Goal: Task Accomplishment & Management: Manage account settings

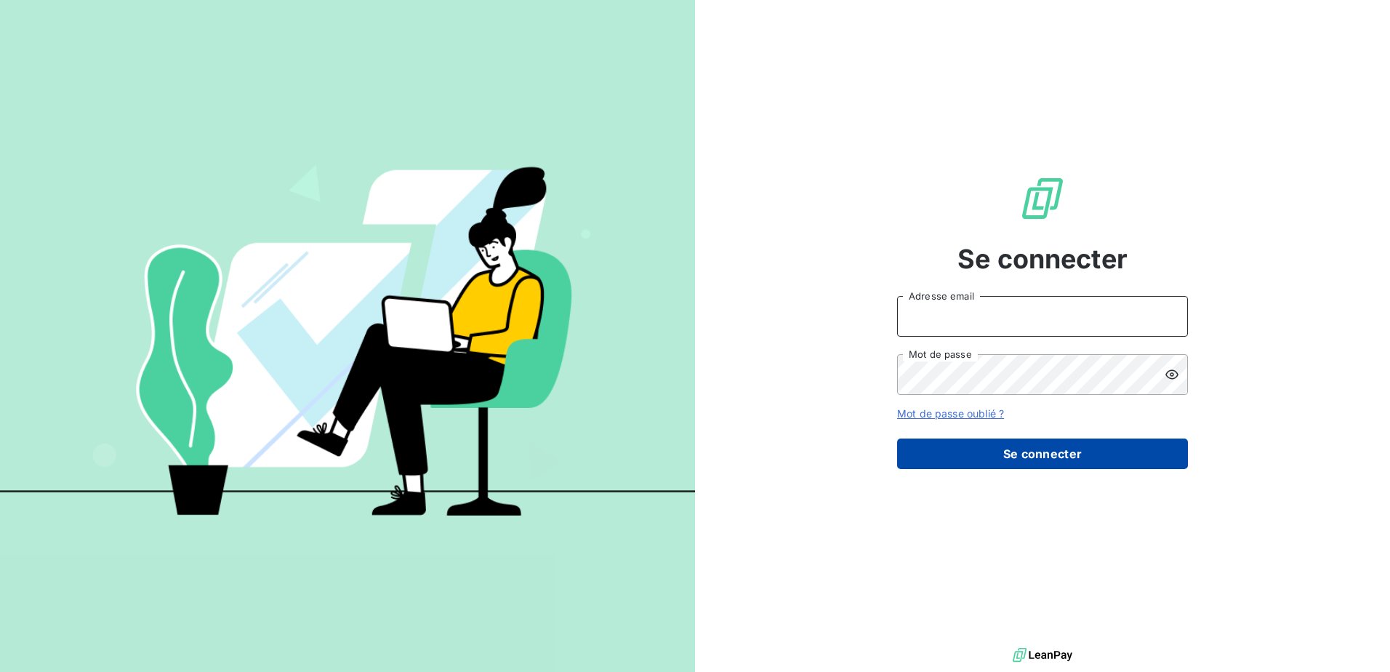
type input "[PERSON_NAME][EMAIL_ADDRESS][DOMAIN_NAME]"
click at [1033, 453] on button "Se connecter" at bounding box center [1042, 453] width 291 height 31
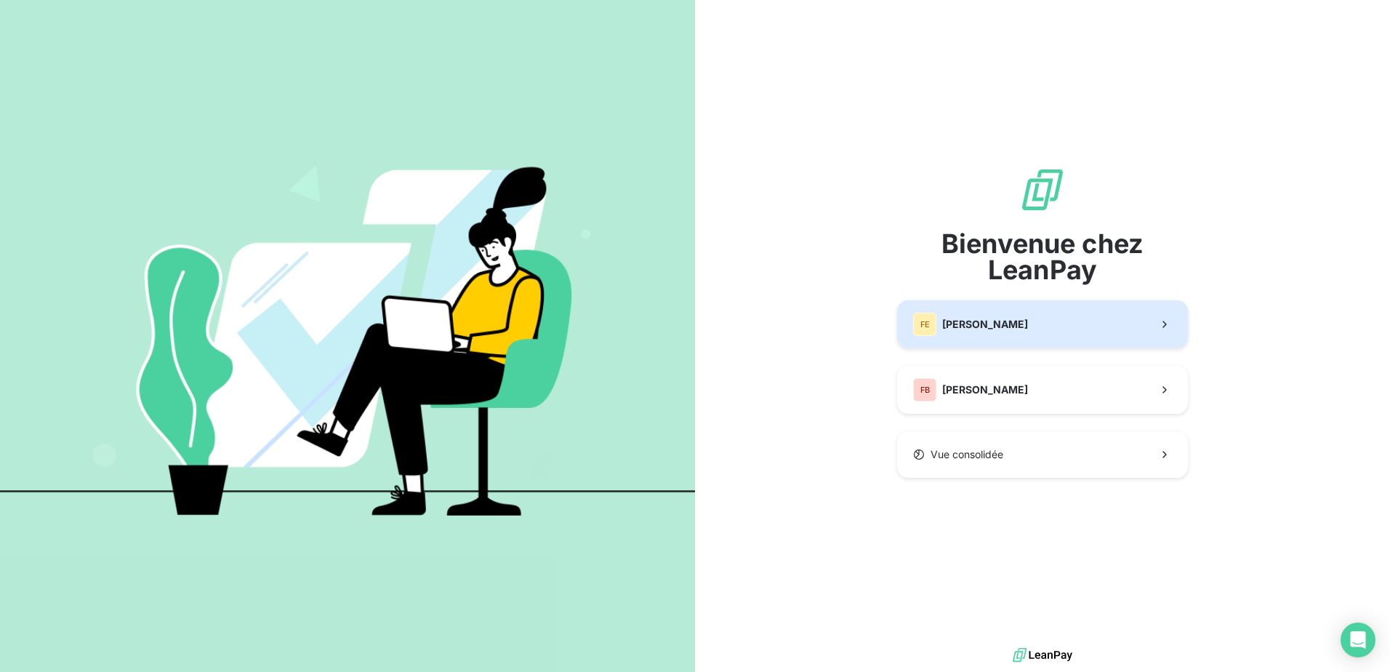
click at [992, 332] on button "[PERSON_NAME]" at bounding box center [1042, 324] width 291 height 48
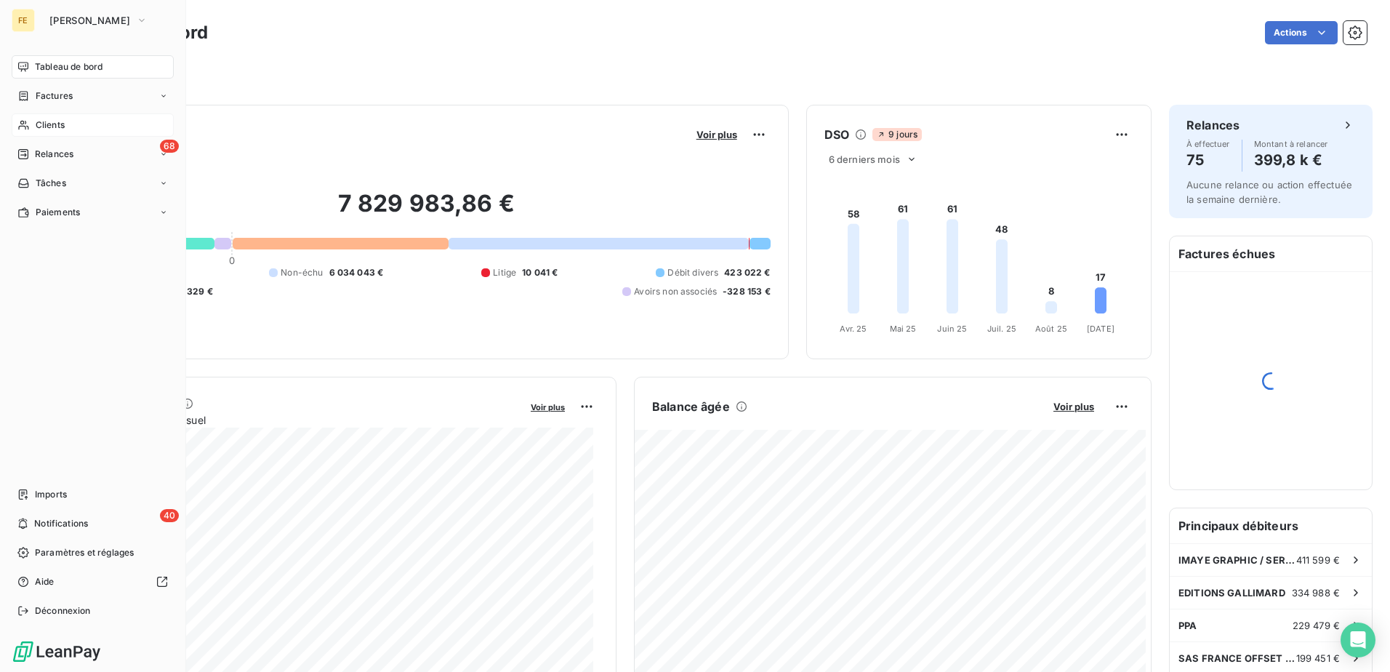
click at [54, 127] on span "Clients" at bounding box center [50, 125] width 29 height 13
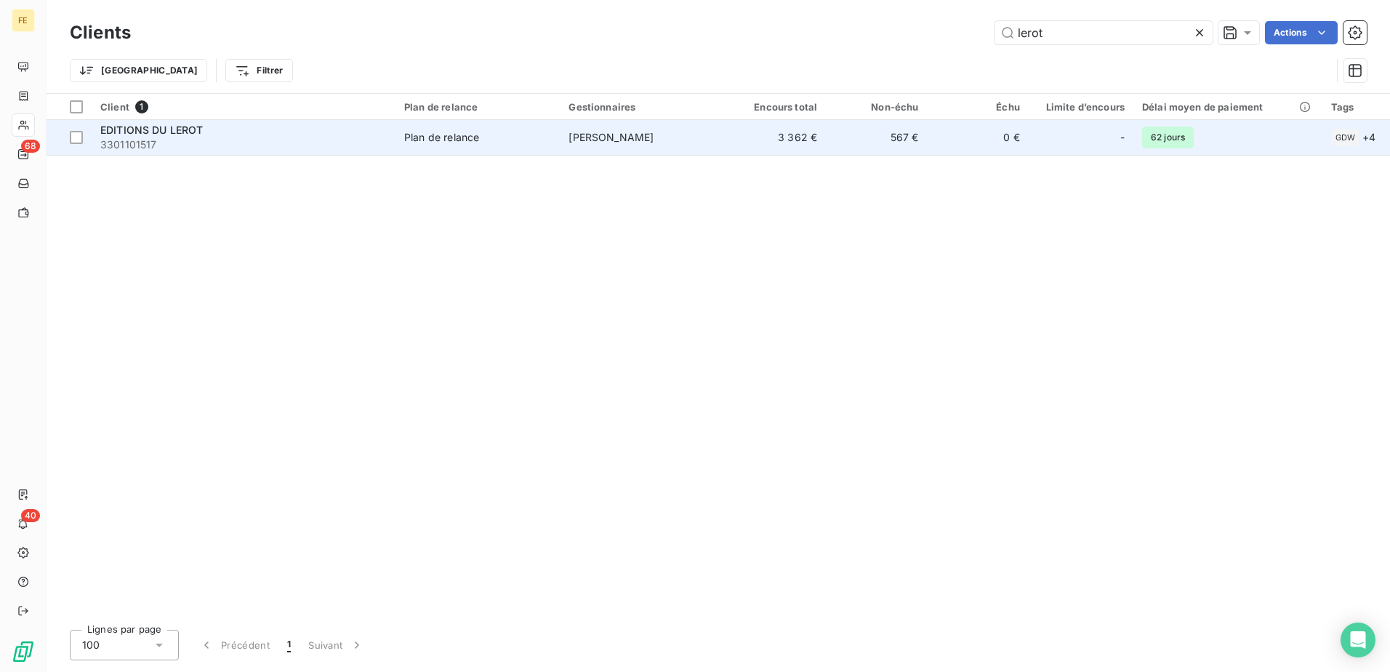
type input "lerot"
click at [136, 131] on span "EDITIONS DU LEROT" at bounding box center [151, 130] width 103 height 12
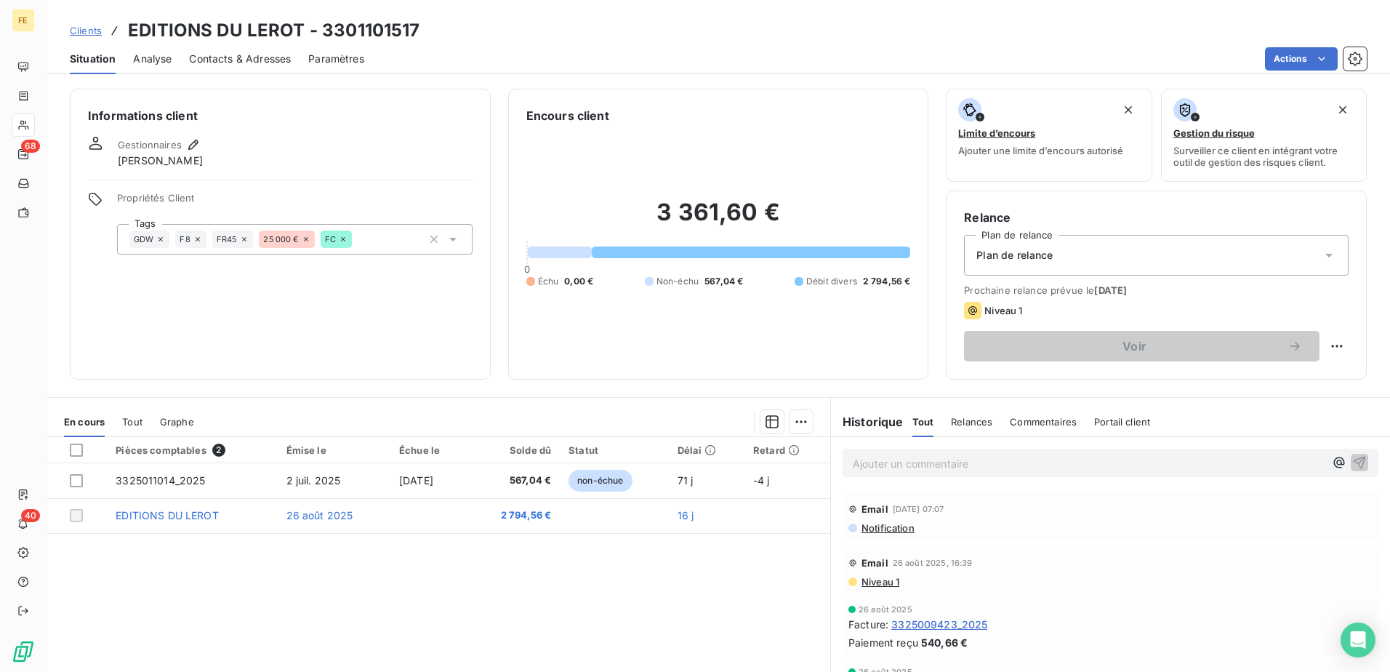
click at [880, 531] on span "Notification" at bounding box center [887, 528] width 55 height 12
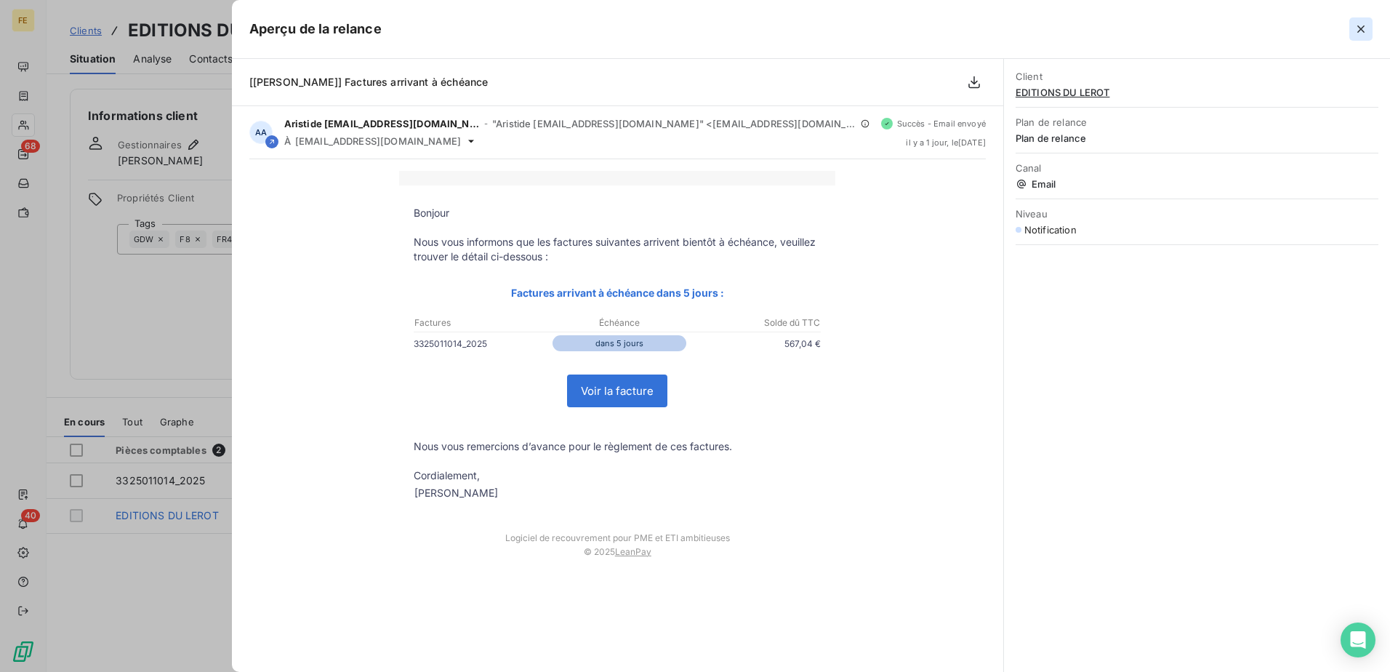
click at [1358, 30] on icon "button" at bounding box center [1361, 29] width 15 height 15
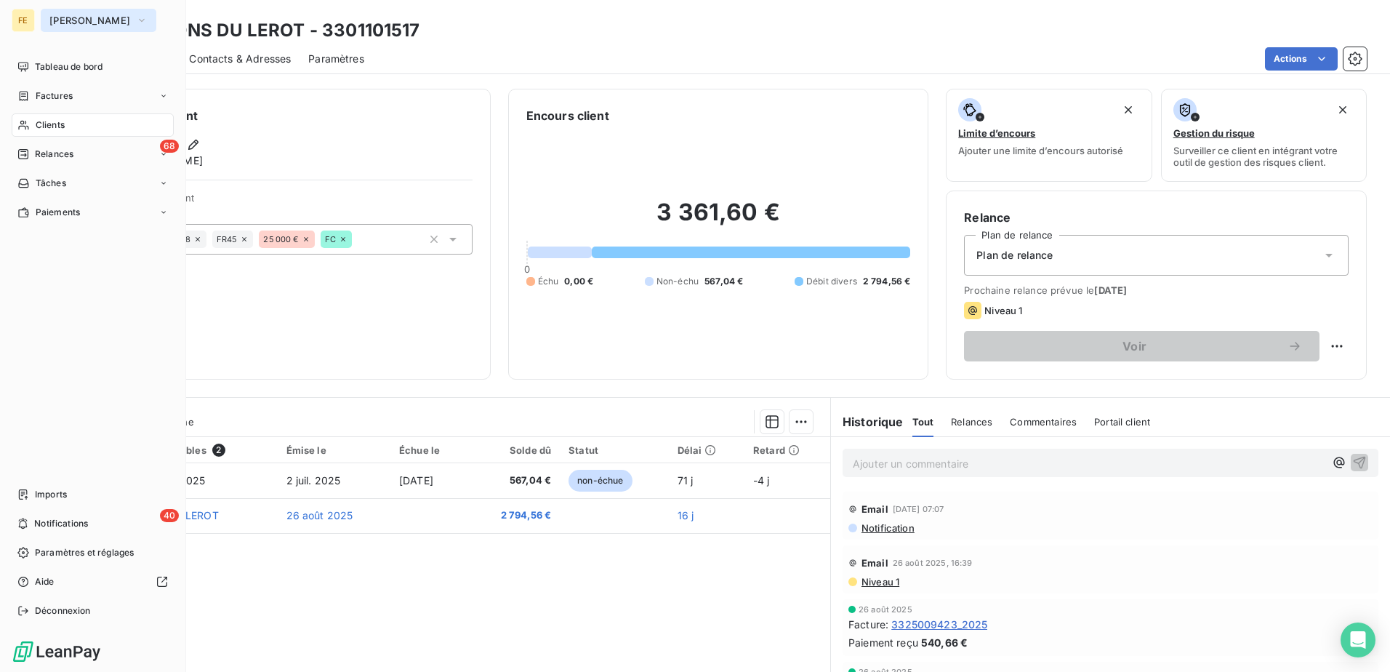
click at [136, 26] on icon "button" at bounding box center [142, 20] width 12 height 15
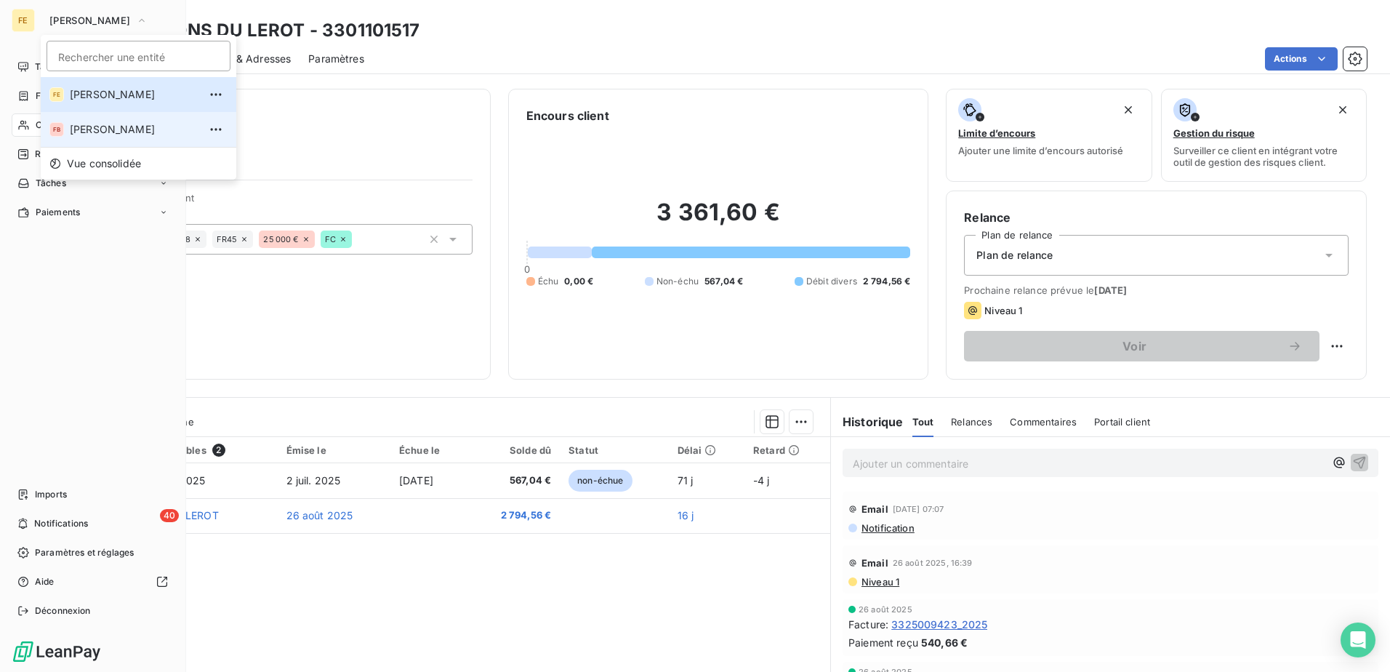
click at [103, 121] on li "FB [PERSON_NAME]" at bounding box center [139, 129] width 196 height 35
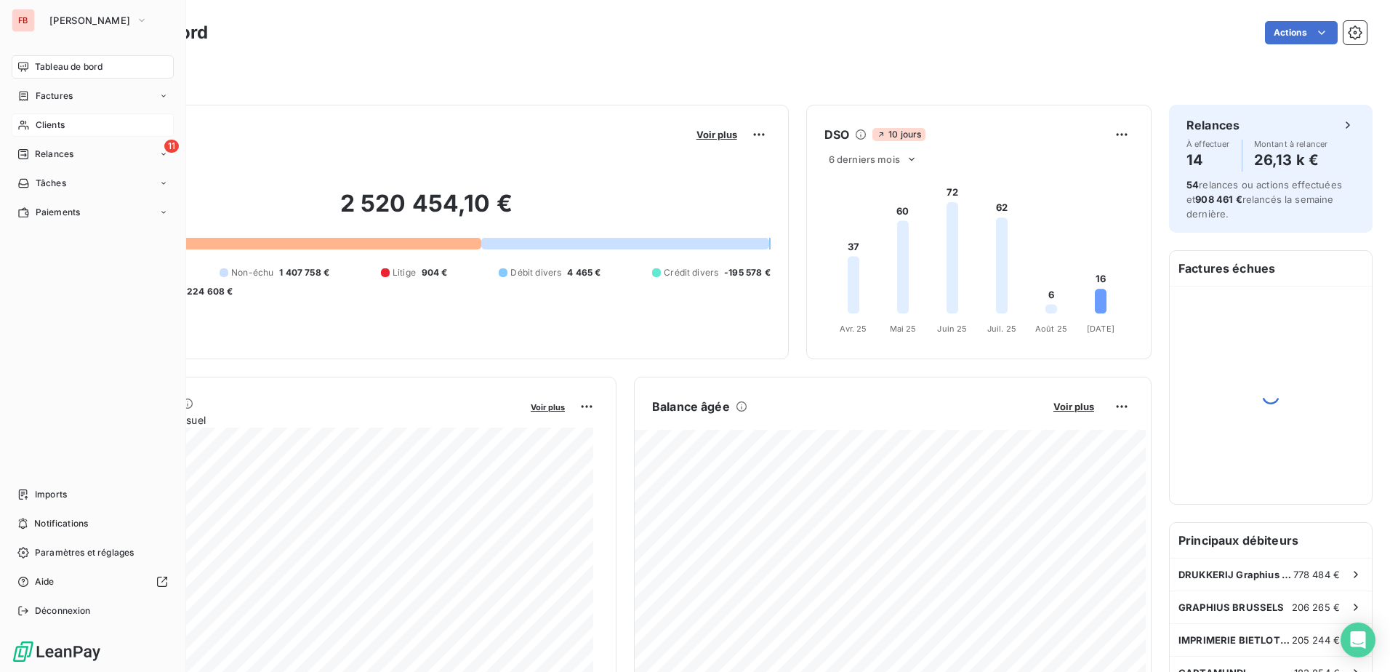
click at [39, 125] on span "Clients" at bounding box center [50, 125] width 29 height 13
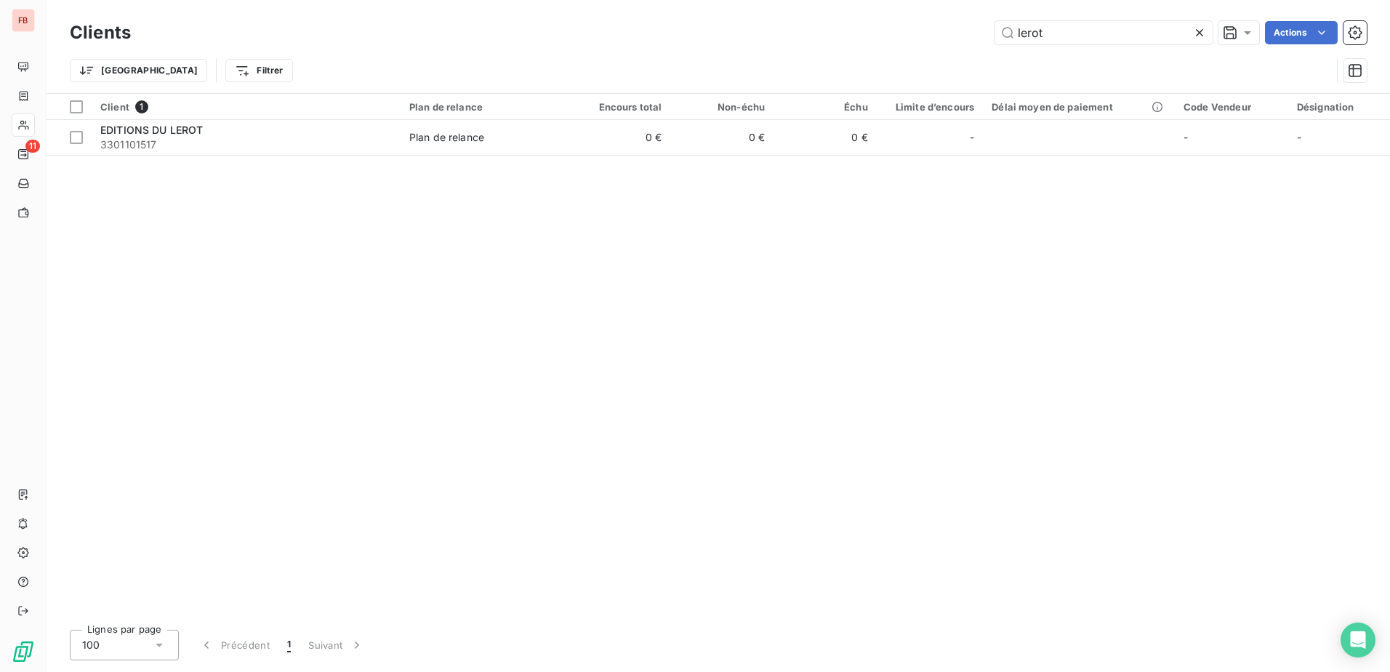
drag, startPoint x: 939, startPoint y: 33, endPoint x: 723, endPoint y: -4, distance: 219.0
click at [723, 0] on html "FB 11 Clients lerot Actions Trier Filtrer Client 1 Plan de relance Encours tota…" at bounding box center [695, 336] width 1390 height 672
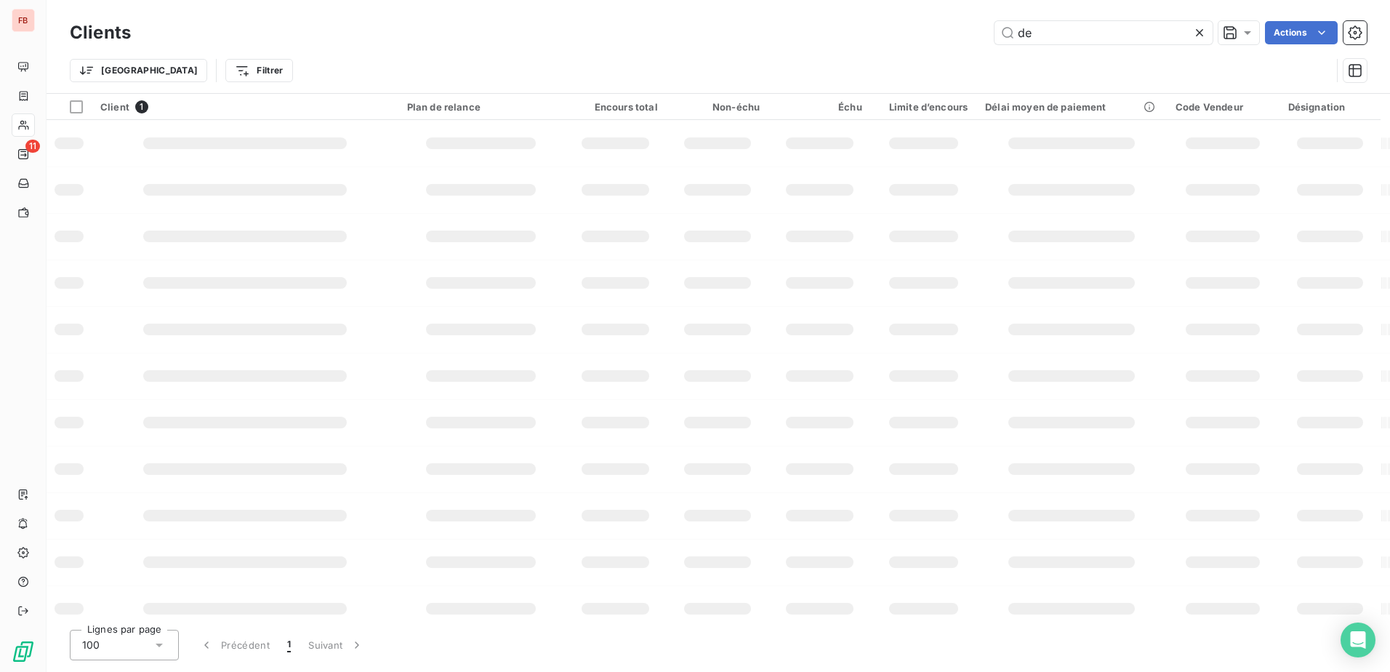
type input "d"
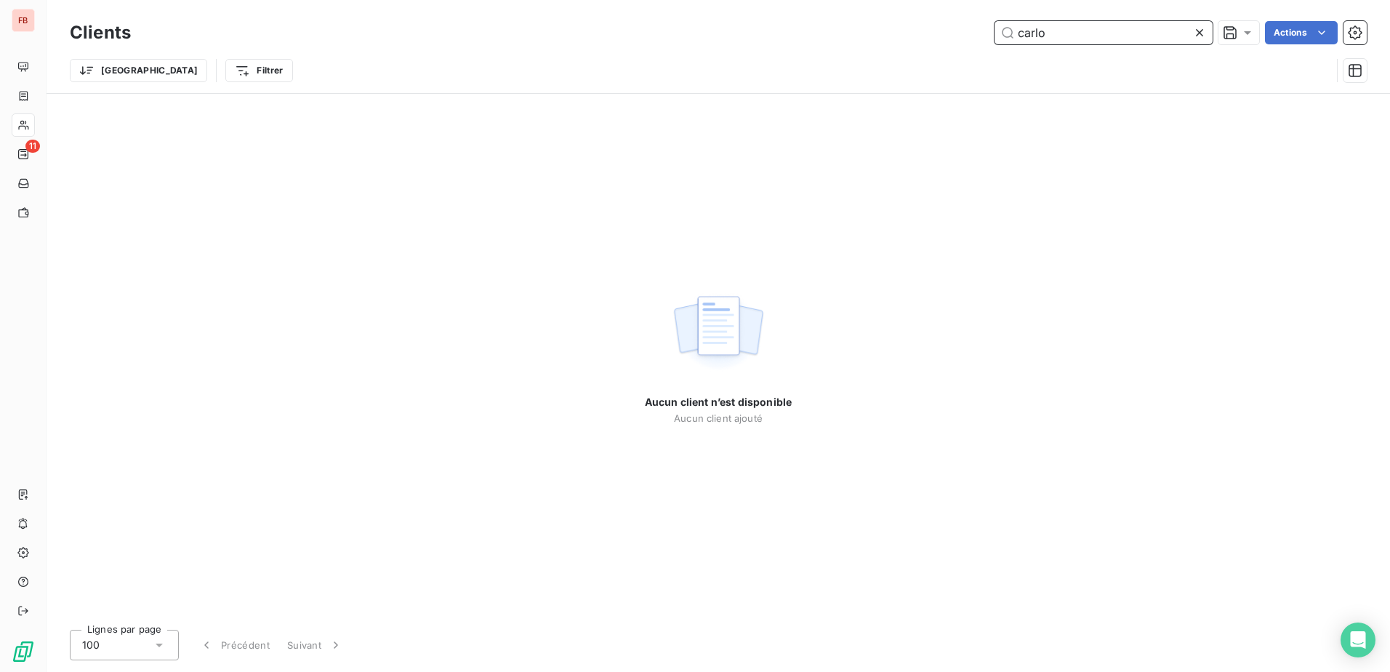
drag, startPoint x: 1047, startPoint y: 32, endPoint x: 648, endPoint y: 41, distance: 399.3
click at [649, 40] on div "carlo Actions" at bounding box center [757, 32] width 1219 height 23
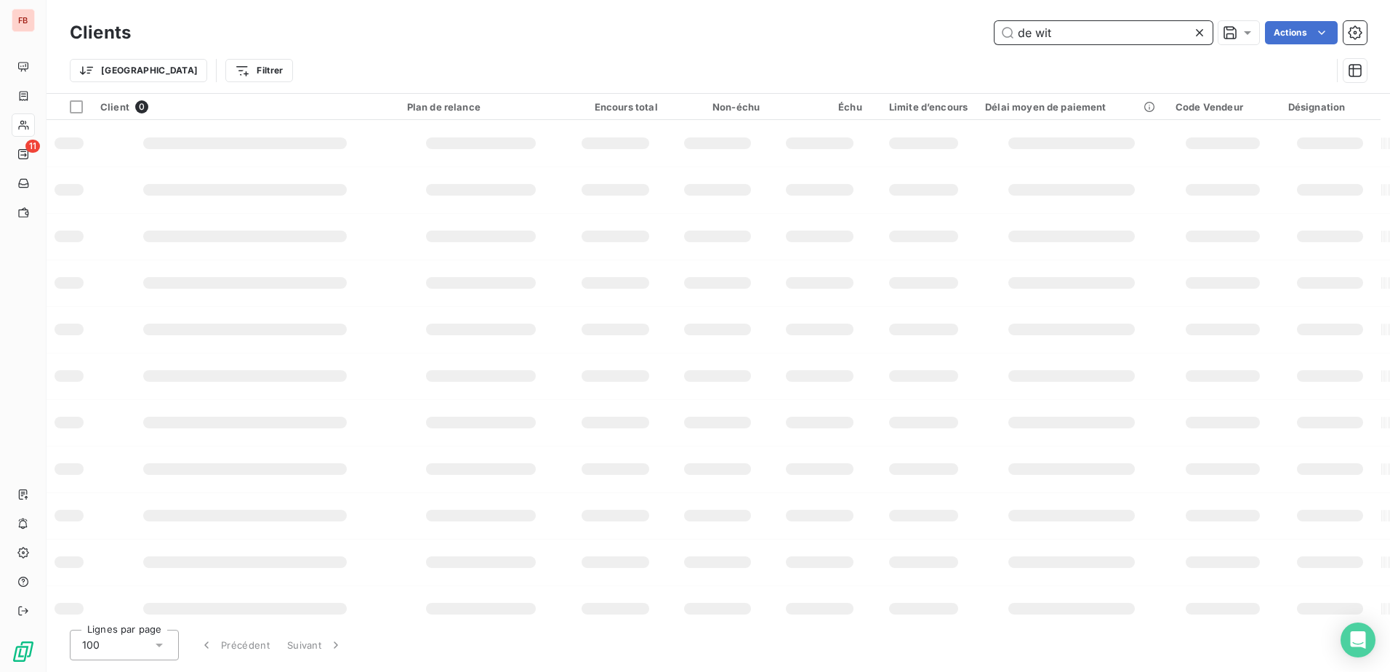
type input "de wit"
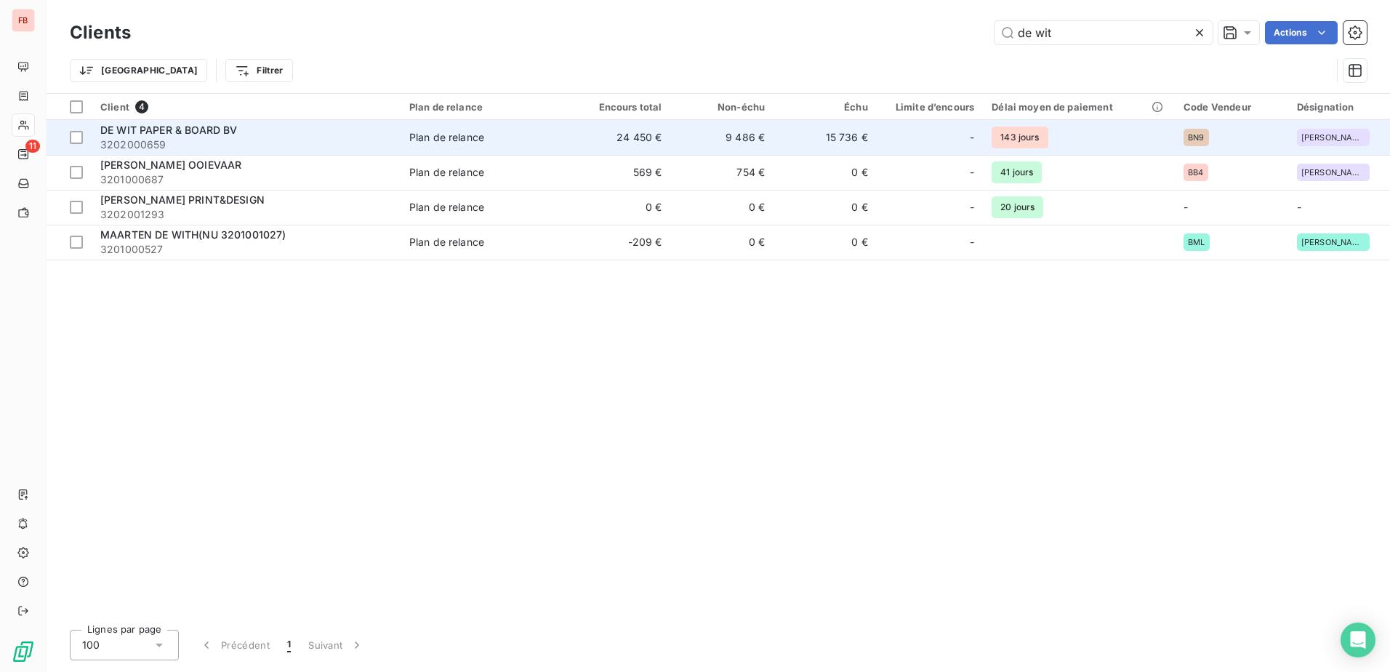
click at [238, 134] on div "DE WIT PAPER & BOARD BV" at bounding box center [246, 130] width 292 height 15
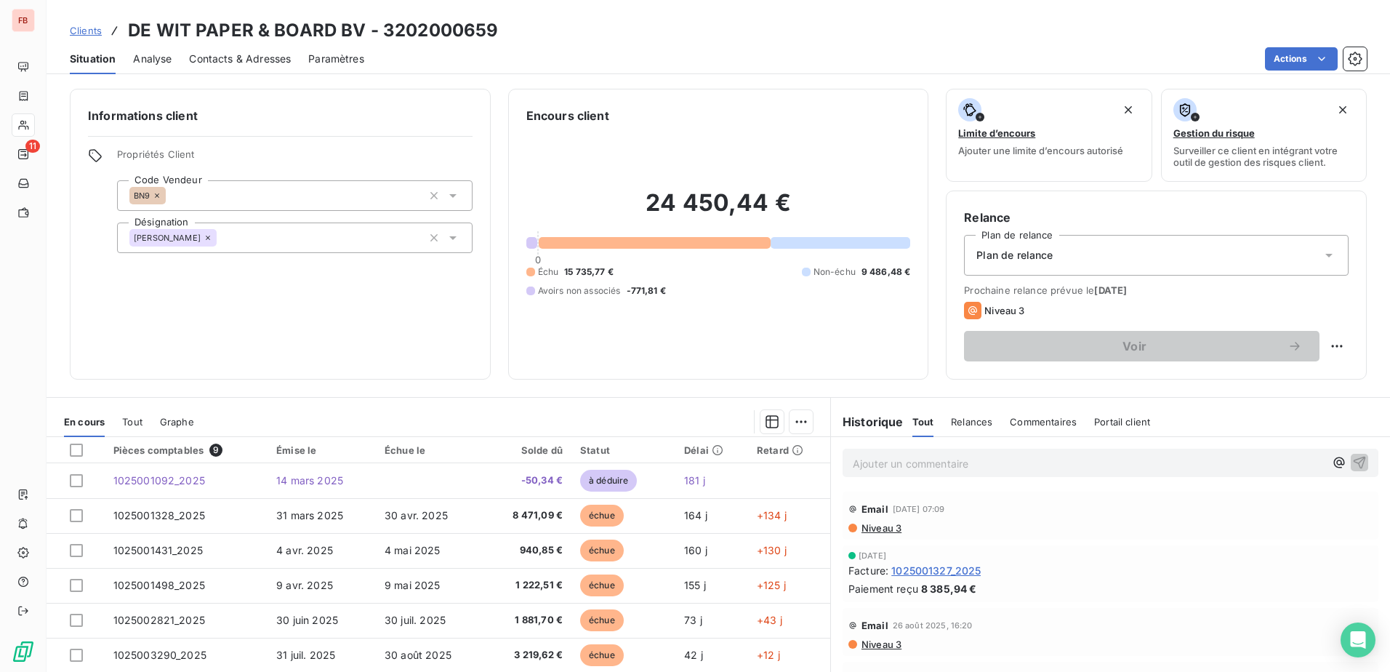
click at [969, 425] on span "Relances" at bounding box center [971, 422] width 41 height 12
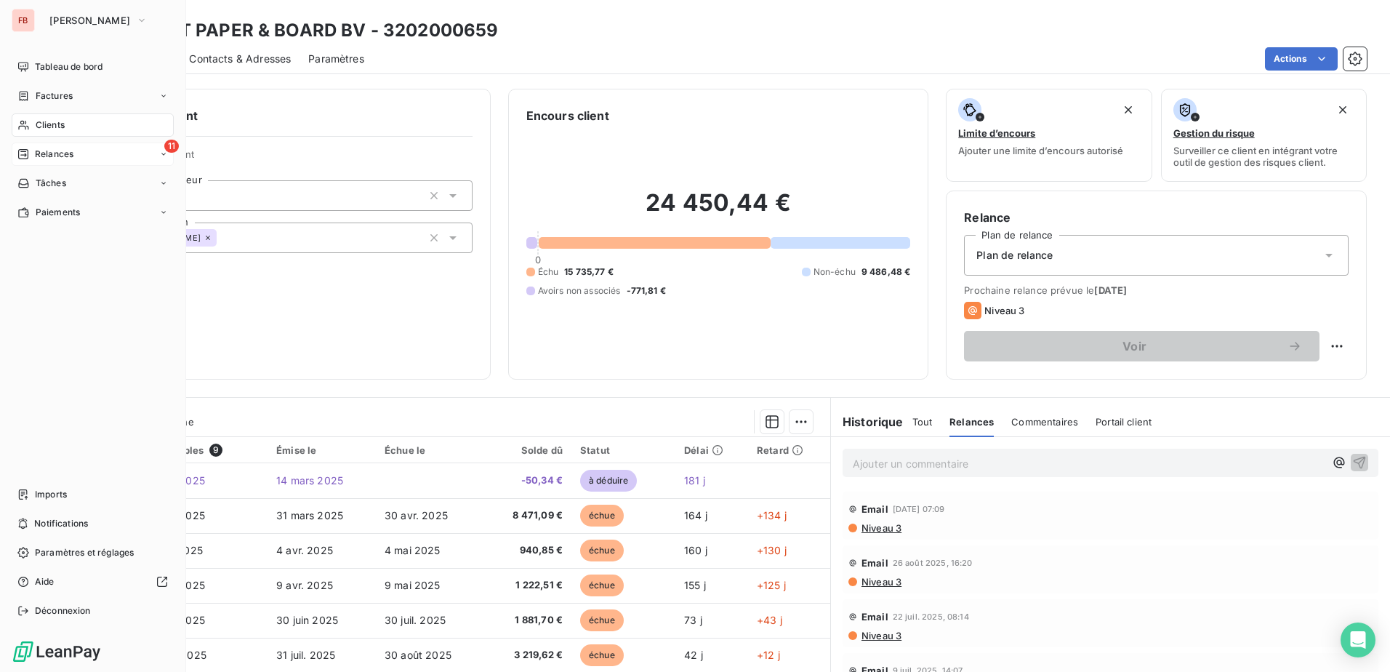
click at [52, 160] on span "Relances" at bounding box center [54, 154] width 39 height 13
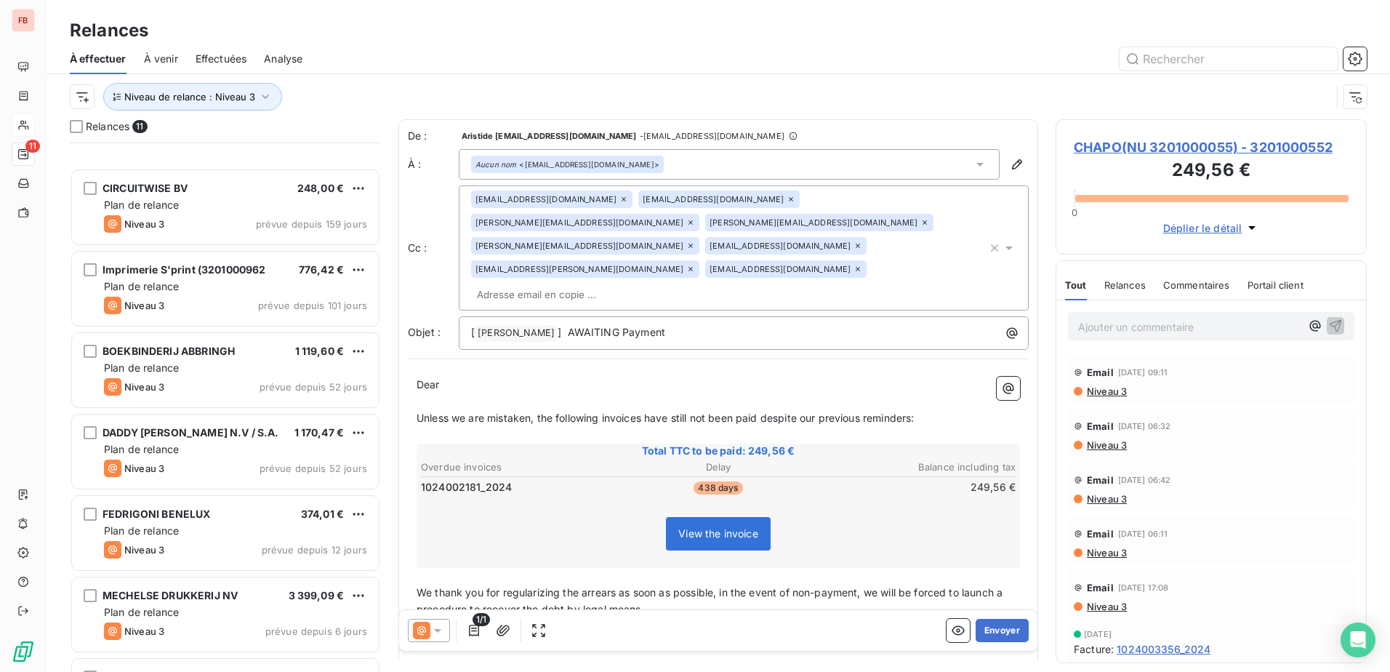
scroll to position [367, 0]
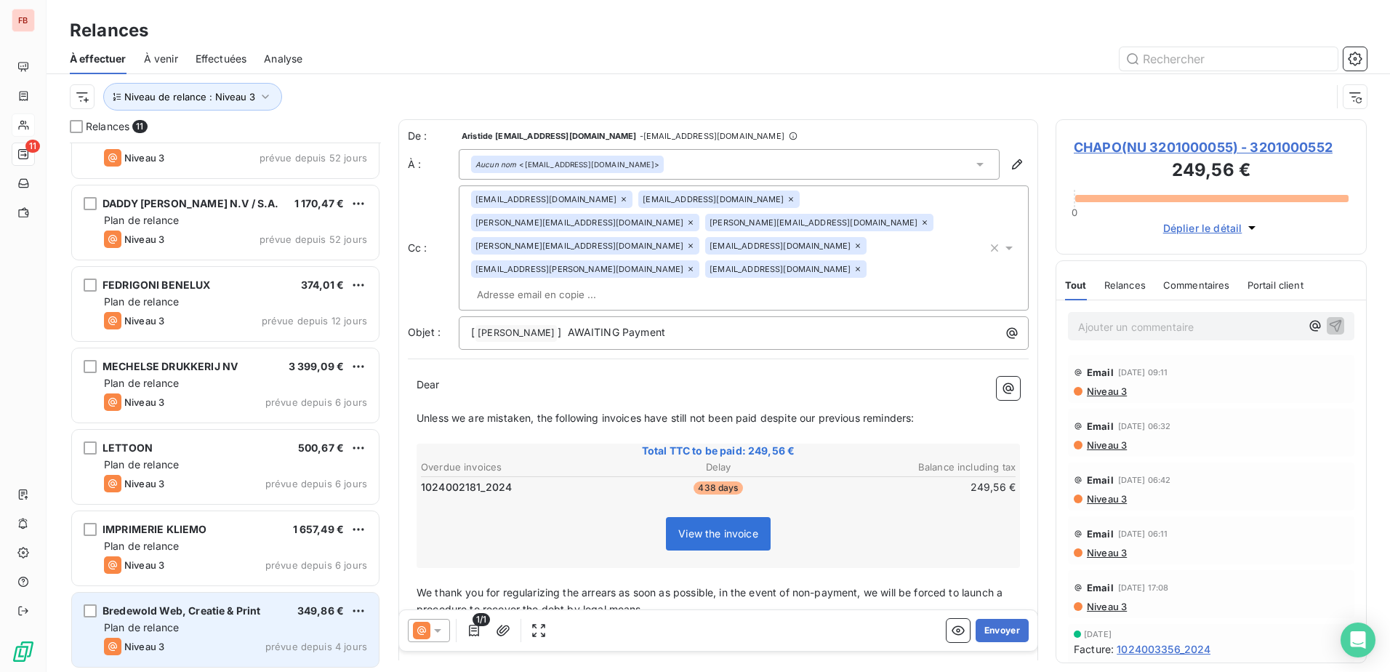
click at [206, 636] on div "Bredewold Web, Creatie & Print 349,86 € Plan de relance Niveau 3 prévue depuis …" at bounding box center [225, 630] width 307 height 74
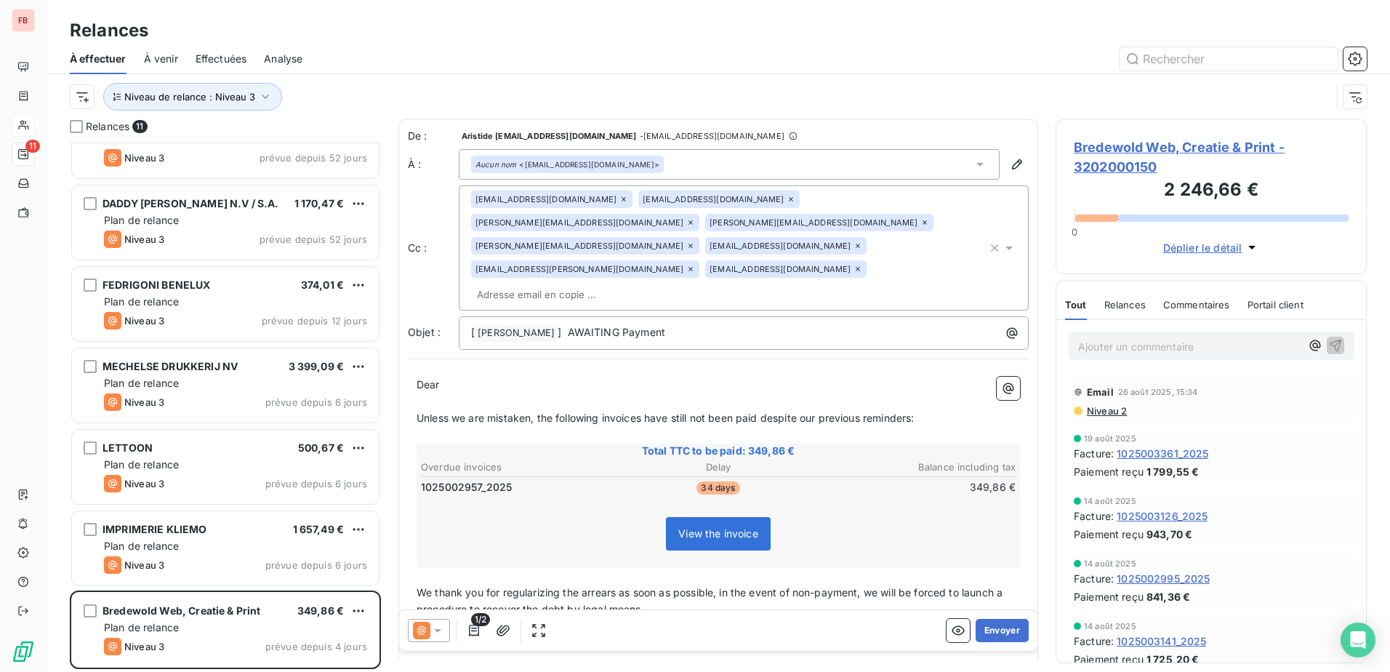
click at [787, 198] on icon at bounding box center [791, 199] width 9 height 9
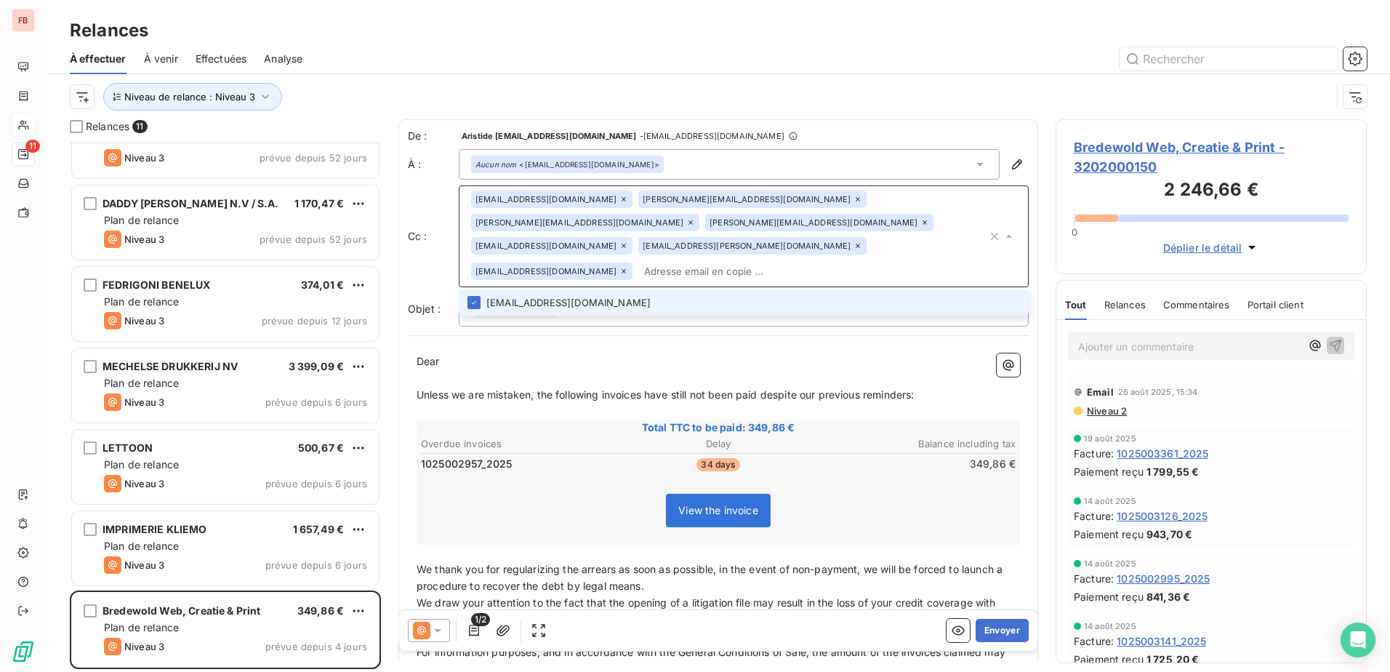
click at [695, 218] on icon at bounding box center [690, 222] width 9 height 9
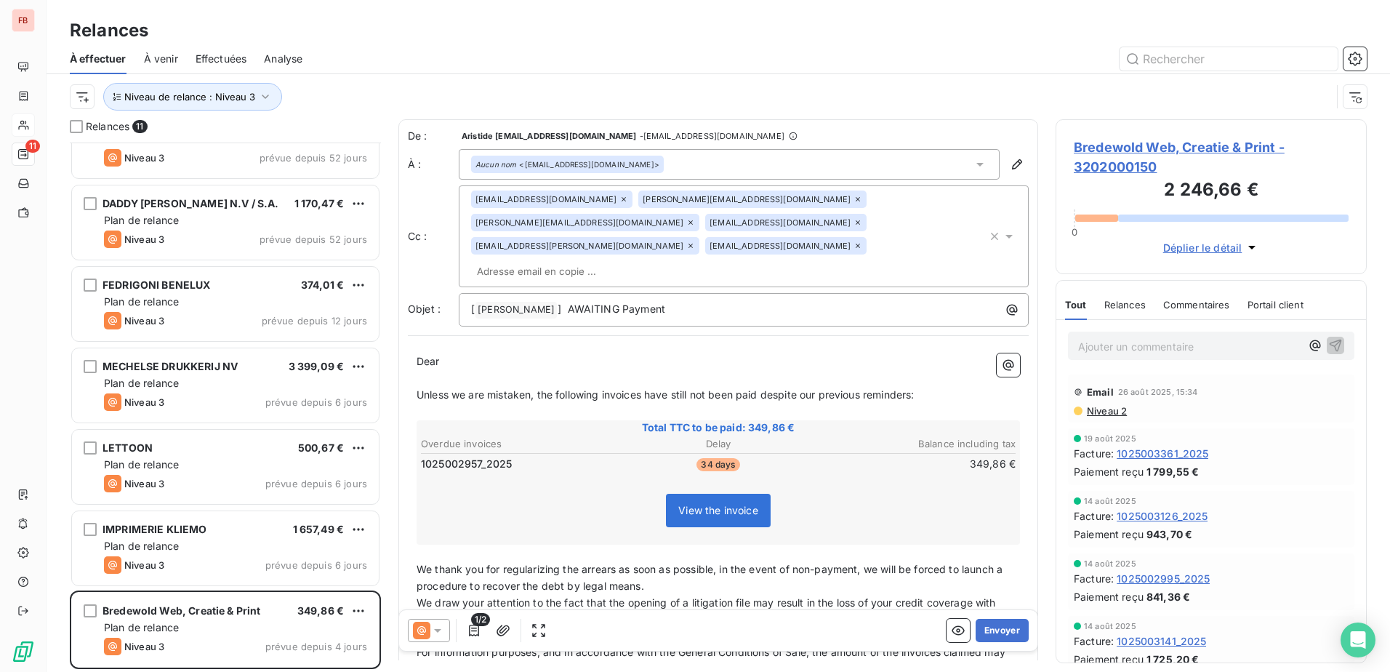
click at [695, 218] on icon at bounding box center [690, 222] width 9 height 9
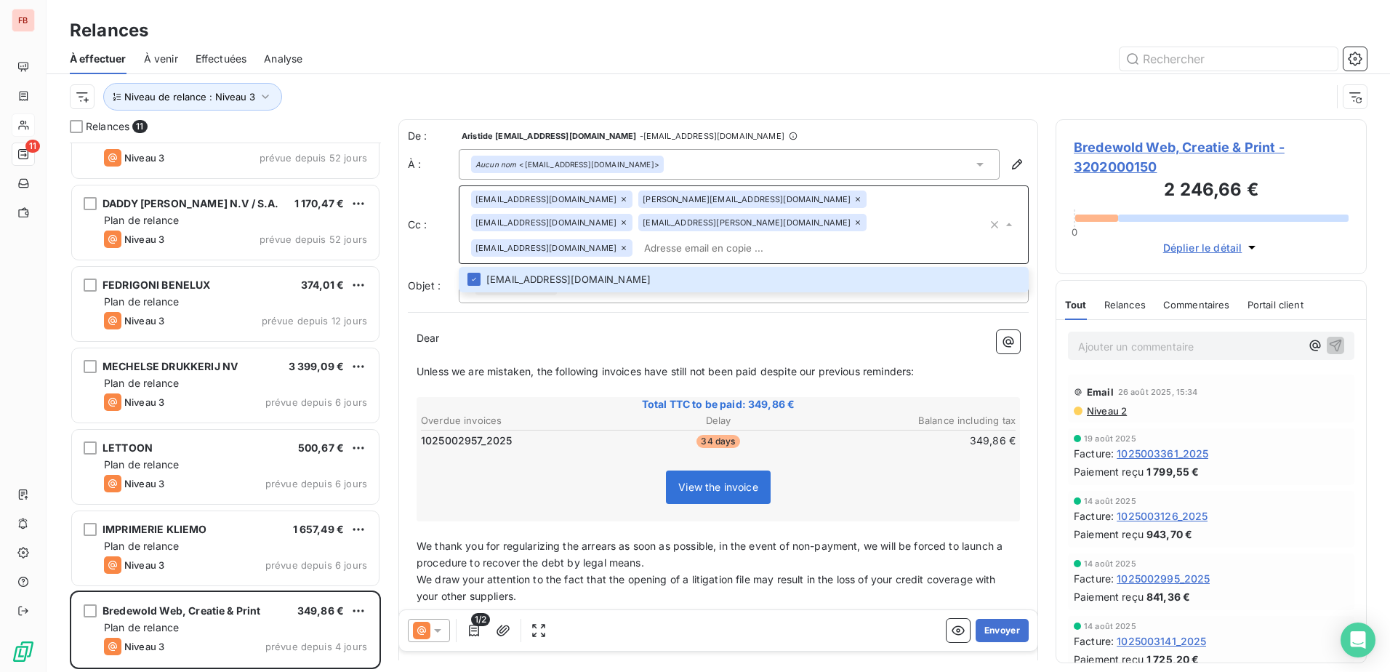
click at [854, 225] on icon at bounding box center [858, 222] width 9 height 9
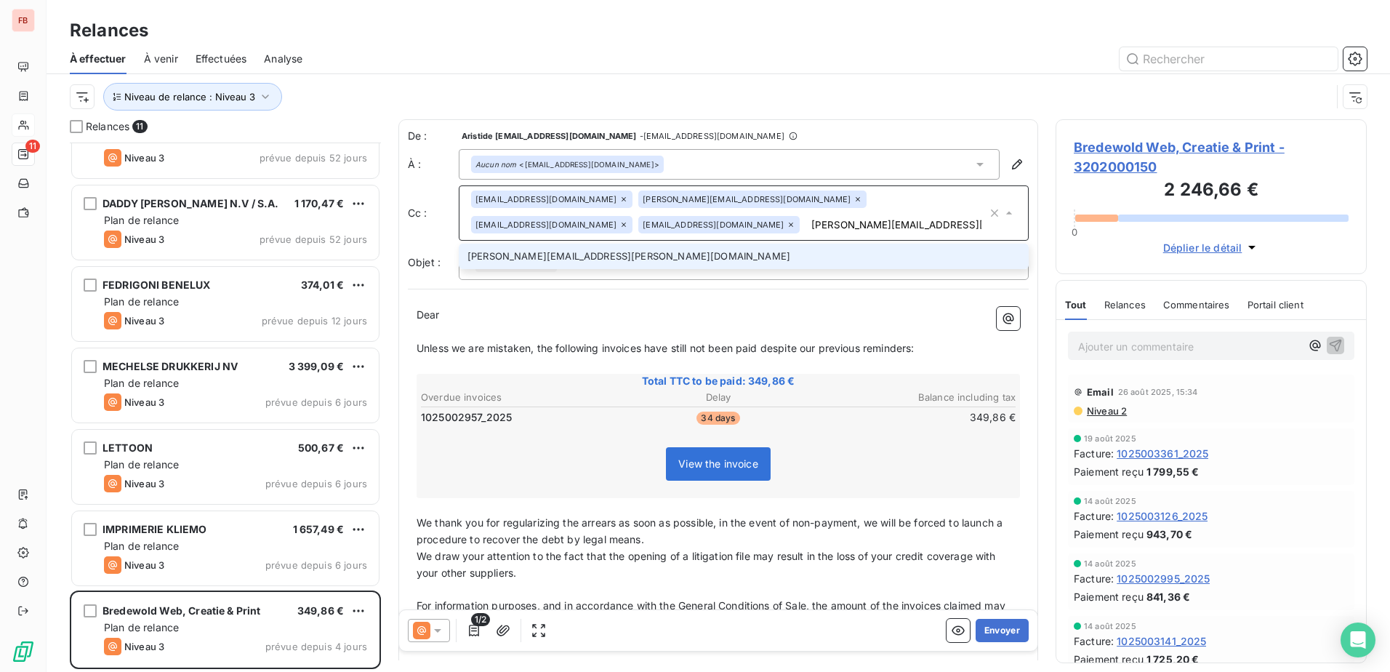
type input "[PERSON_NAME][EMAIL_ADDRESS][PERSON_NAME][DOMAIN_NAME]"
drag, startPoint x: 567, startPoint y: 263, endPoint x: 801, endPoint y: 271, distance: 234.3
click at [567, 264] on li "[PERSON_NAME][EMAIL_ADDRESS][PERSON_NAME][DOMAIN_NAME]" at bounding box center [744, 256] width 570 height 25
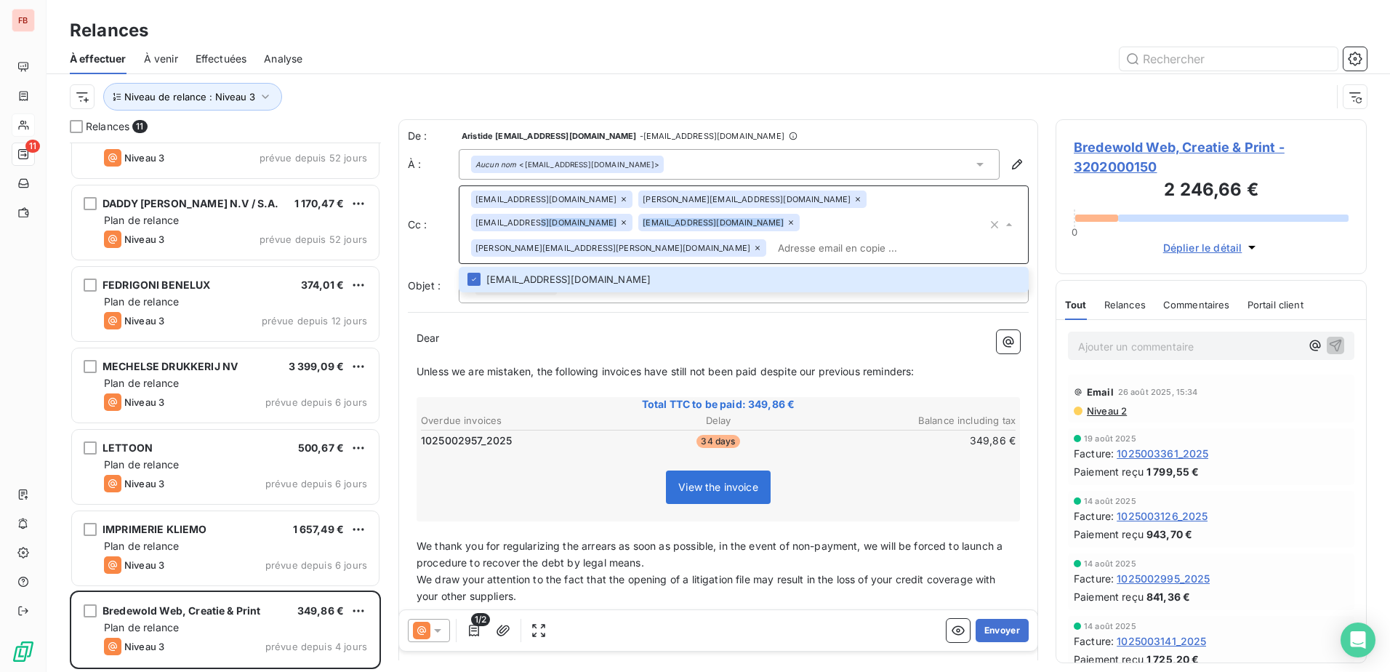
drag, startPoint x: 736, startPoint y: 221, endPoint x: 853, endPoint y: 208, distance: 117.8
click at [853, 208] on div "[EMAIL_ADDRESS][DOMAIN_NAME] [DOMAIN_NAME][EMAIL_ADDRESS][DOMAIN_NAME] [DOMAIN_…" at bounding box center [729, 224] width 516 height 68
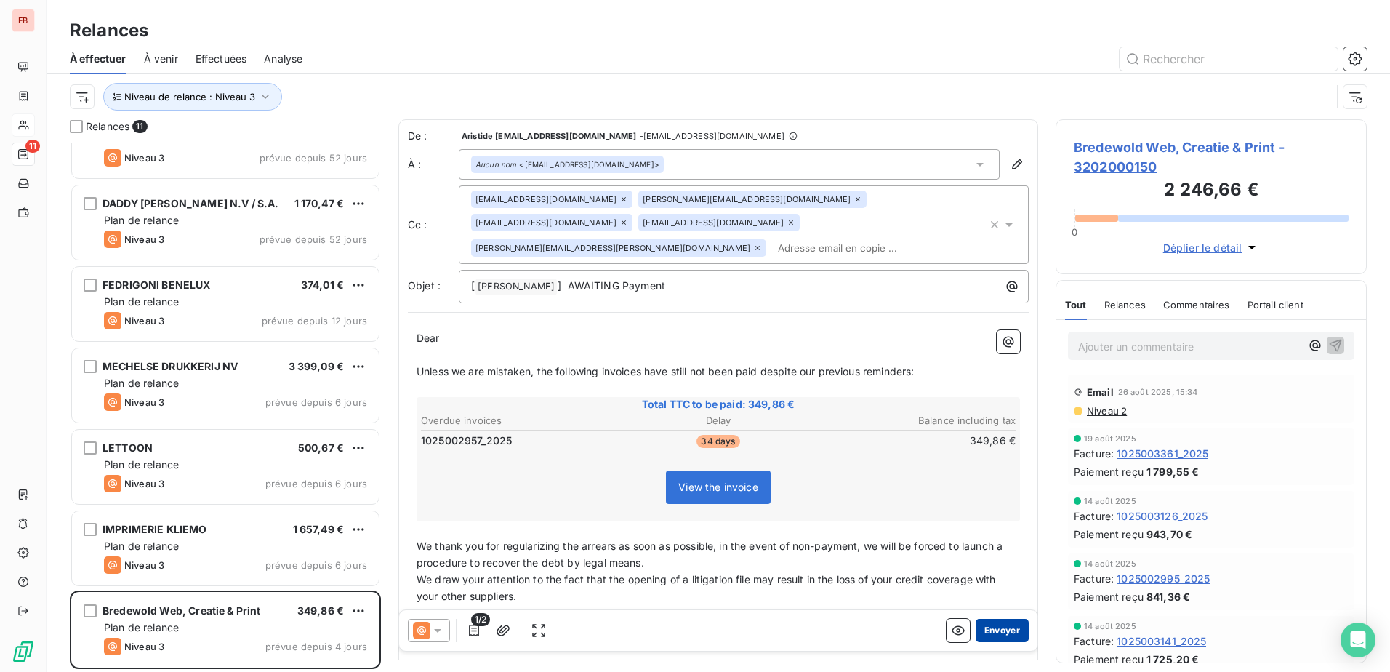
click at [990, 628] on button "Envoyer" at bounding box center [1002, 630] width 53 height 23
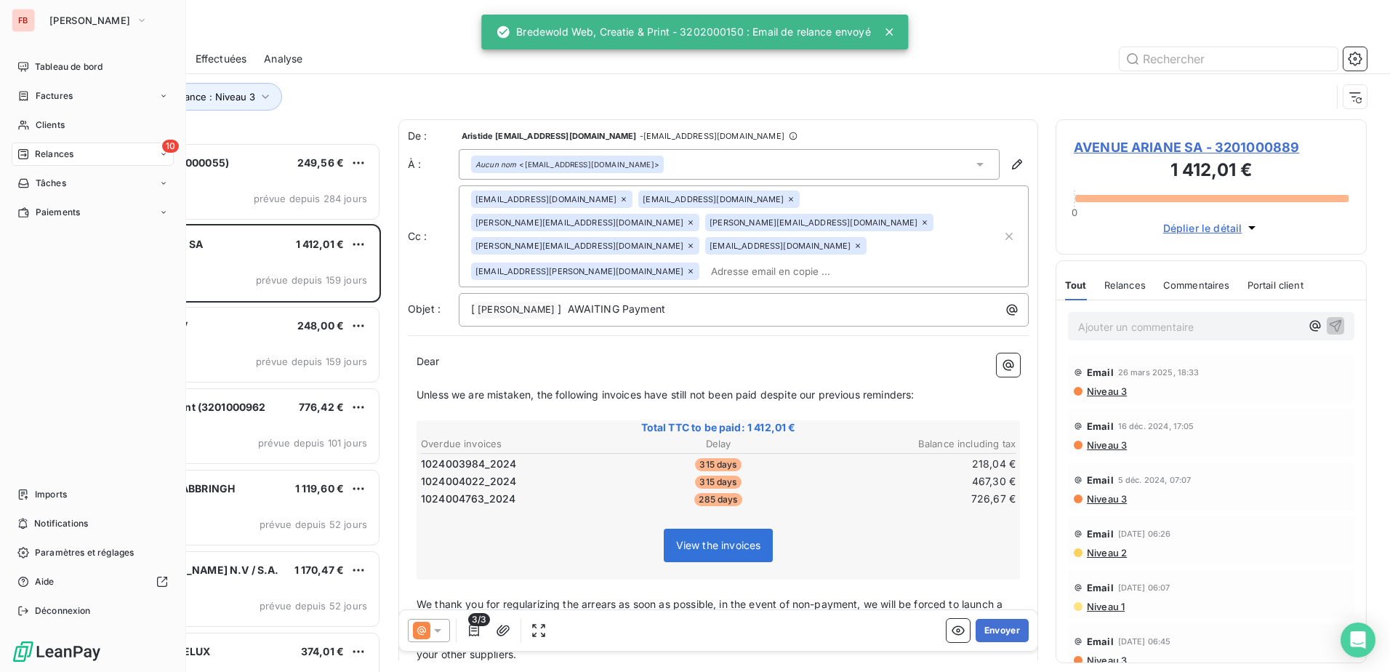
drag, startPoint x: 55, startPoint y: 129, endPoint x: 157, endPoint y: 148, distance: 104.2
click at [53, 128] on span "Clients" at bounding box center [50, 125] width 29 height 13
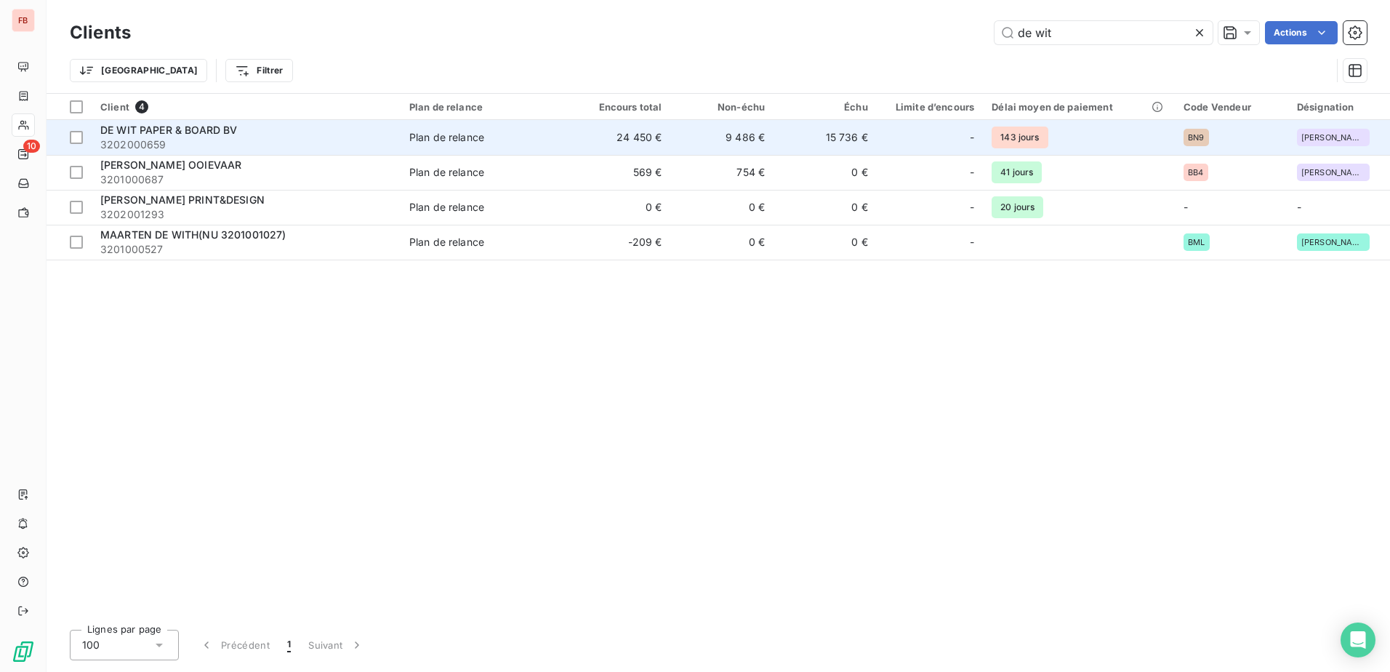
drag, startPoint x: 213, startPoint y: 127, endPoint x: 228, endPoint y: 129, distance: 15.3
click at [213, 127] on span "DE WIT PAPER & BOARD BV" at bounding box center [168, 130] width 137 height 12
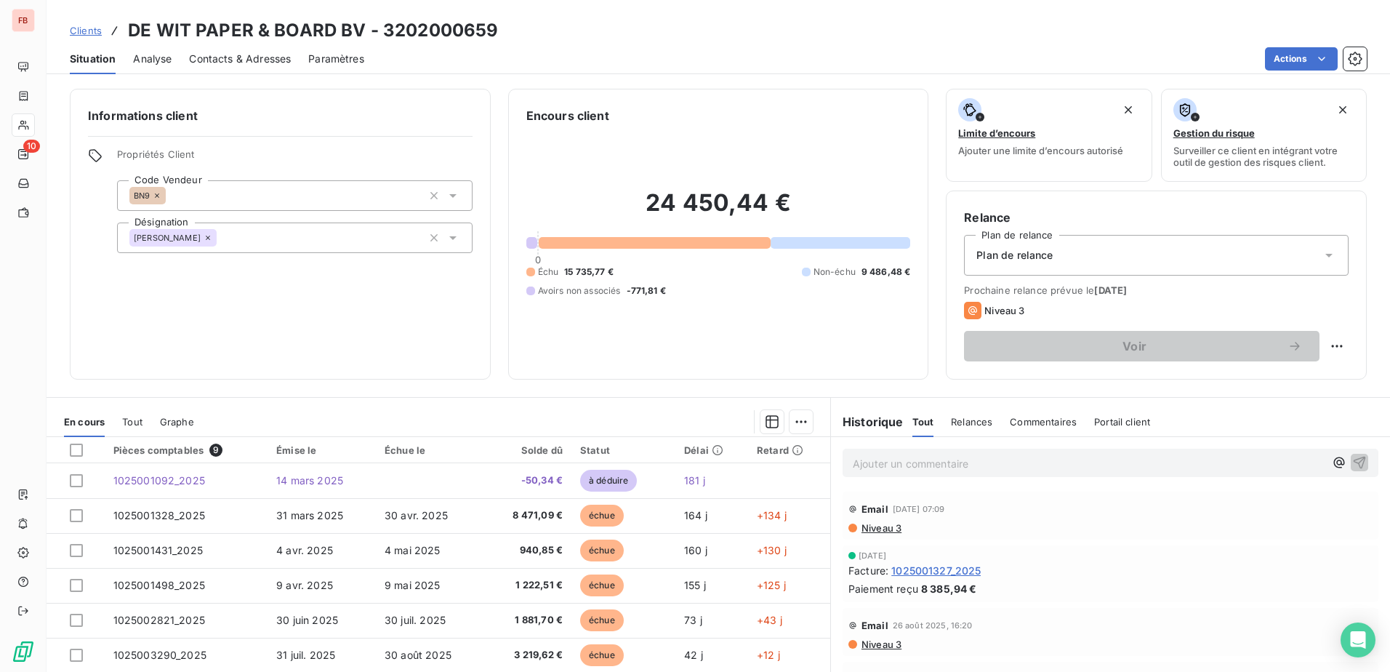
click at [1093, 255] on div "Plan de relance" at bounding box center [1156, 255] width 385 height 41
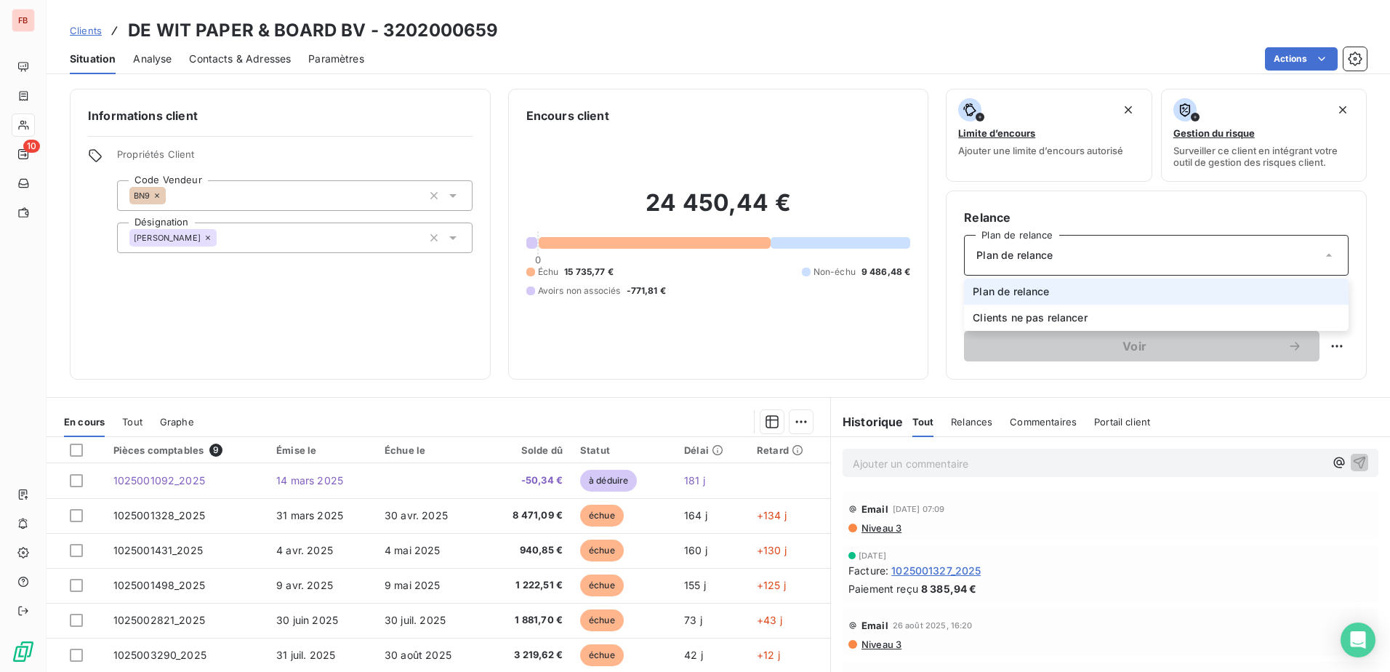
click at [1093, 255] on div "Plan de relance" at bounding box center [1156, 255] width 385 height 41
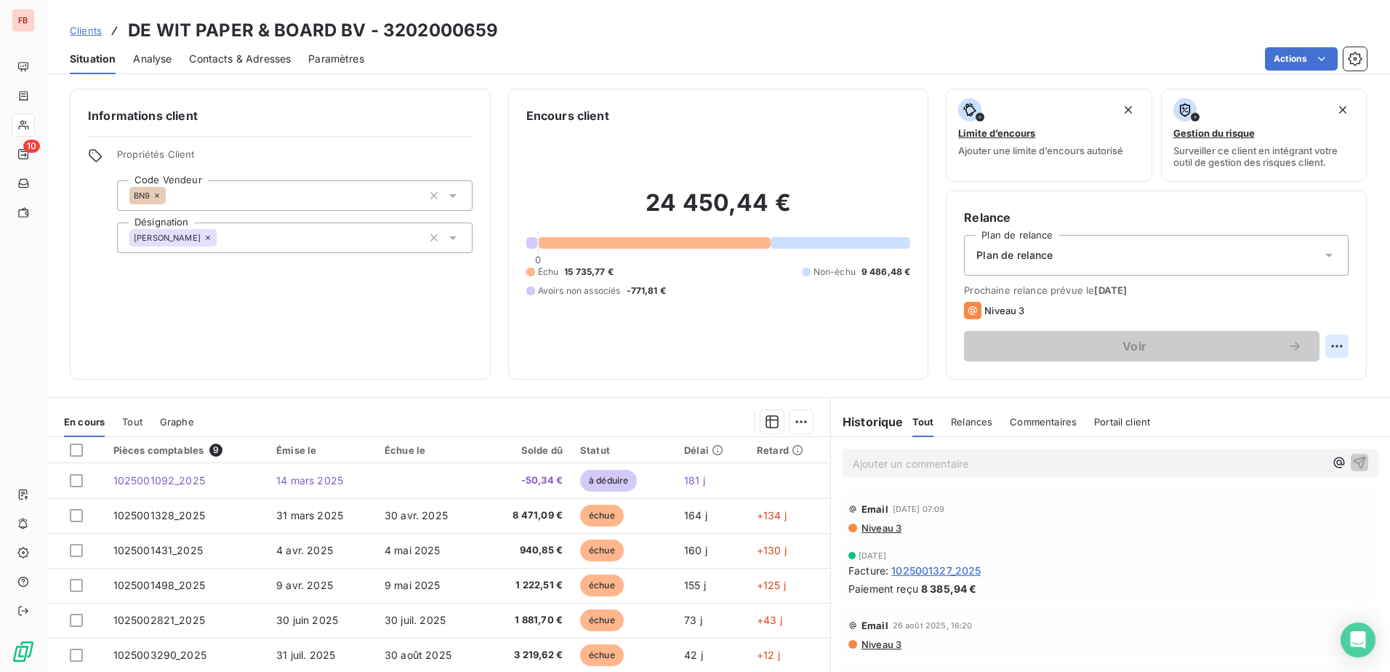
click at [1323, 346] on html "FB 10 Clients DE WIT PAPER & BOARD BV - 3202000659 Situation Analyse Contacts &…" at bounding box center [695, 336] width 1390 height 672
click at [1296, 375] on div "Replanifier cette action" at bounding box center [1266, 377] width 130 height 23
select select "8"
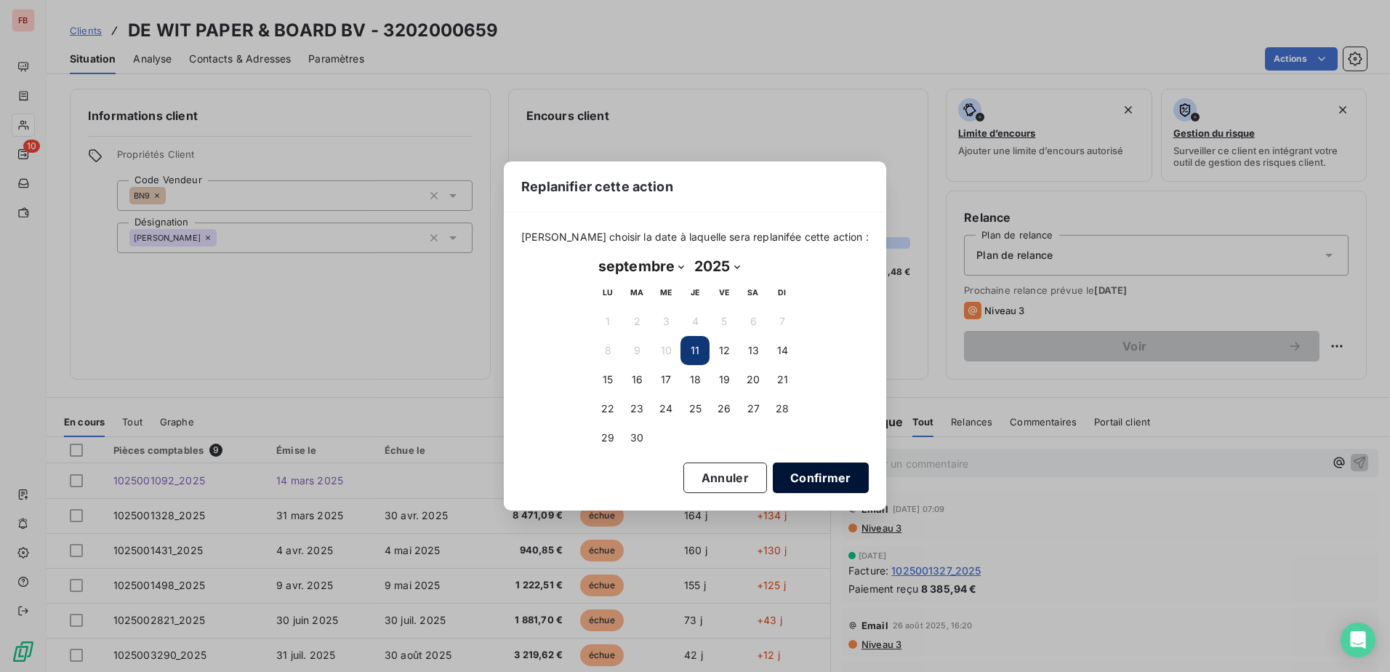
click at [801, 486] on button "Confirmer" at bounding box center [821, 477] width 96 height 31
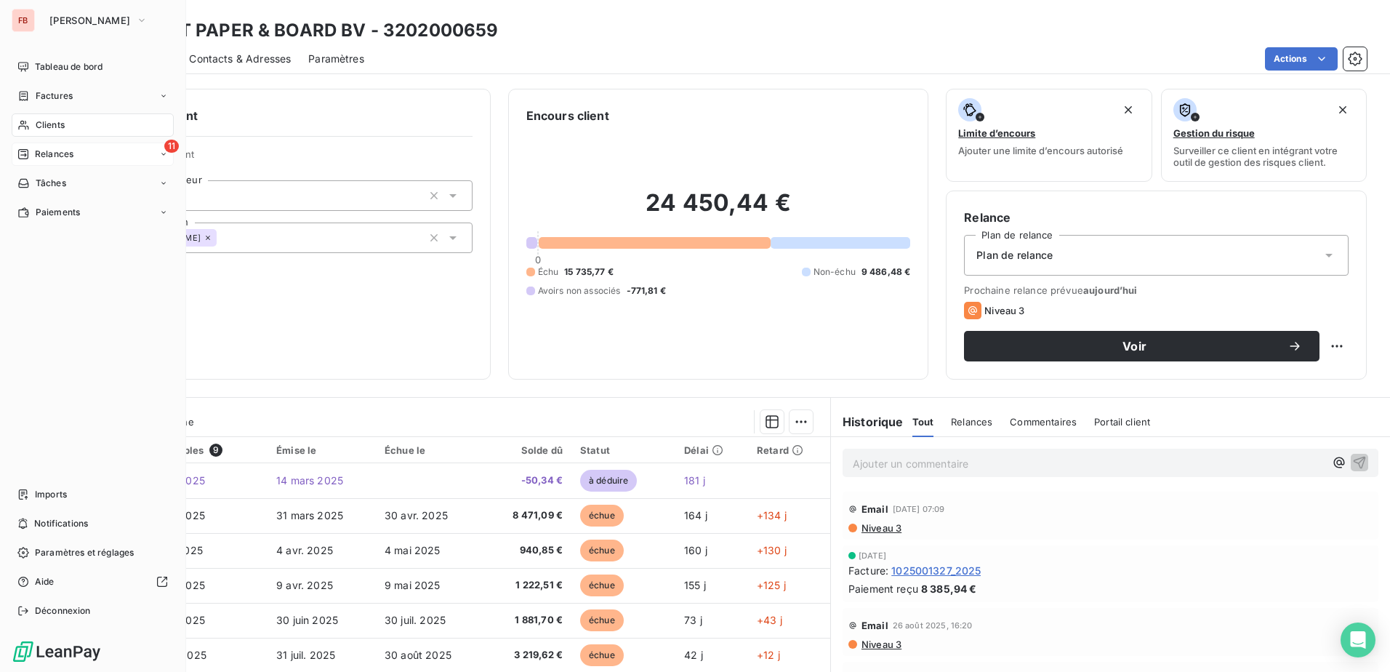
click at [57, 156] on span "Relances" at bounding box center [54, 154] width 39 height 13
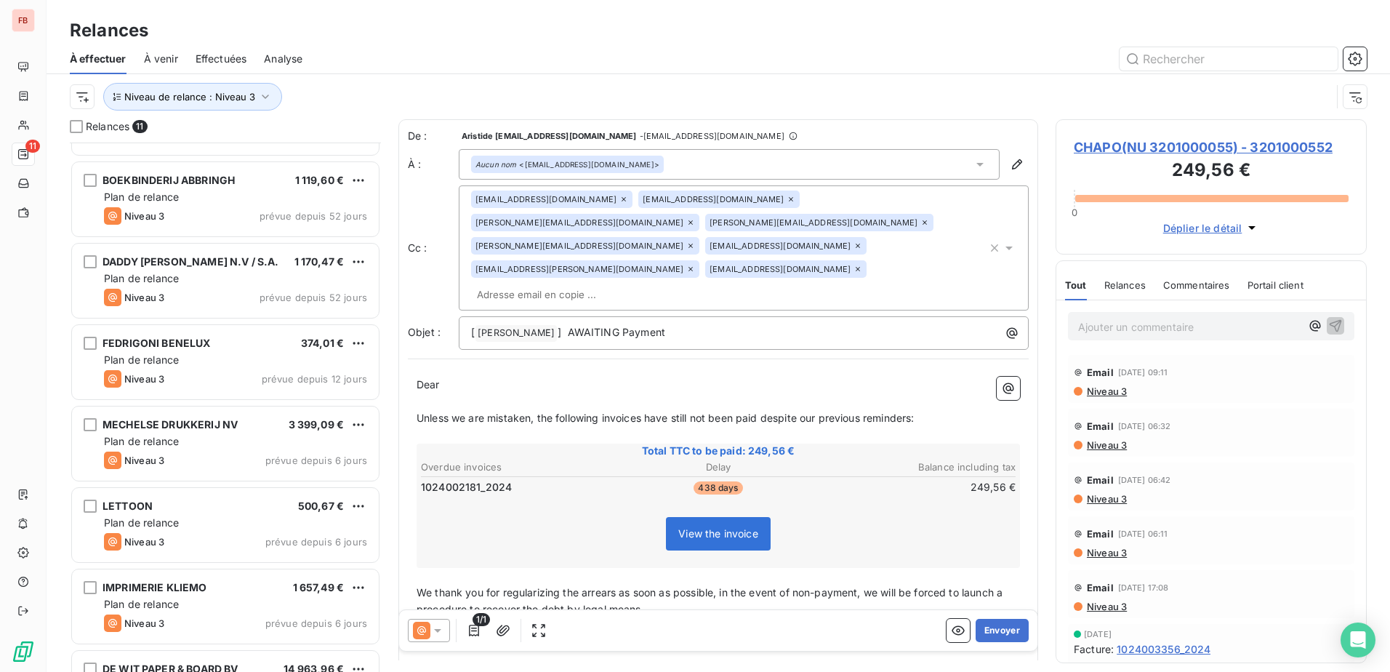
scroll to position [367, 0]
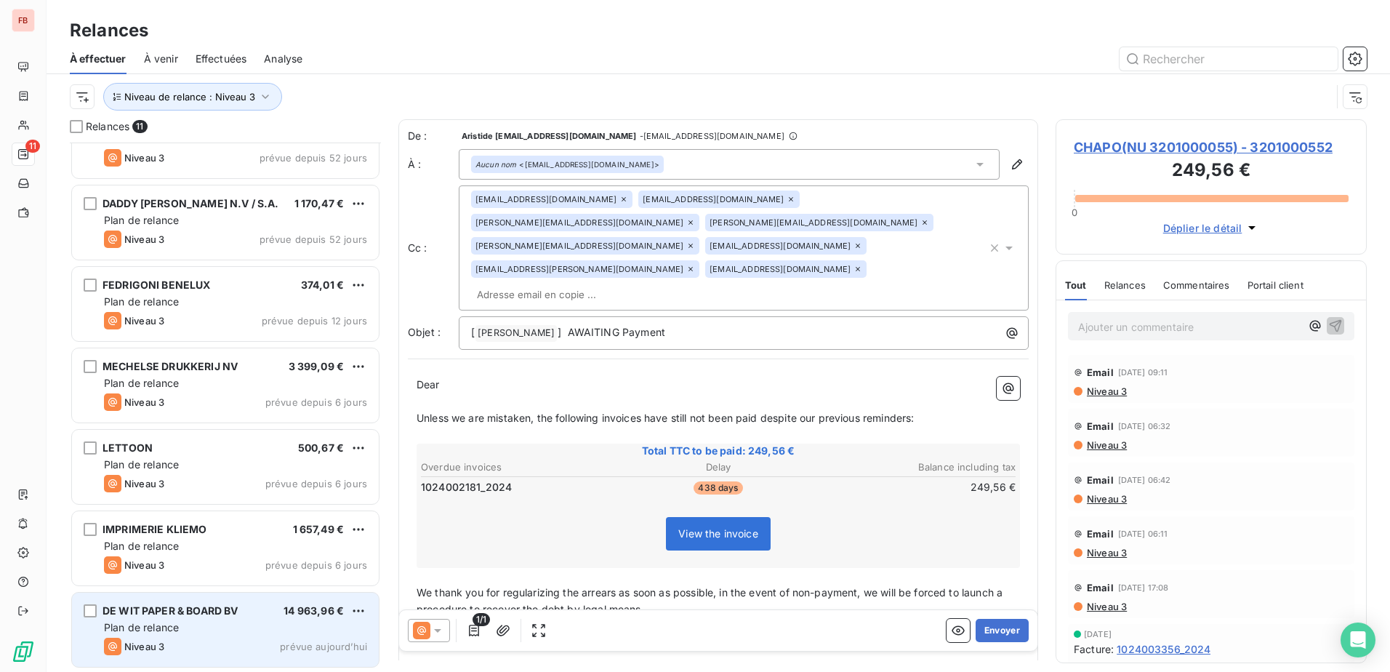
click at [169, 643] on div "Niveau 3 prévue aujourd’hui" at bounding box center [235, 646] width 263 height 17
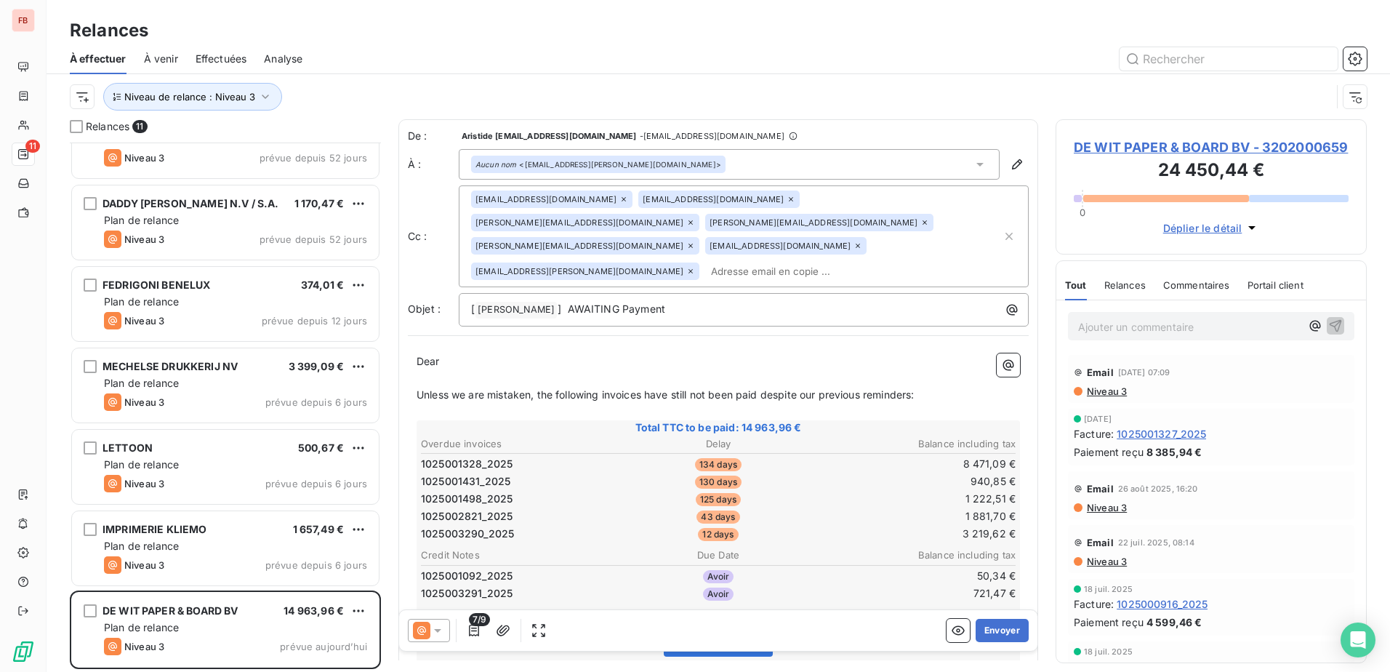
click at [693, 244] on icon at bounding box center [691, 246] width 4 height 4
click at [787, 198] on icon at bounding box center [791, 199] width 9 height 9
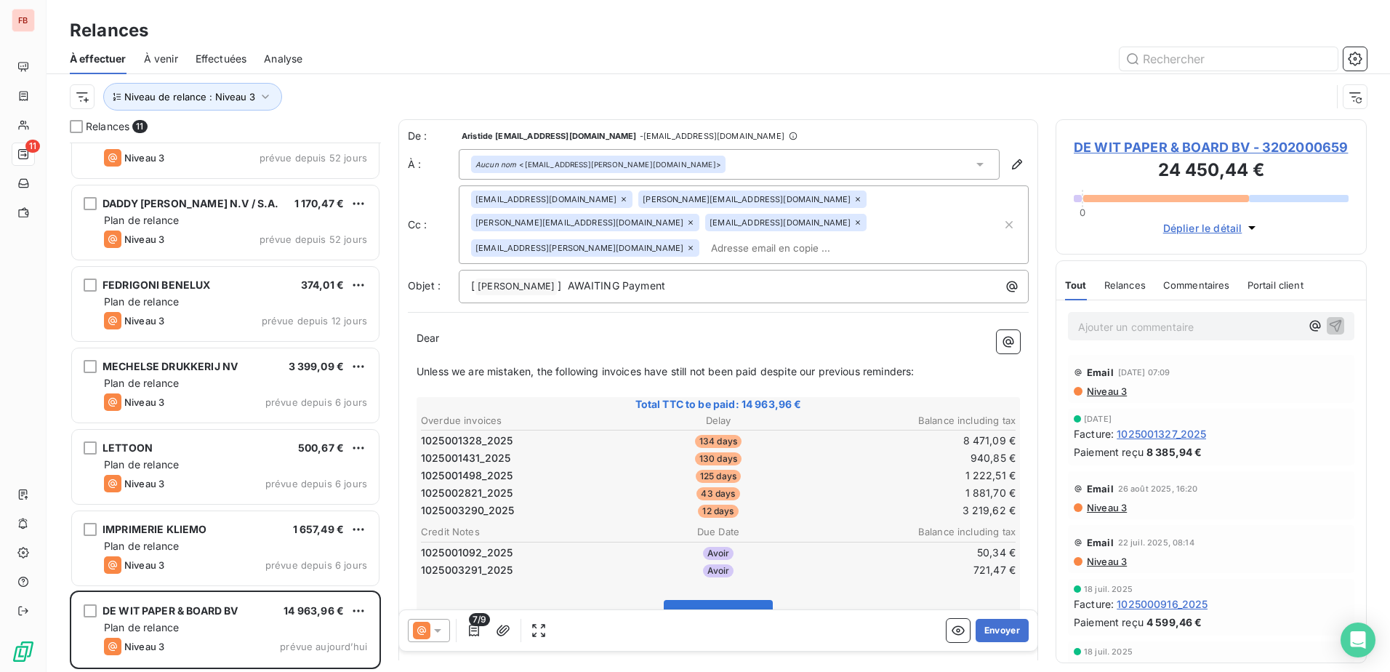
drag, startPoint x: 910, startPoint y: 197, endPoint x: 840, endPoint y: 222, distance: 75.0
click at [695, 218] on icon at bounding box center [690, 222] width 9 height 9
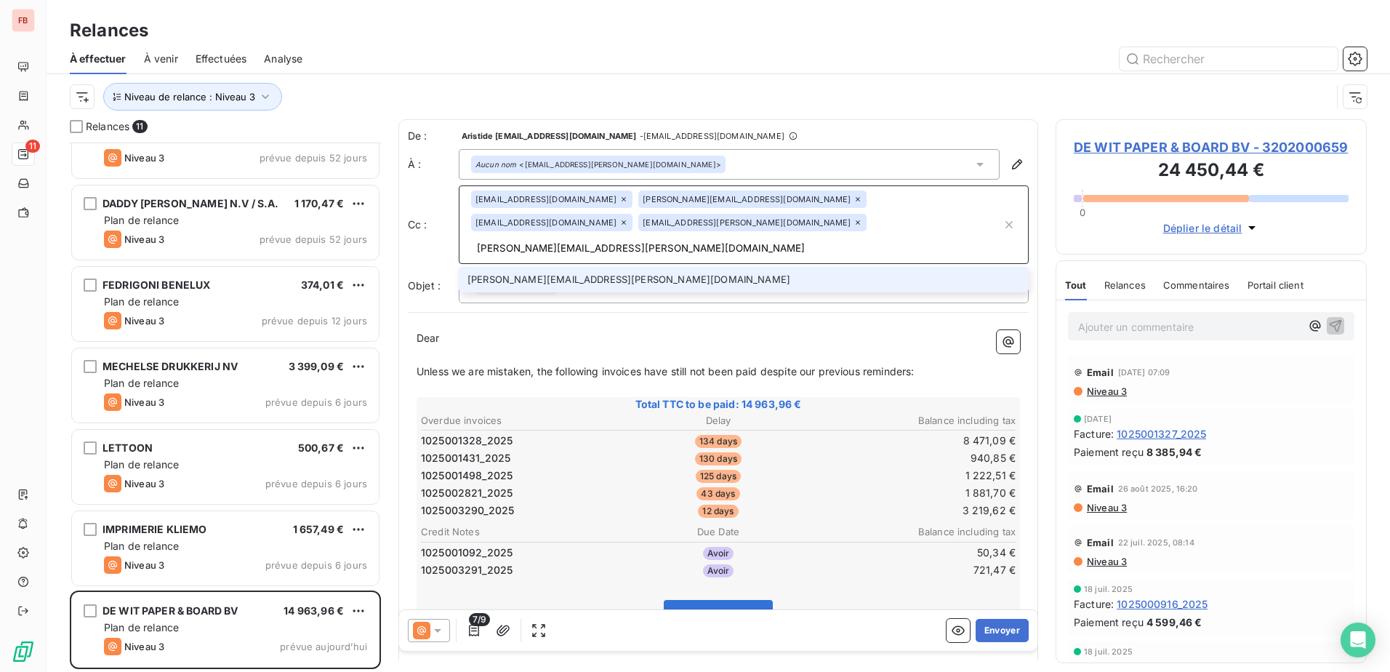
drag, startPoint x: 799, startPoint y: 228, endPoint x: 649, endPoint y: 251, distance: 151.6
click at [623, 224] on div "[EMAIL_ADDRESS][DOMAIN_NAME] [DOMAIN_NAME][EMAIL_ADDRESS][DOMAIN_NAME] [DOMAIN_…" at bounding box center [736, 224] width 531 height 68
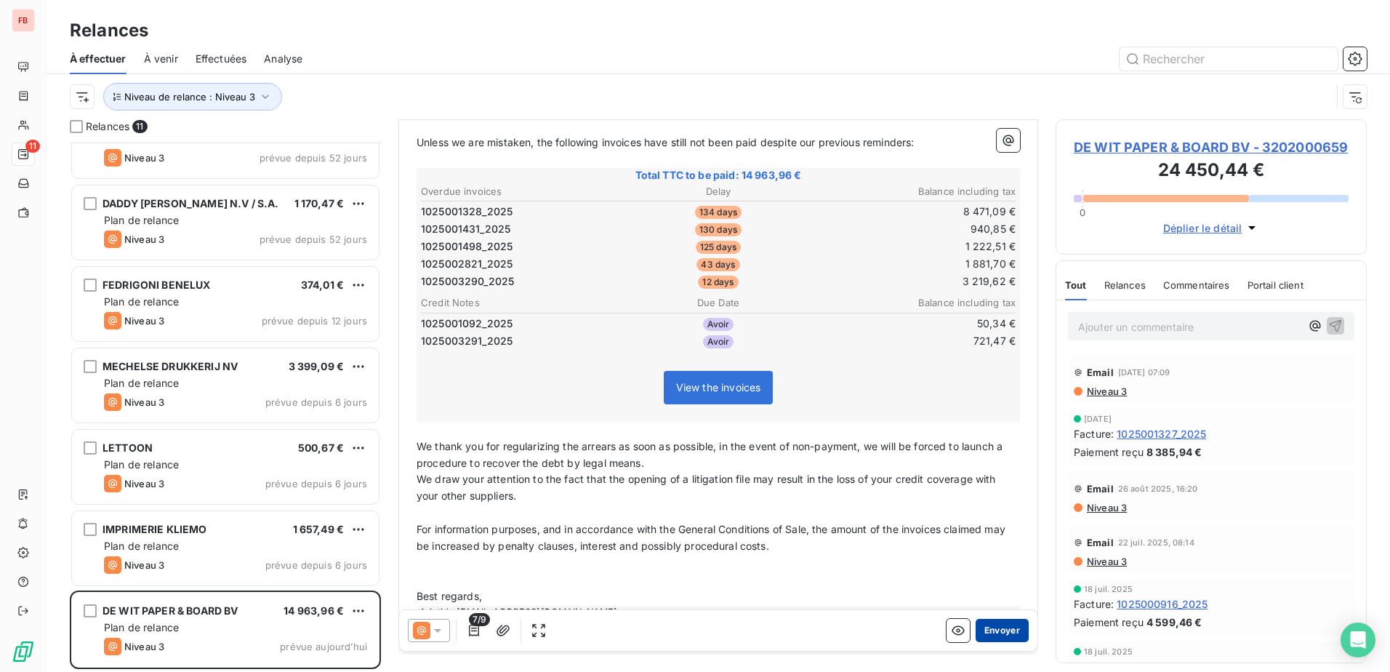
scroll to position [243, 0]
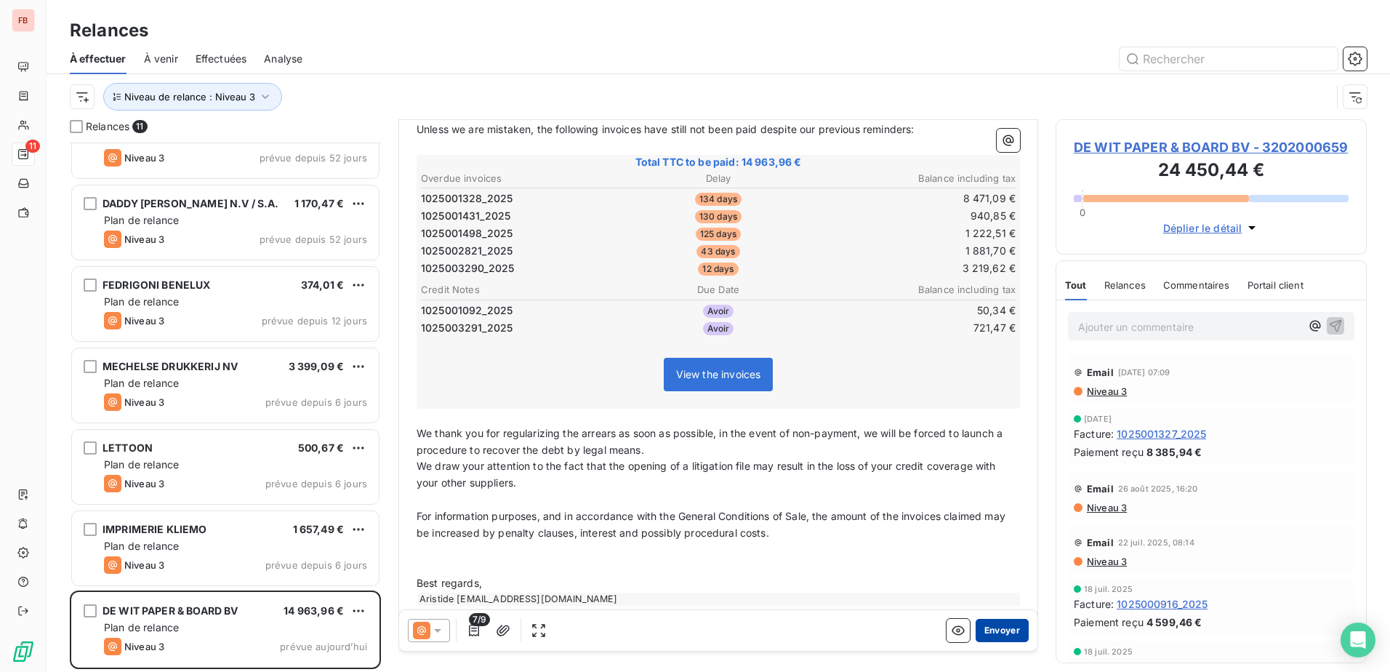
type input "[PERSON_NAME][EMAIL_ADDRESS][PERSON_NAME][DOMAIN_NAME]"
click at [999, 635] on button "Envoyer" at bounding box center [1002, 630] width 53 height 23
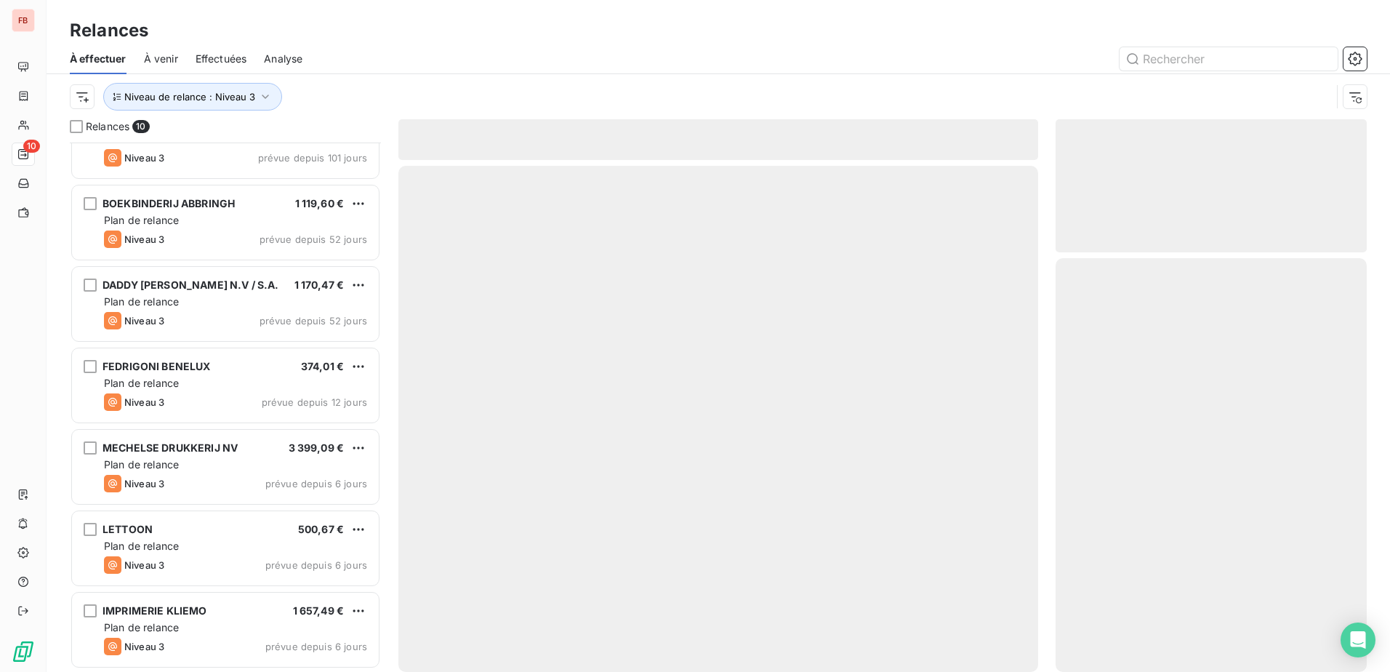
scroll to position [285, 0]
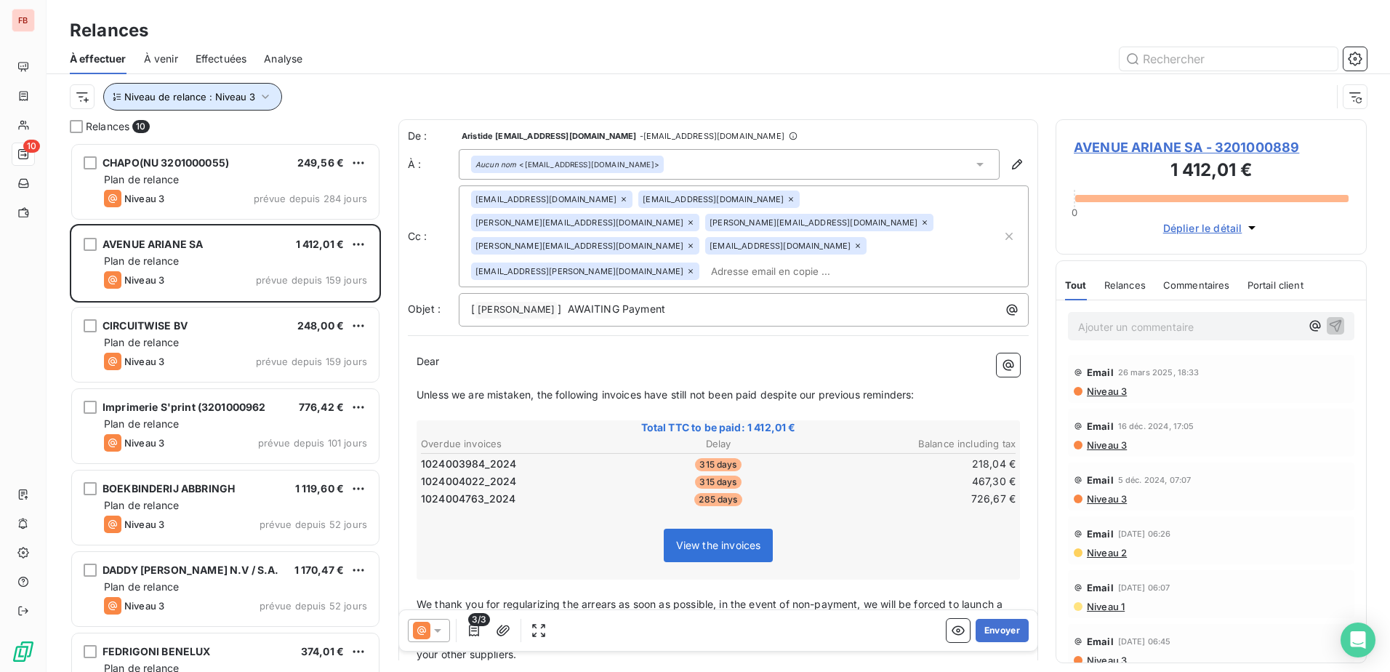
drag, startPoint x: 260, startPoint y: 87, endPoint x: 267, endPoint y: 110, distance: 24.4
click at [260, 87] on button "Niveau de relance : Niveau 3" at bounding box center [192, 97] width 179 height 28
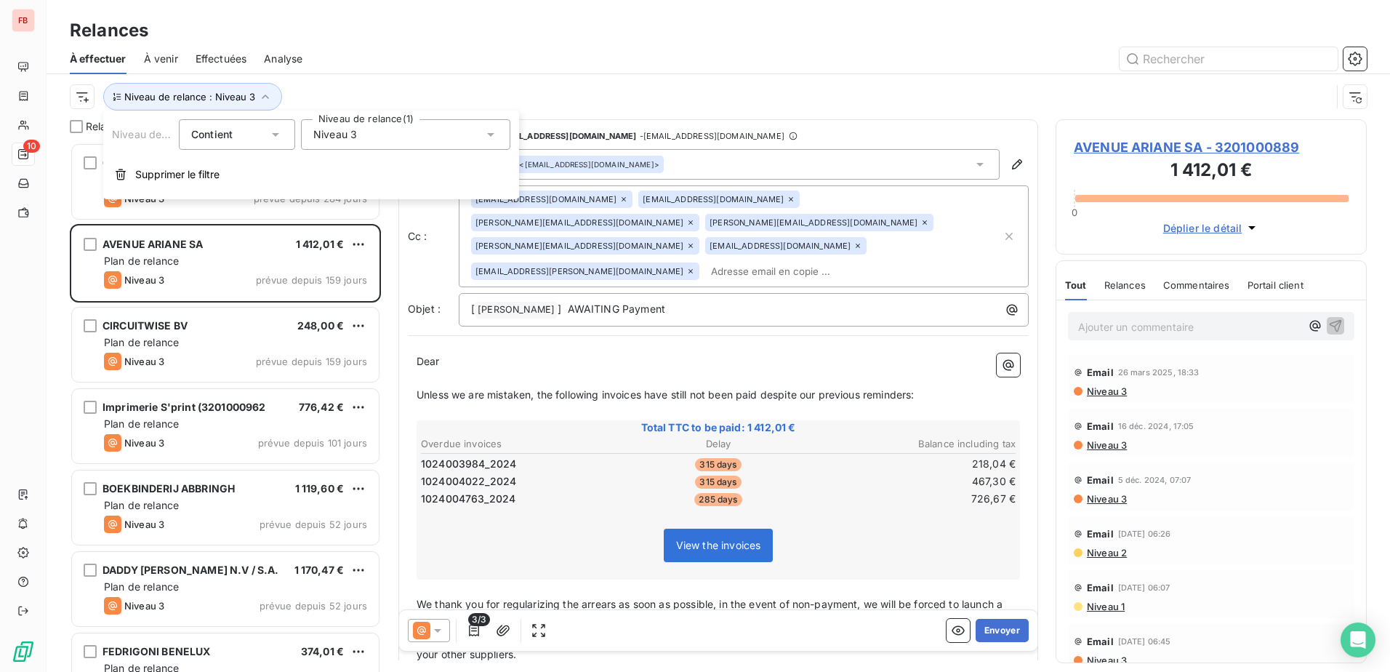
click at [390, 136] on div "Niveau 3" at bounding box center [405, 134] width 209 height 31
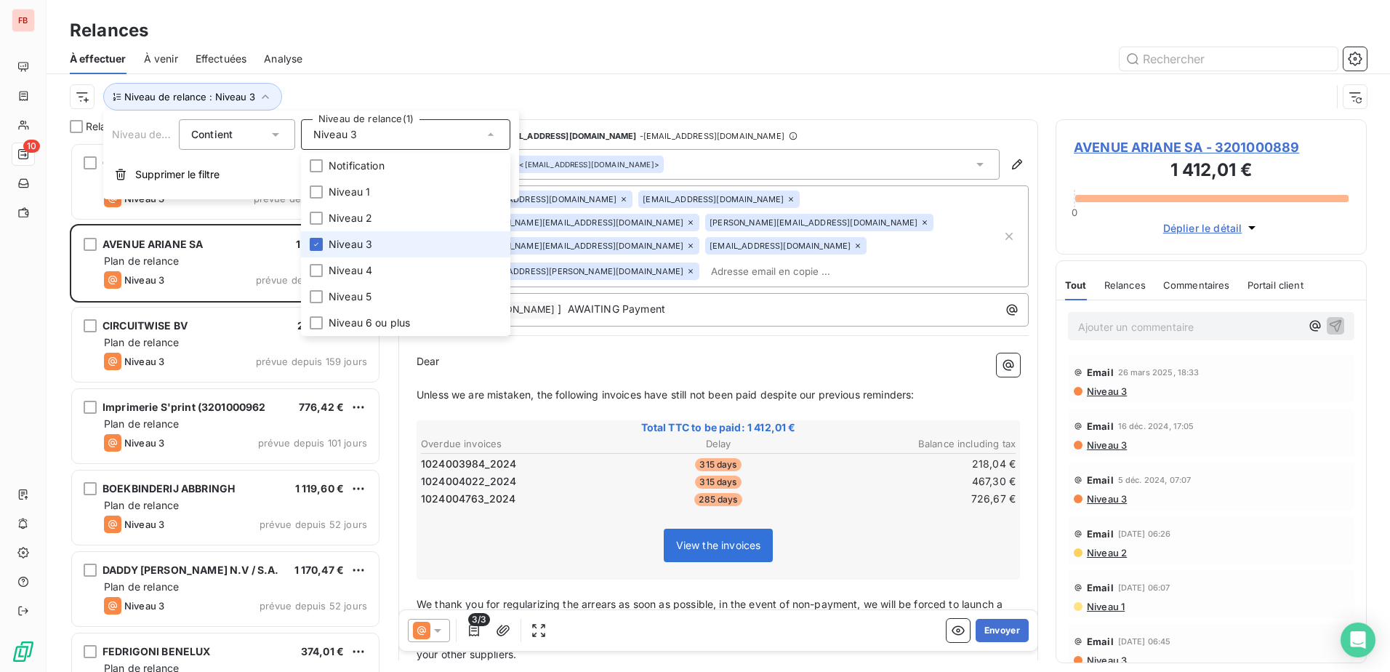
click at [345, 247] on span "Niveau 3" at bounding box center [351, 244] width 44 height 15
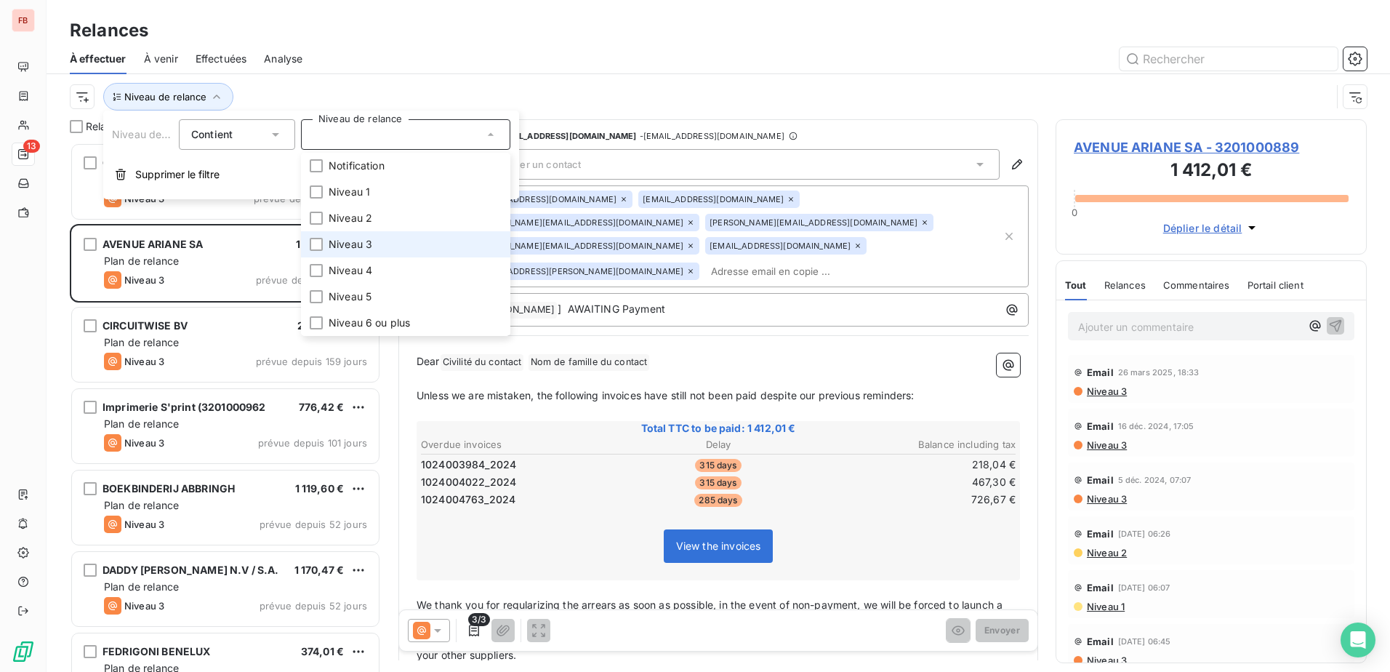
scroll to position [518, 300]
click at [370, 166] on span "Notification" at bounding box center [357, 166] width 56 height 15
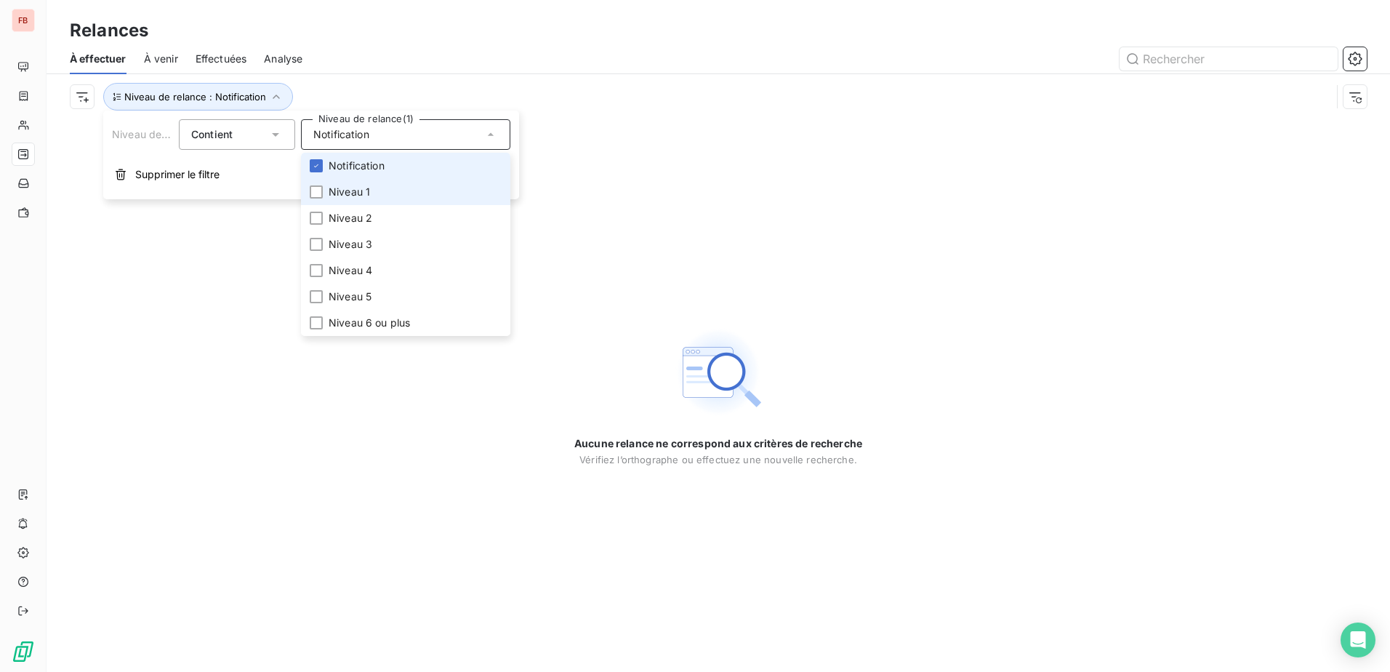
drag, startPoint x: 353, startPoint y: 167, endPoint x: 358, endPoint y: 183, distance: 16.8
click at [353, 168] on span "Notification" at bounding box center [357, 166] width 56 height 15
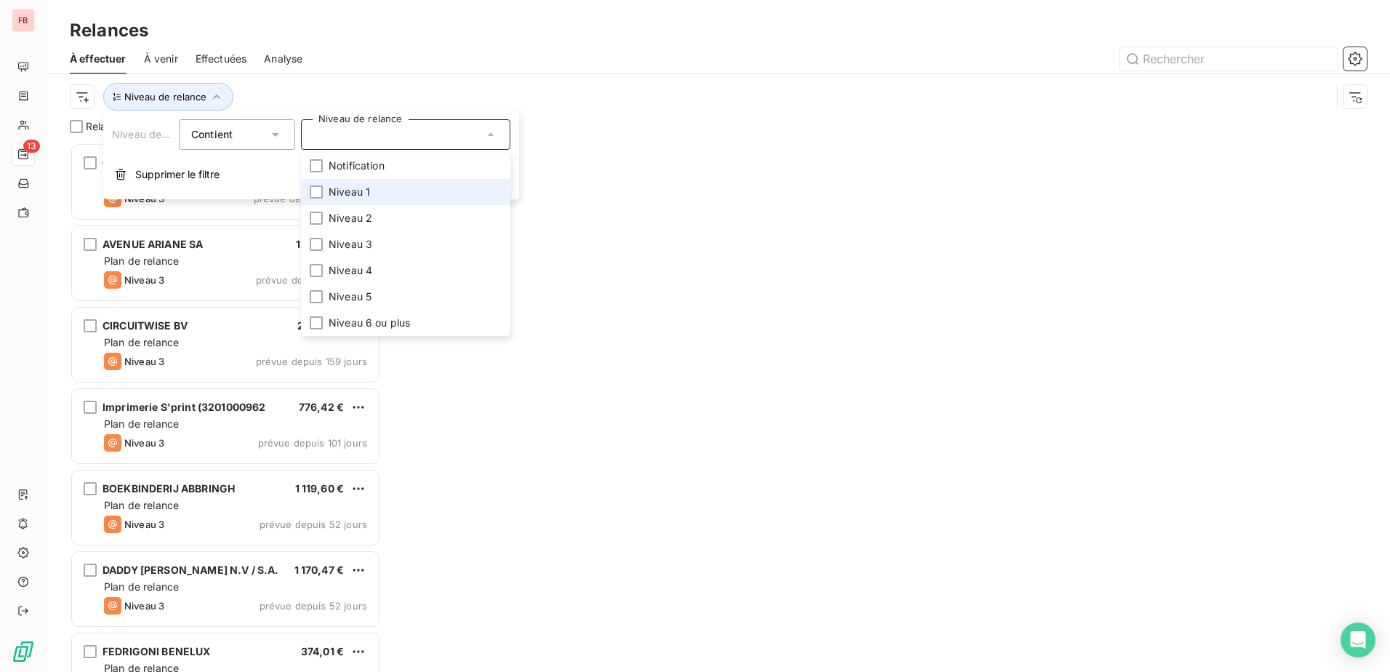
scroll to position [518, 300]
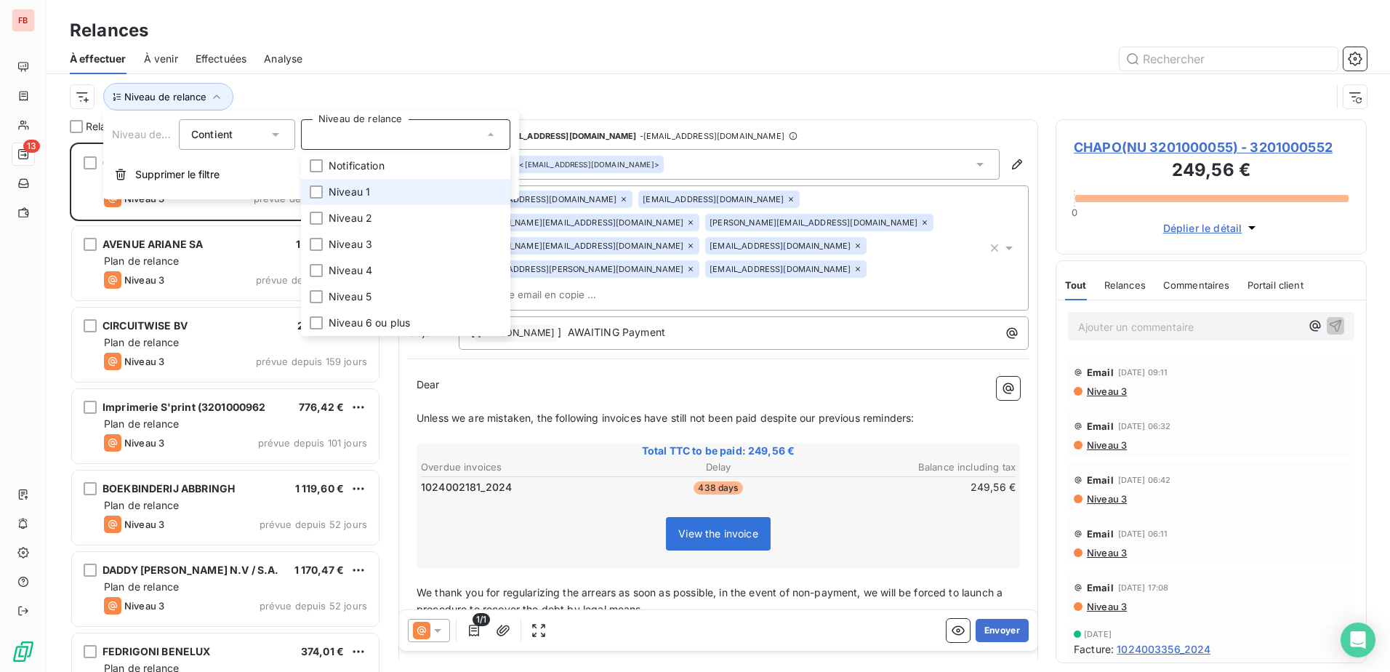
click at [360, 192] on span "Niveau 1" at bounding box center [349, 192] width 41 height 15
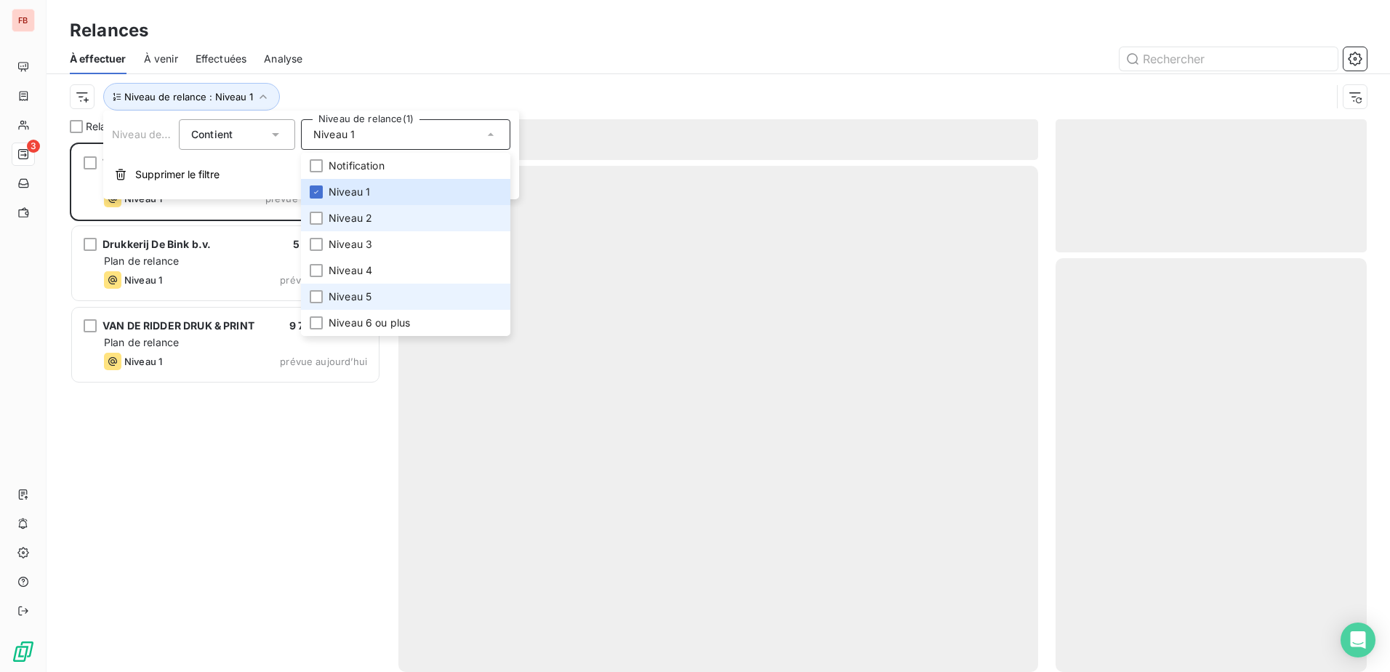
scroll to position [518, 300]
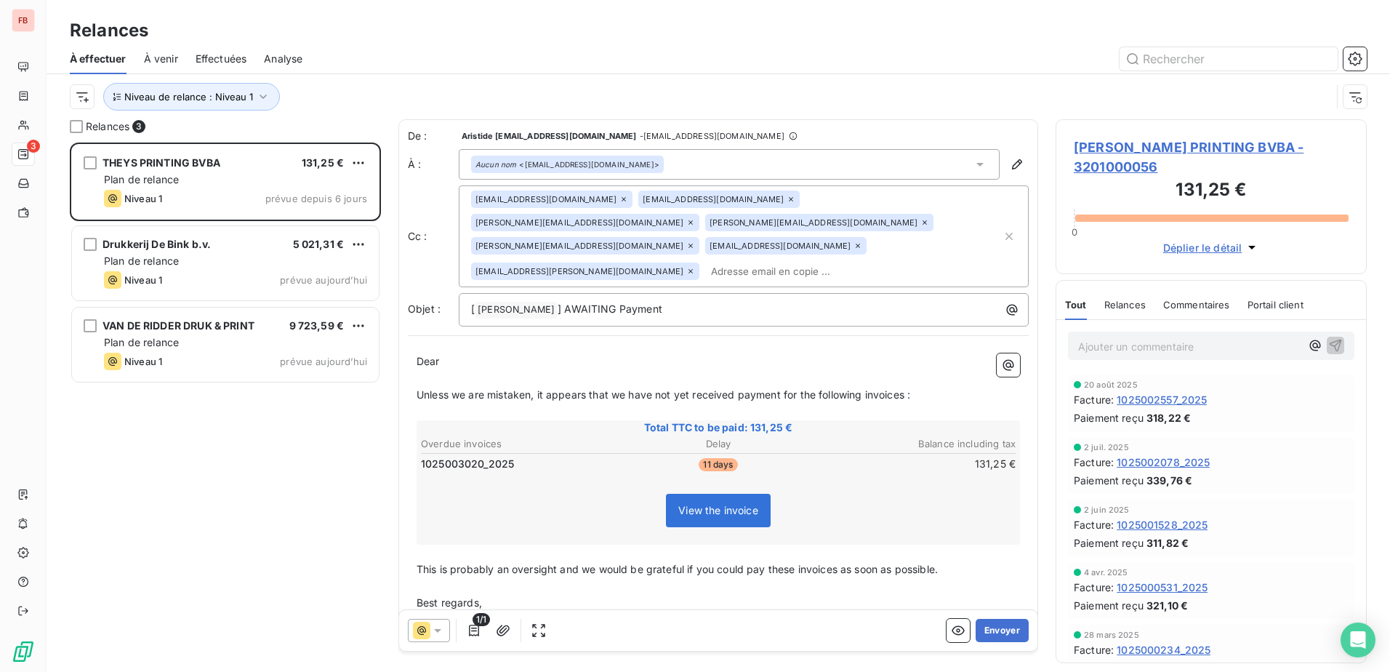
click at [239, 465] on div "[PERSON_NAME] PRINTING BVBA 131,25 € Plan de relance Niveau 1 prévue depuis 6 j…" at bounding box center [225, 407] width 311 height 529
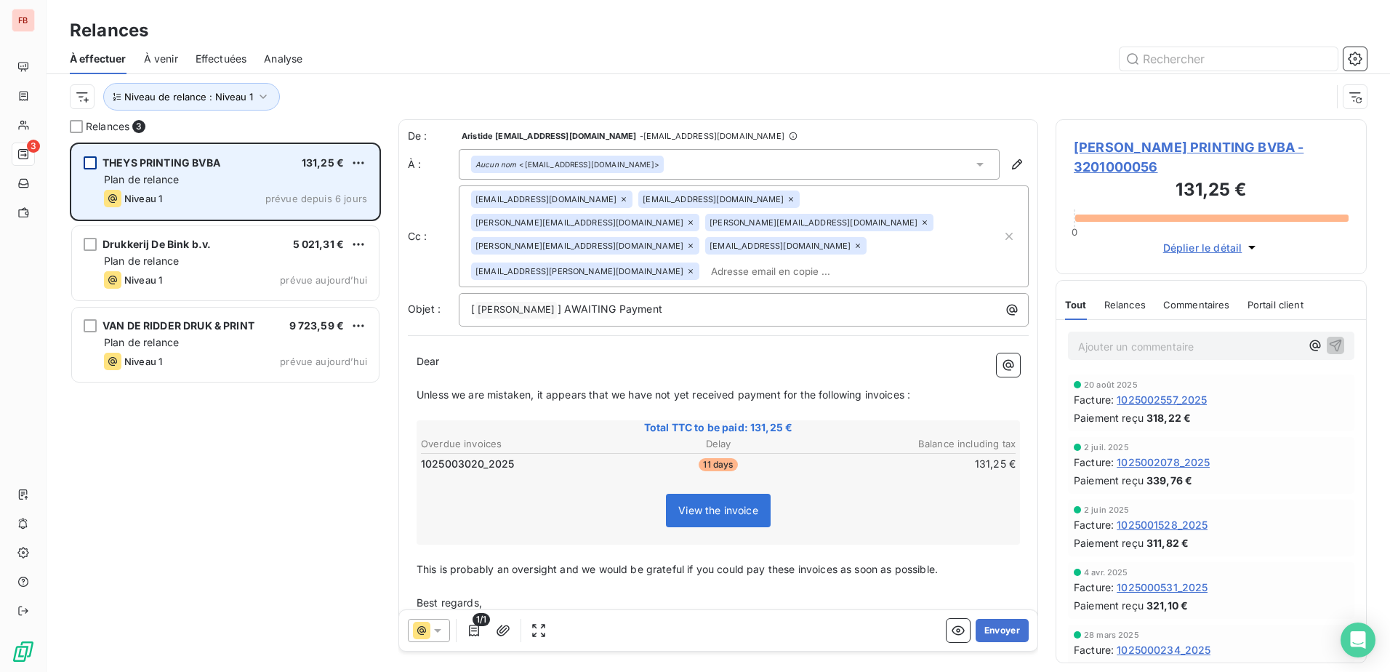
click at [92, 161] on div "grid" at bounding box center [90, 162] width 13 height 13
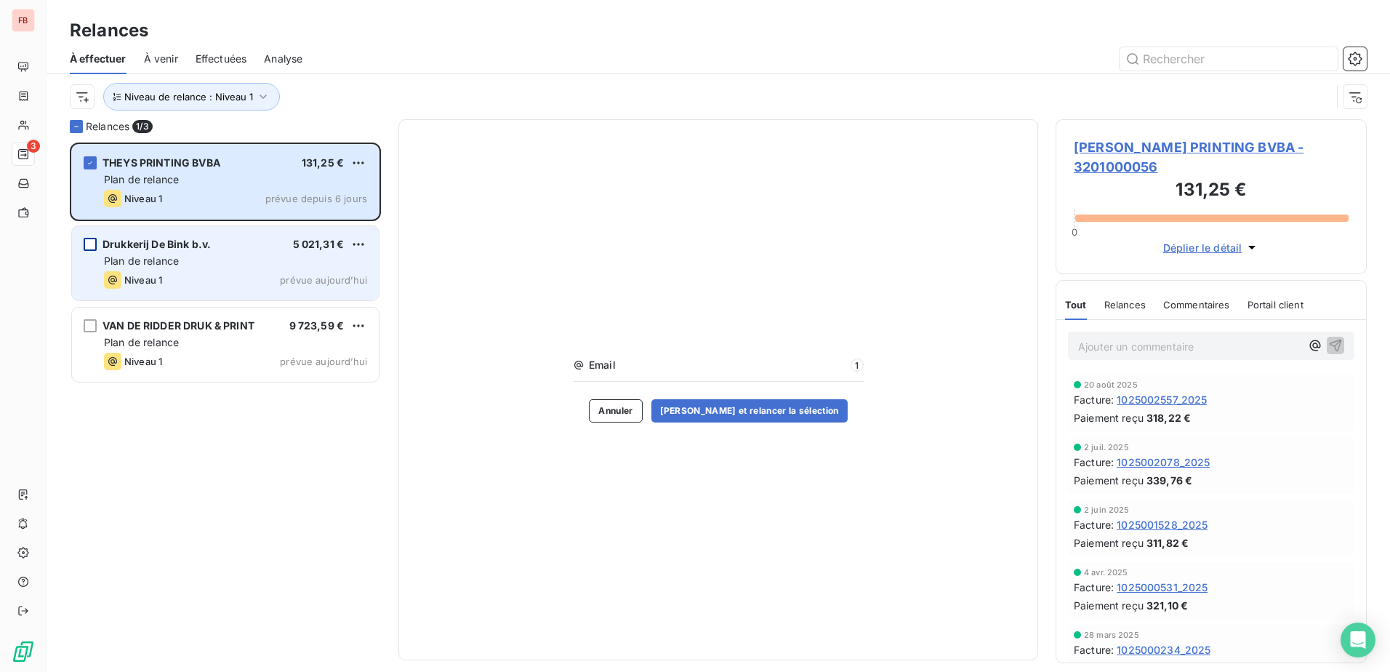
drag, startPoint x: 89, startPoint y: 162, endPoint x: 87, endPoint y: 240, distance: 77.8
click at [89, 163] on icon "grid" at bounding box center [90, 163] width 9 height 9
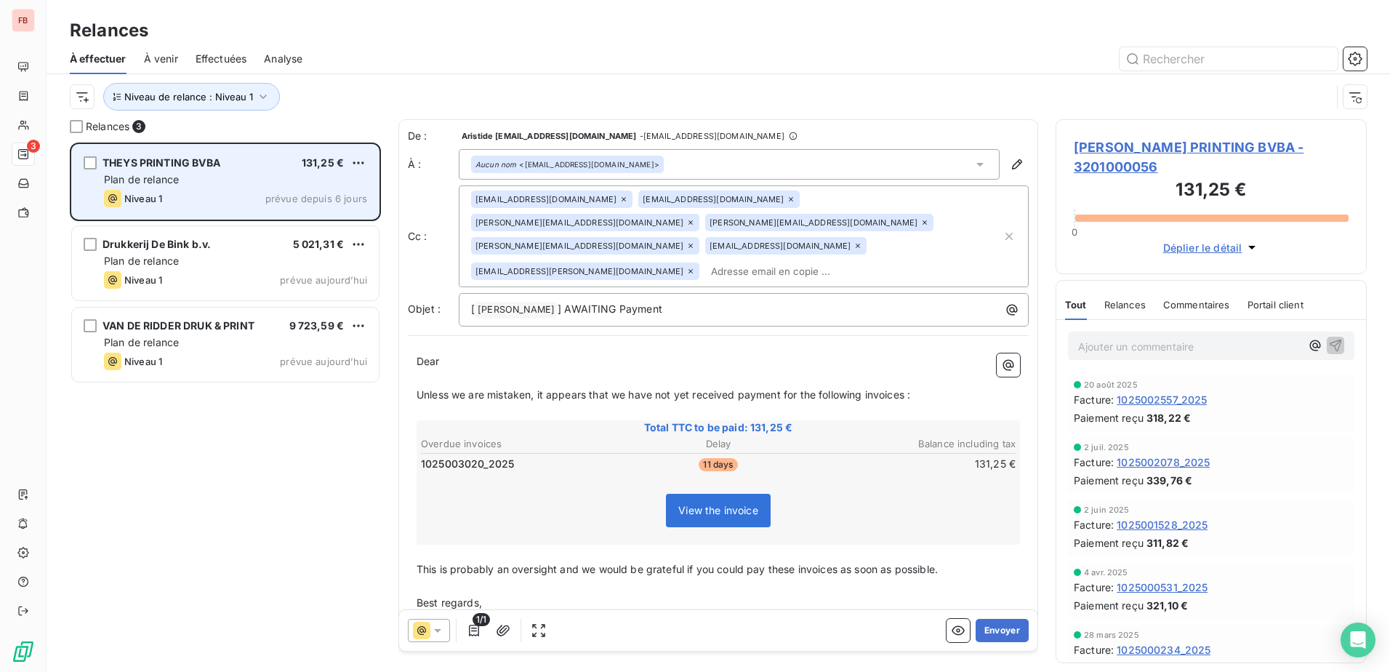
drag, startPoint x: 265, startPoint y: 162, endPoint x: 269, endPoint y: 172, distance: 10.4
click at [265, 163] on div "[PERSON_NAME] PRINTING BVBA 131,25 €" at bounding box center [235, 162] width 263 height 13
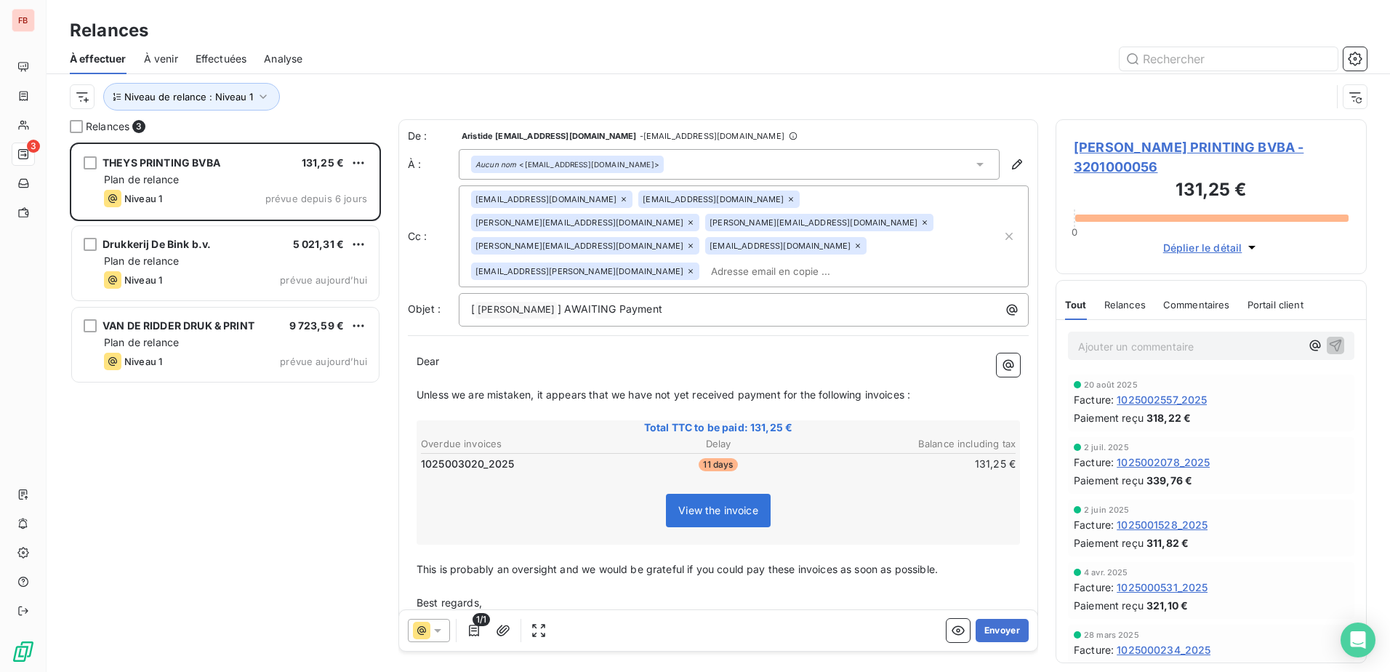
click at [787, 197] on icon at bounding box center [791, 199] width 9 height 9
click at [695, 218] on icon at bounding box center [690, 222] width 9 height 9
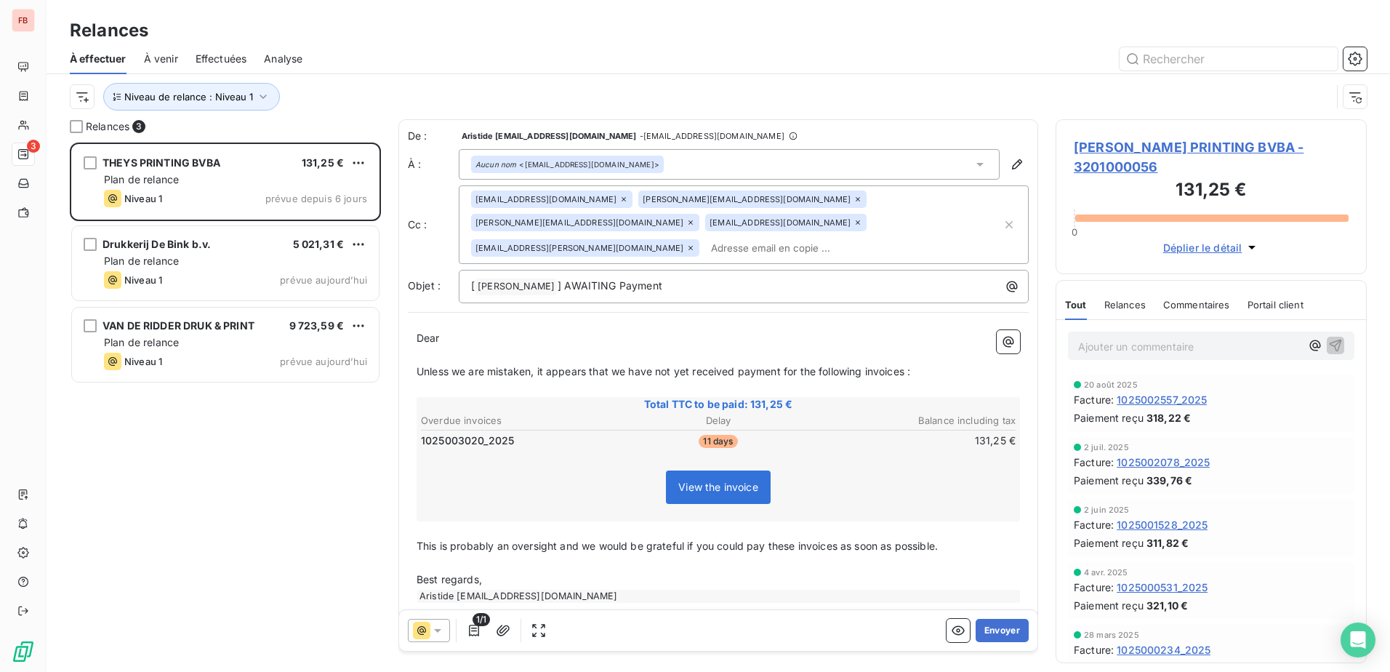
click at [693, 220] on icon at bounding box center [691, 222] width 4 height 4
click at [633, 214] on div "[EMAIL_ADDRESS][DOMAIN_NAME]" at bounding box center [551, 222] width 161 height 17
click at [628, 218] on icon at bounding box center [623, 222] width 9 height 9
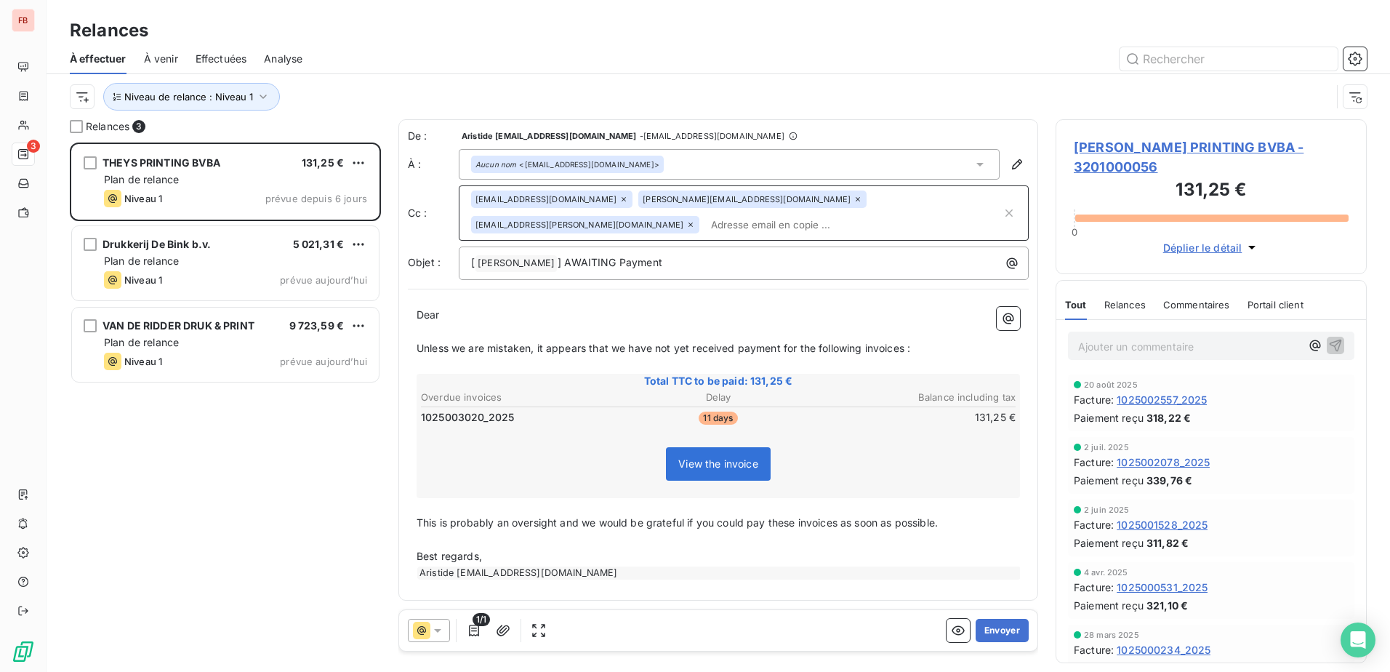
click at [809, 240] on div "[EMAIL_ADDRESS][DOMAIN_NAME] [DOMAIN_NAME][EMAIL_ADDRESS][DOMAIN_NAME] [DOMAIN_…" at bounding box center [744, 212] width 570 height 55
paste input "[PERSON_NAME][EMAIL_ADDRESS][PERSON_NAME][DOMAIN_NAME]"
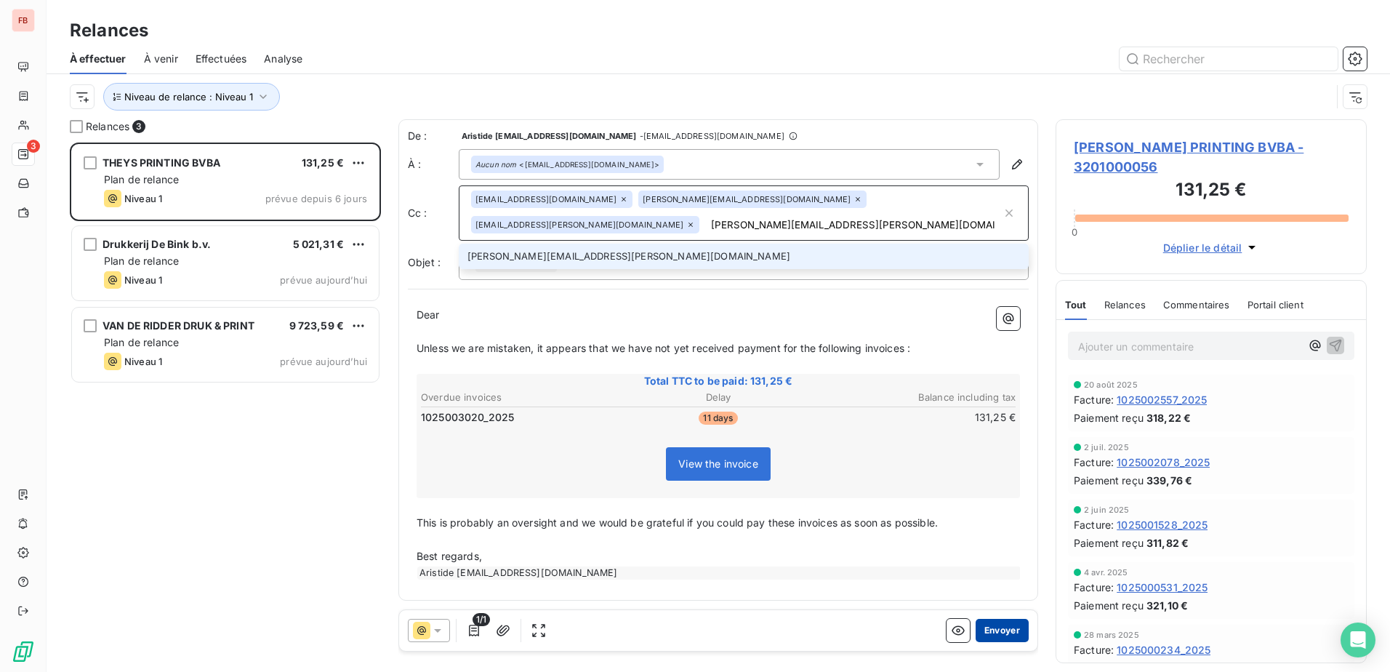
type input "[PERSON_NAME][EMAIL_ADDRESS][PERSON_NAME][DOMAIN_NAME]"
click at [1000, 638] on button "Envoyer" at bounding box center [1002, 630] width 53 height 23
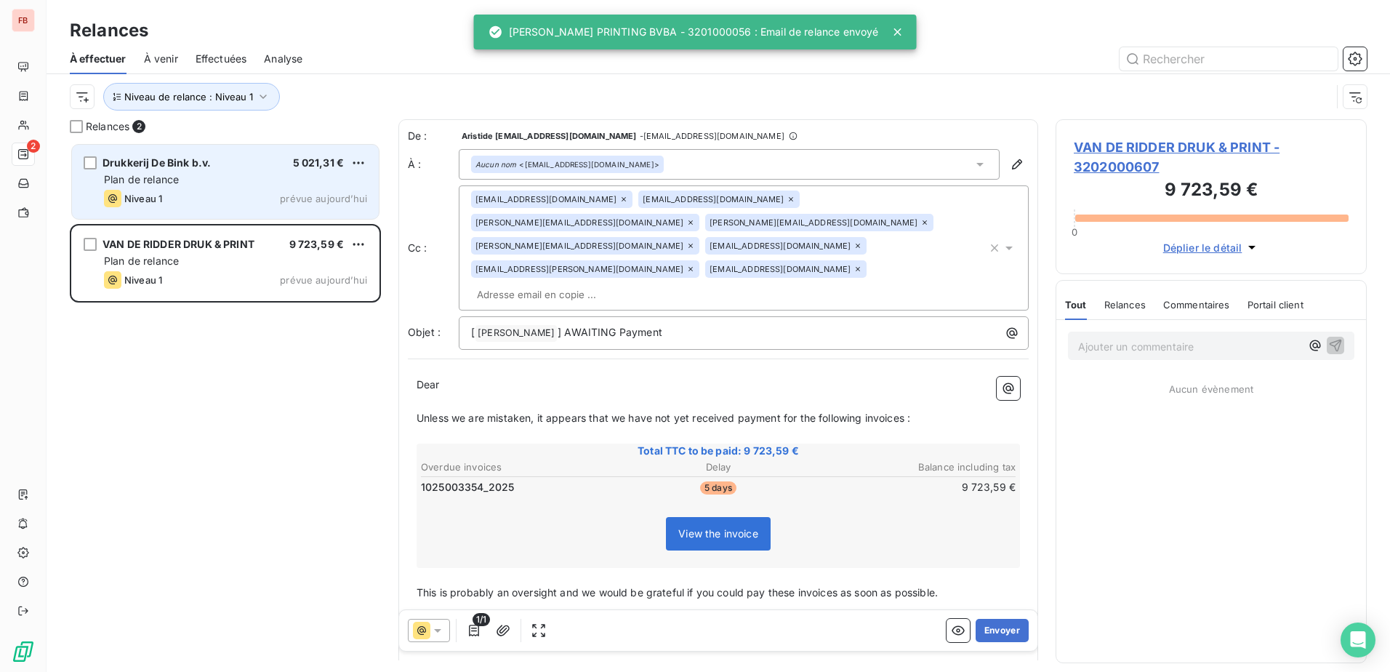
click at [272, 177] on div "Plan de relance" at bounding box center [235, 179] width 263 height 15
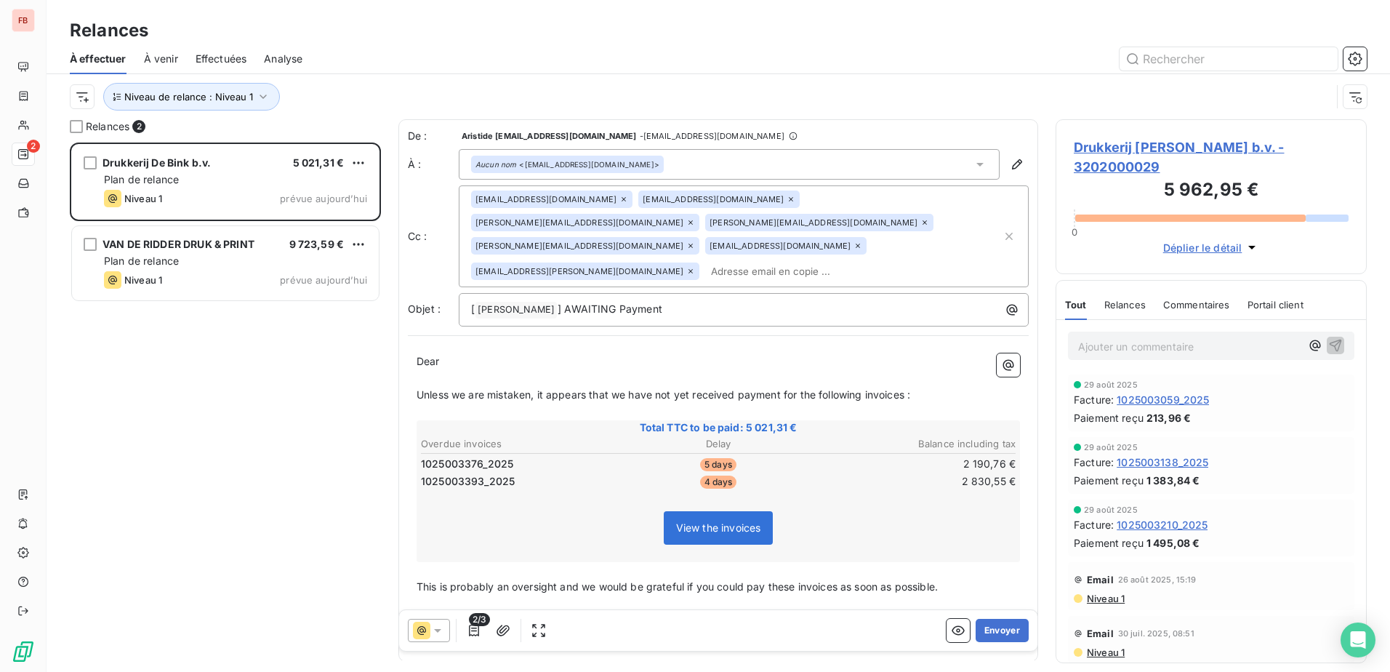
click at [787, 195] on icon at bounding box center [791, 199] width 9 height 9
click at [695, 218] on icon at bounding box center [690, 222] width 9 height 9
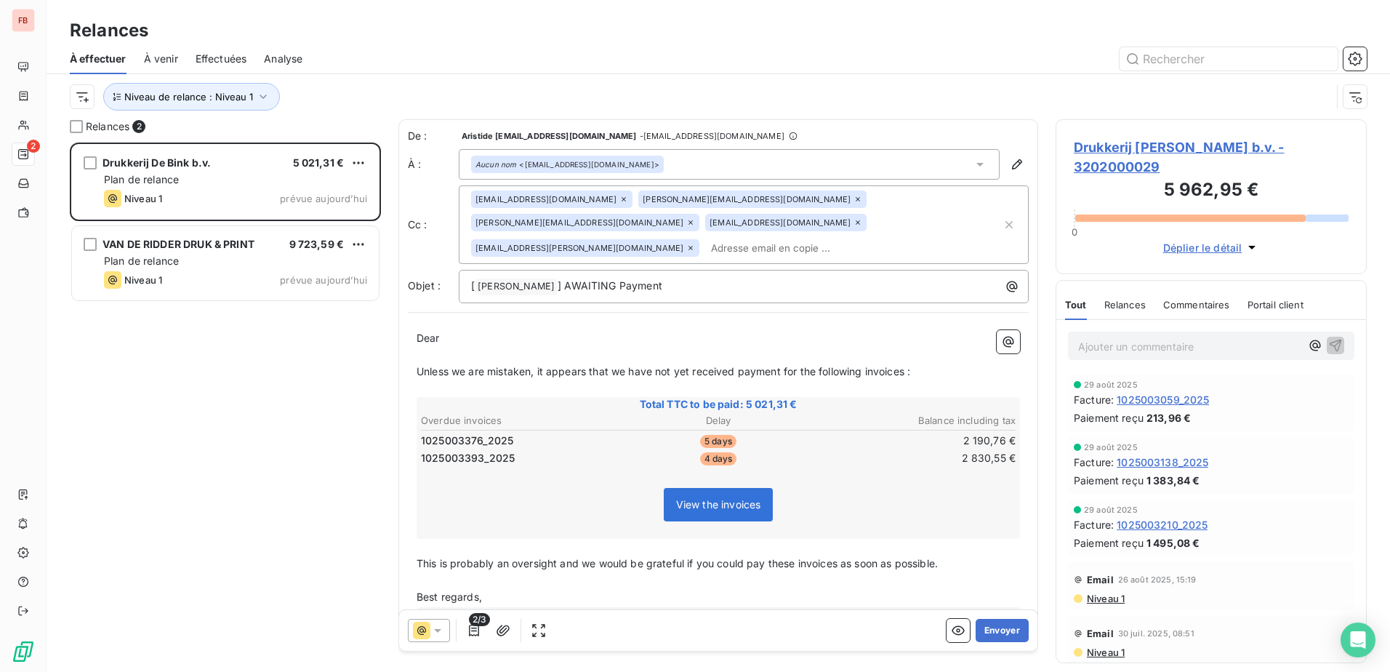
click at [695, 244] on icon at bounding box center [690, 248] width 9 height 9
click at [695, 218] on icon at bounding box center [690, 222] width 9 height 9
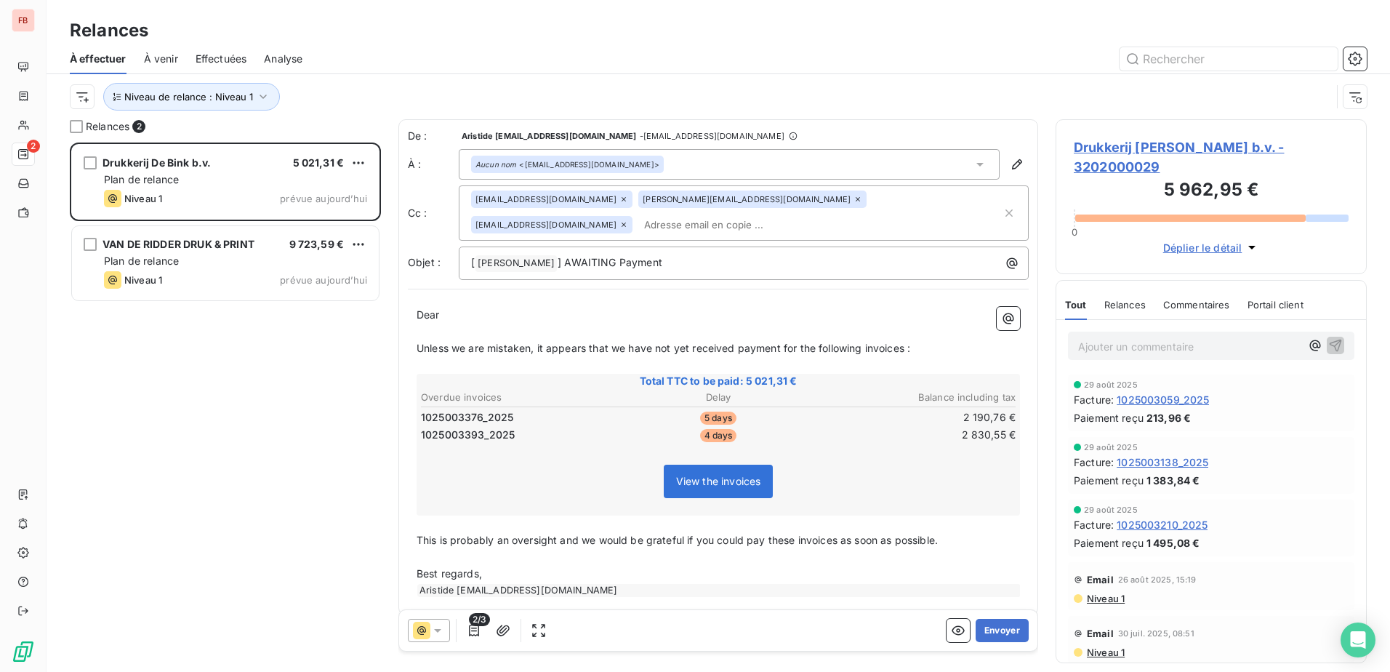
paste input "[PERSON_NAME][EMAIL_ADDRESS][PERSON_NAME][DOMAIN_NAME]"
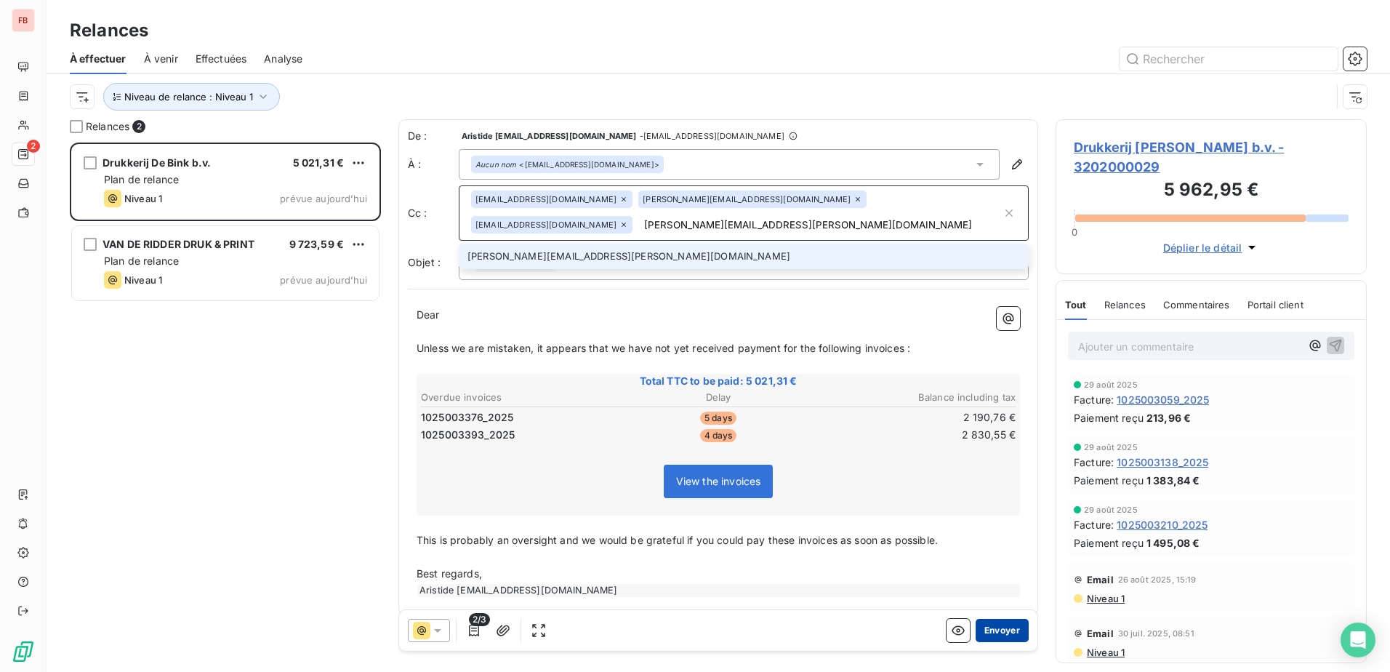
type input "[PERSON_NAME][EMAIL_ADDRESS][PERSON_NAME][DOMAIN_NAME]"
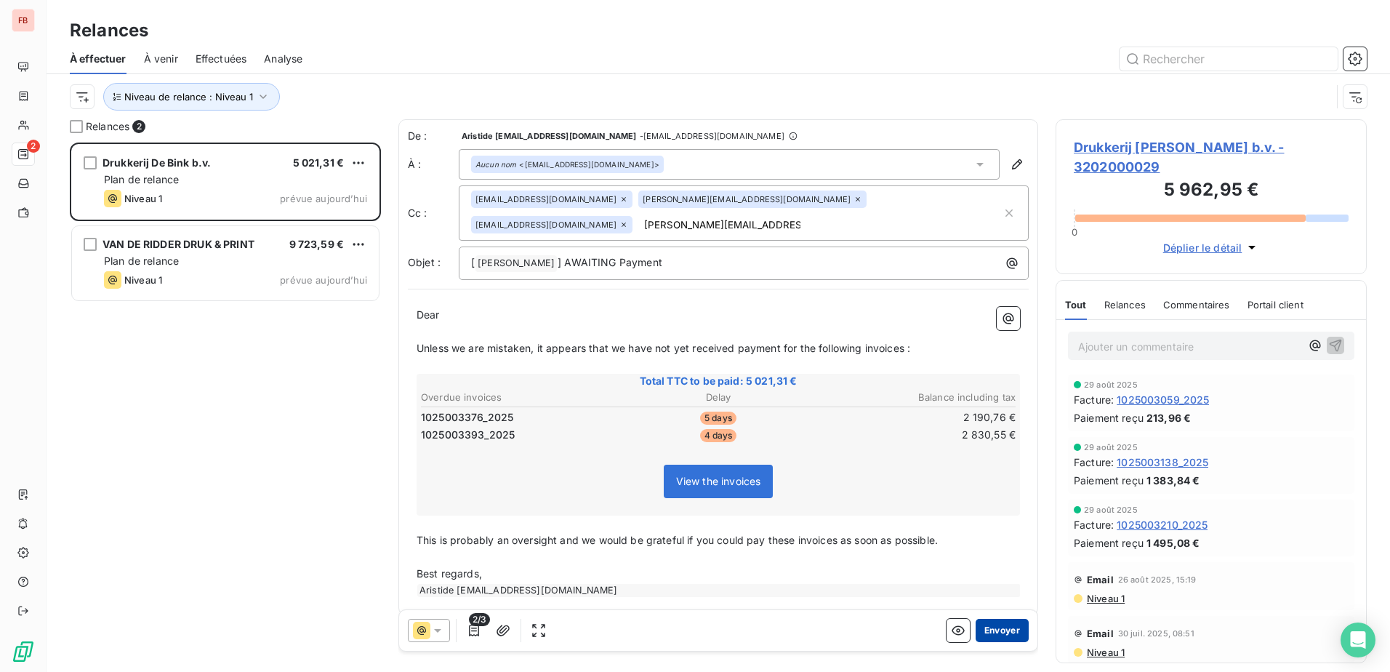
click at [989, 627] on button "Envoyer" at bounding box center [1002, 630] width 53 height 23
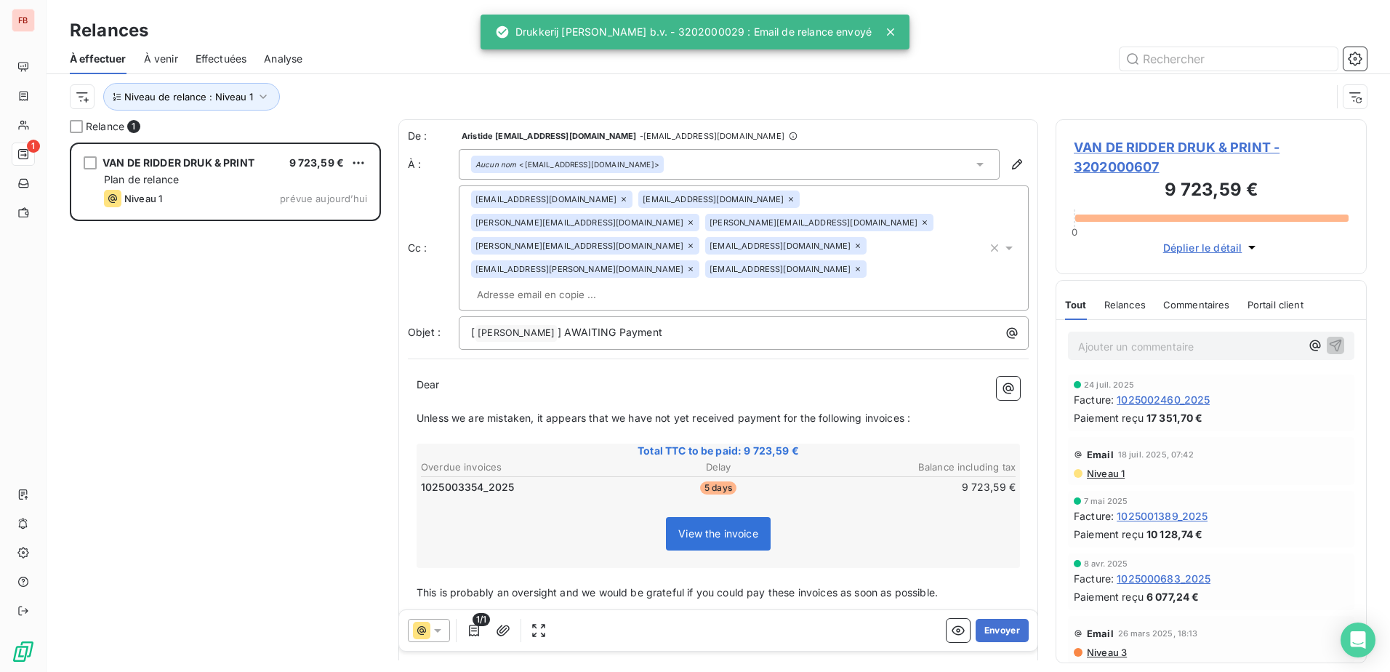
click at [789, 198] on icon at bounding box center [791, 199] width 4 height 4
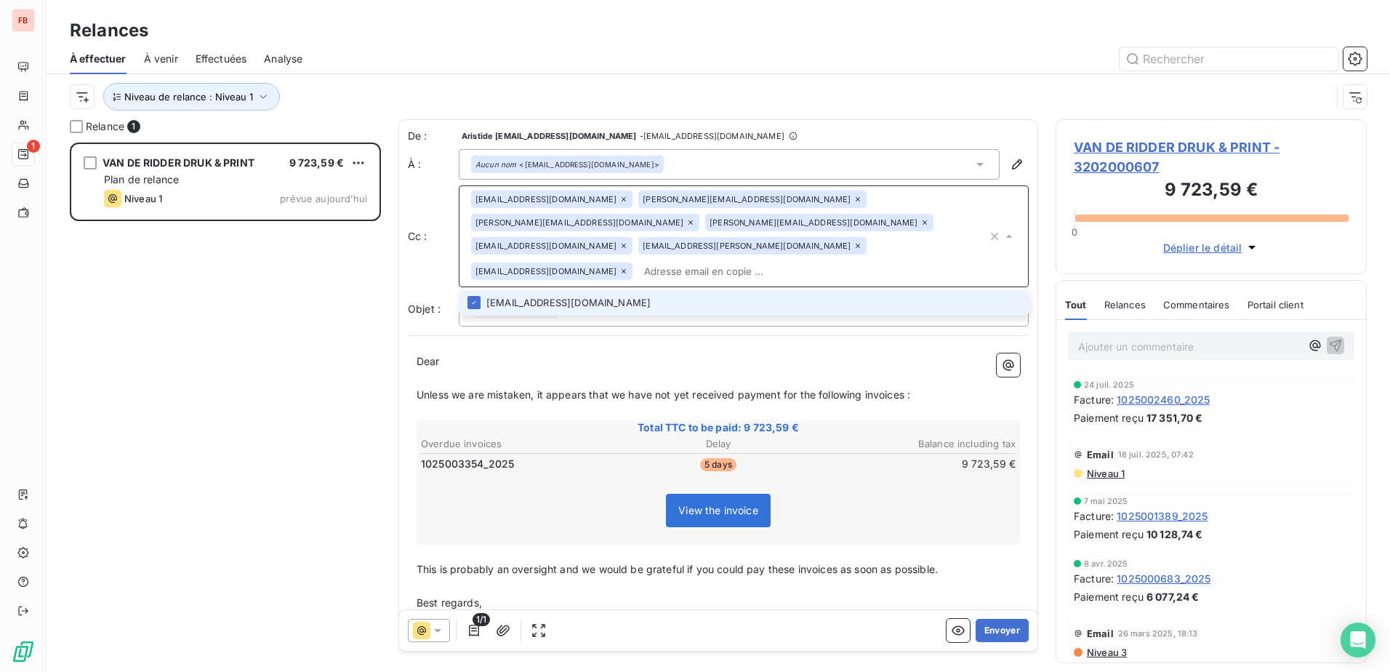
click at [695, 218] on icon at bounding box center [690, 222] width 9 height 9
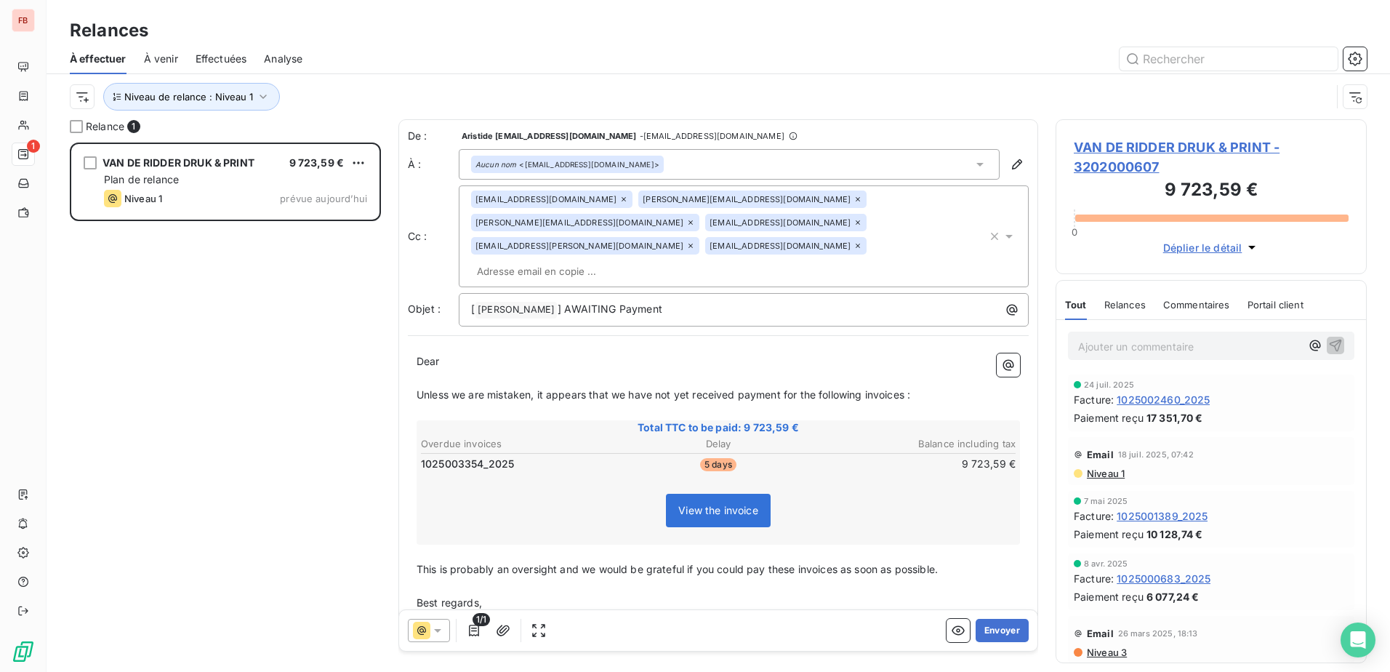
click at [695, 218] on icon at bounding box center [690, 222] width 9 height 9
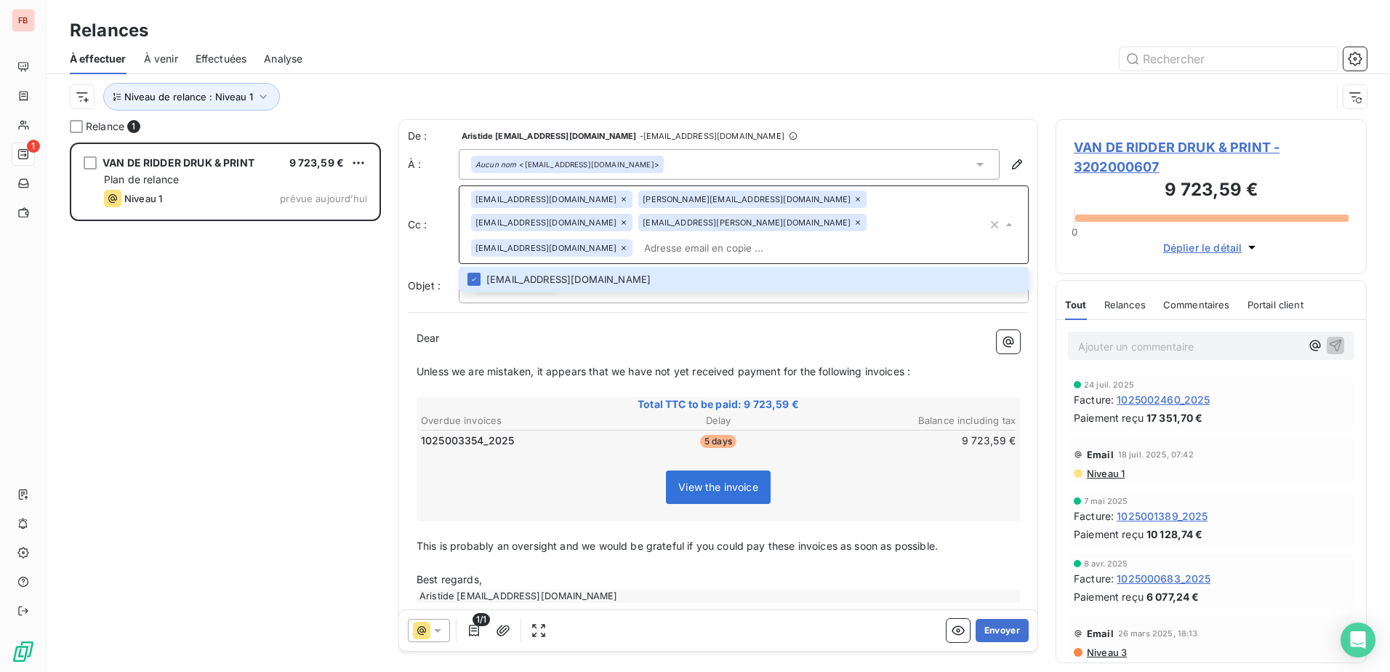
drag, startPoint x: 611, startPoint y: 225, endPoint x: 729, endPoint y: 246, distance: 120.4
click at [854, 225] on icon at bounding box center [858, 222] width 9 height 9
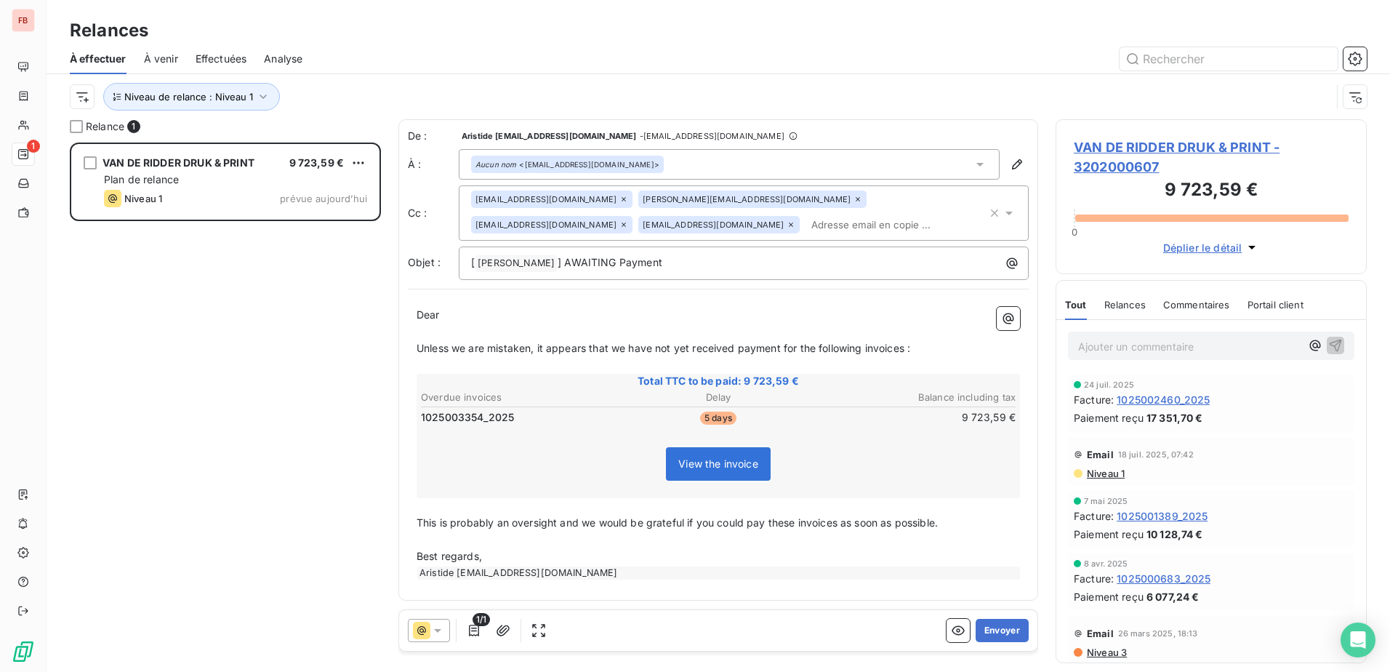
paste input "[PERSON_NAME][EMAIL_ADDRESS][PERSON_NAME][DOMAIN_NAME]"
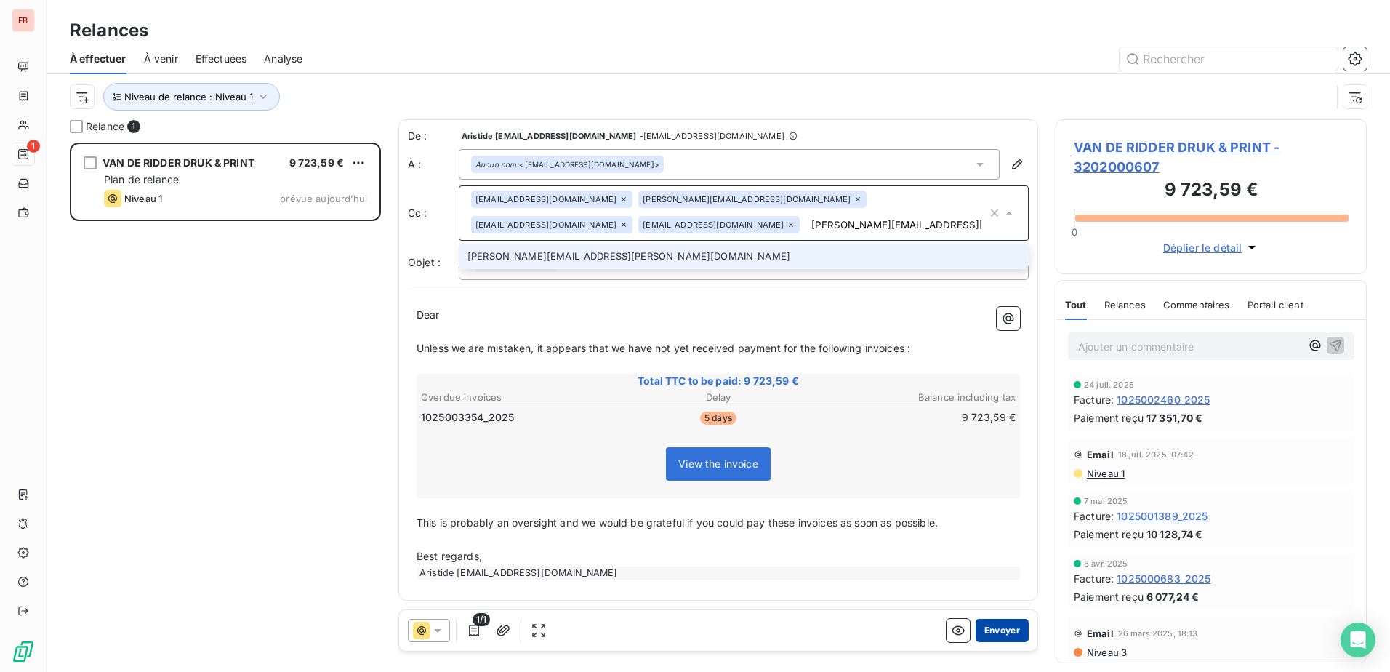
type input "[PERSON_NAME][EMAIL_ADDRESS][PERSON_NAME][DOMAIN_NAME]"
click at [988, 627] on button "Envoyer" at bounding box center [1002, 630] width 53 height 23
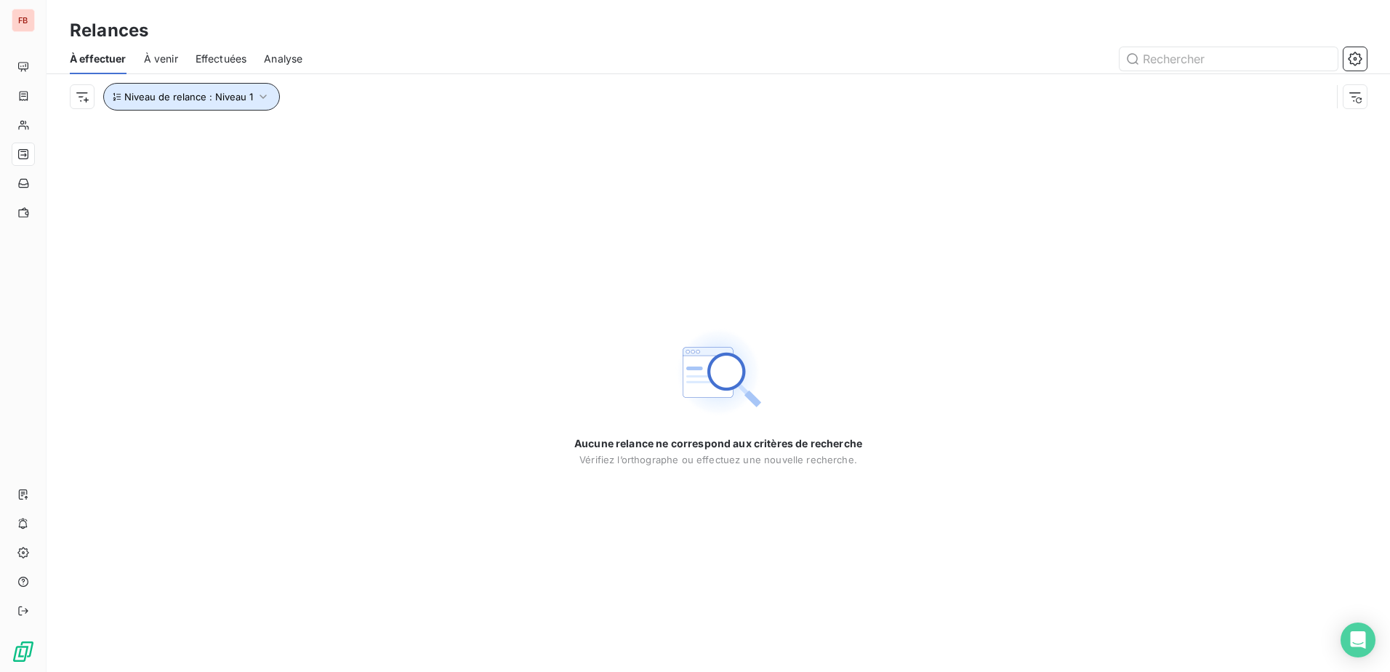
click at [240, 99] on span "Niveau de relance : Niveau 1" at bounding box center [188, 97] width 129 height 12
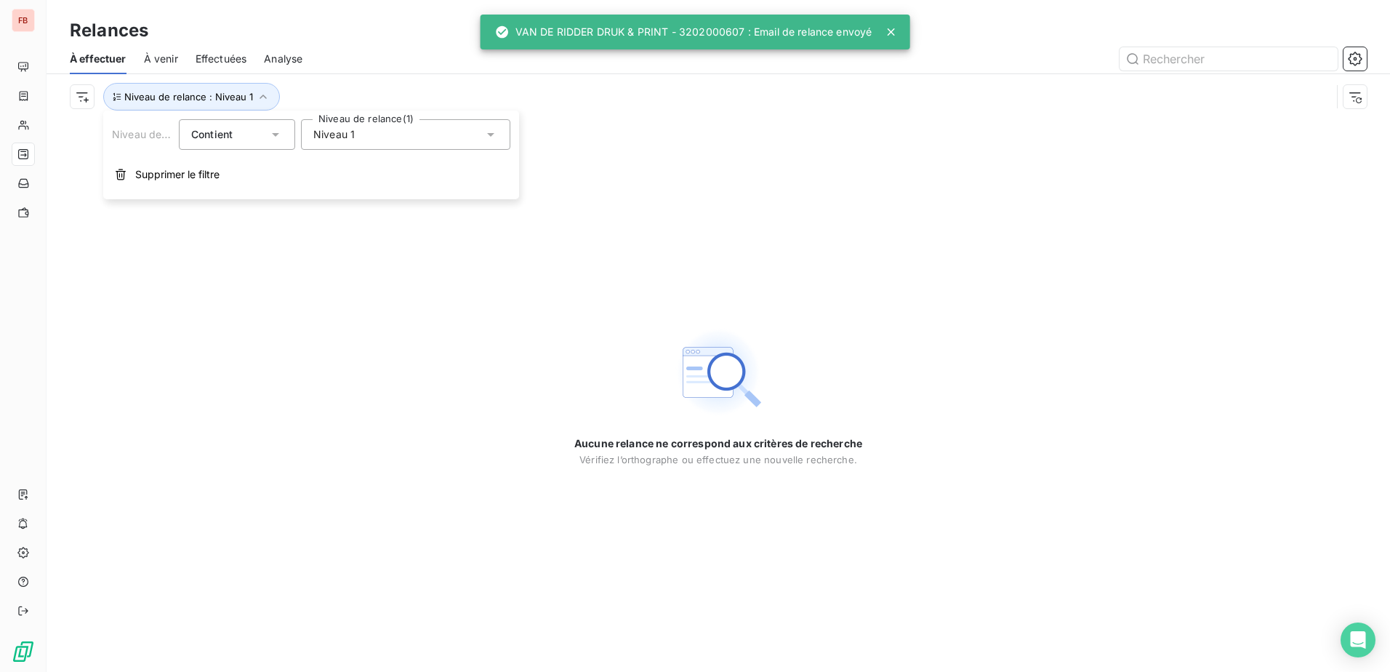
click at [383, 140] on div "Niveau 1" at bounding box center [405, 134] width 209 height 31
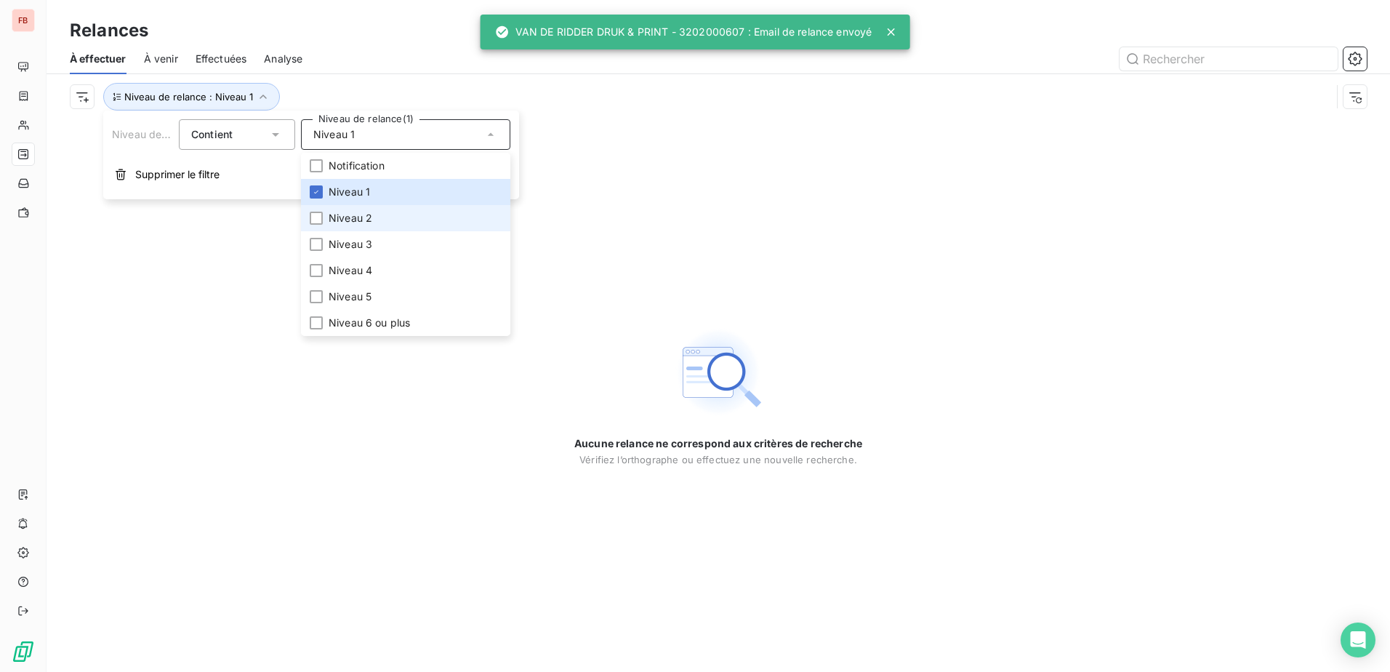
drag, startPoint x: 382, startPoint y: 197, endPoint x: 383, endPoint y: 223, distance: 26.2
click at [383, 223] on ul "Notification Niveau 1 Niveau 2 Niveau 3 Niveau 4 Niveau 5 Niveau 6 ou plus" at bounding box center [405, 244] width 209 height 183
click at [377, 217] on li "Niveau 2" at bounding box center [405, 218] width 209 height 26
click at [372, 193] on li "Niveau 1" at bounding box center [405, 192] width 209 height 26
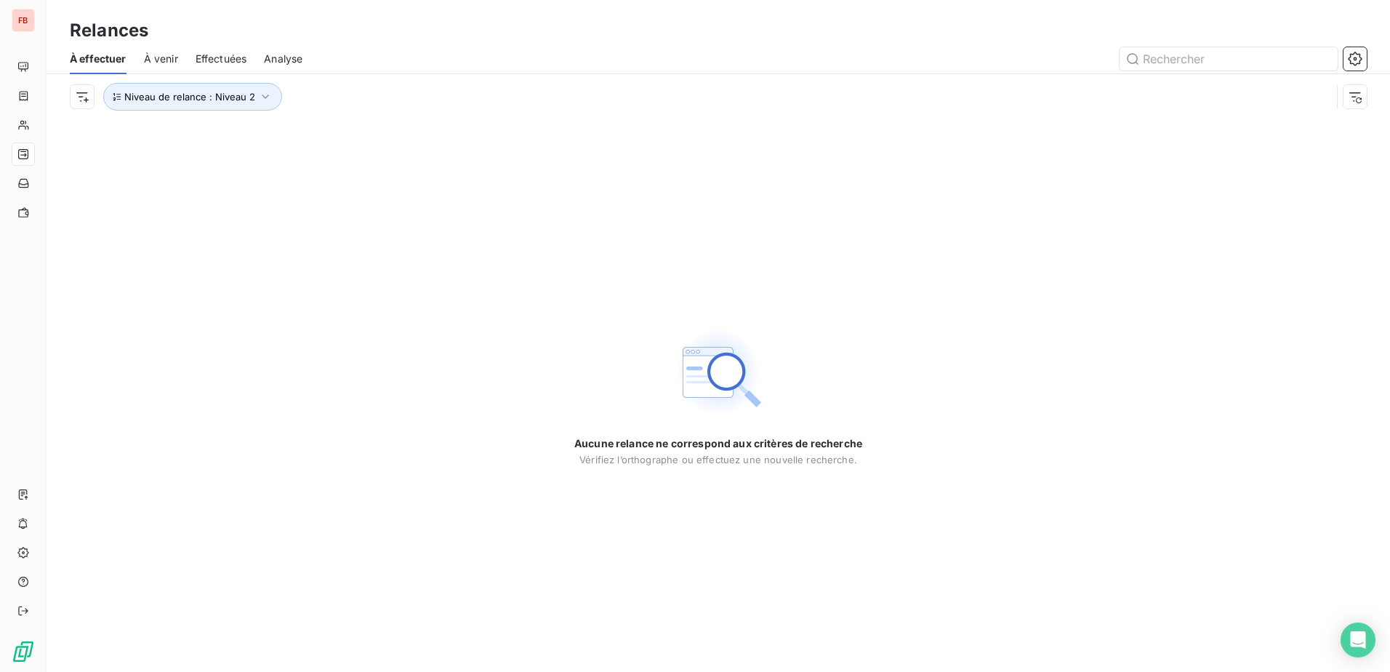
click at [220, 281] on div "Aucune relance ne correspond aux critères de recherche [PERSON_NAME] l’orthogra…" at bounding box center [719, 395] width 1344 height 553
click at [229, 84] on button "Niveau de relance : Niveau 2" at bounding box center [192, 97] width 179 height 28
click at [387, 147] on div "Niveau 2" at bounding box center [405, 134] width 209 height 31
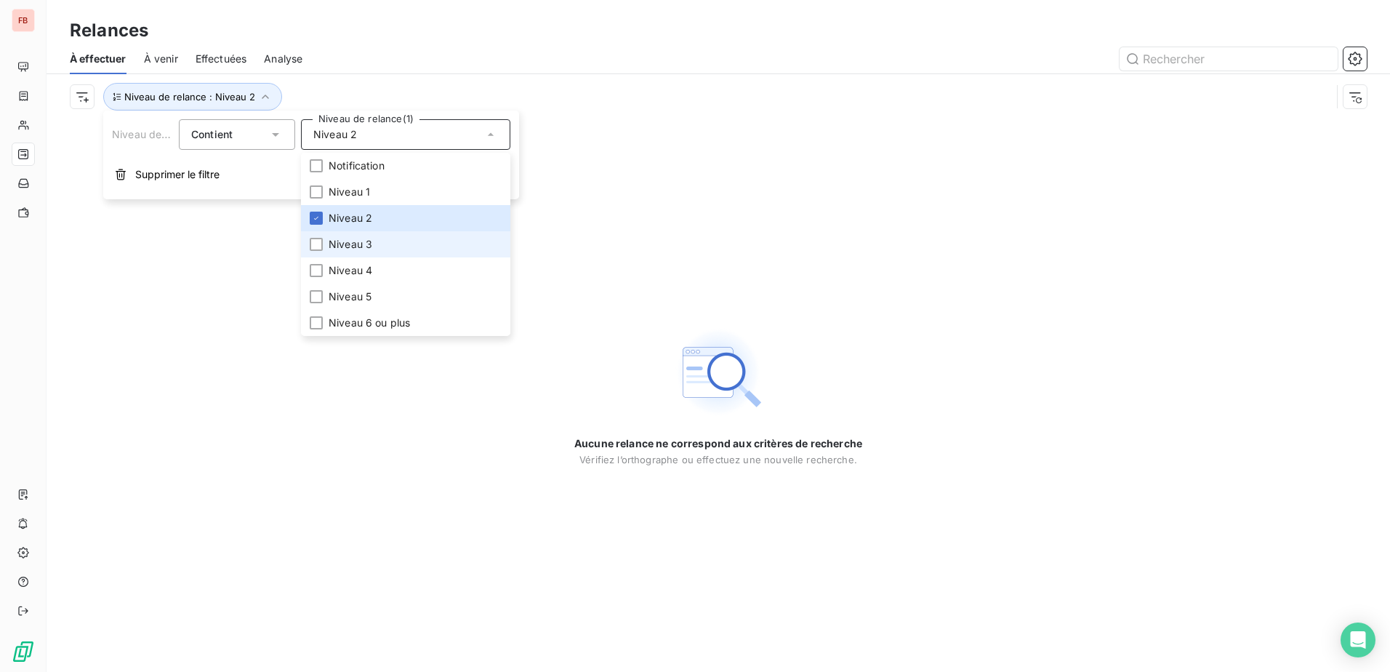
click at [374, 247] on li "Niveau 3" at bounding box center [405, 244] width 209 height 26
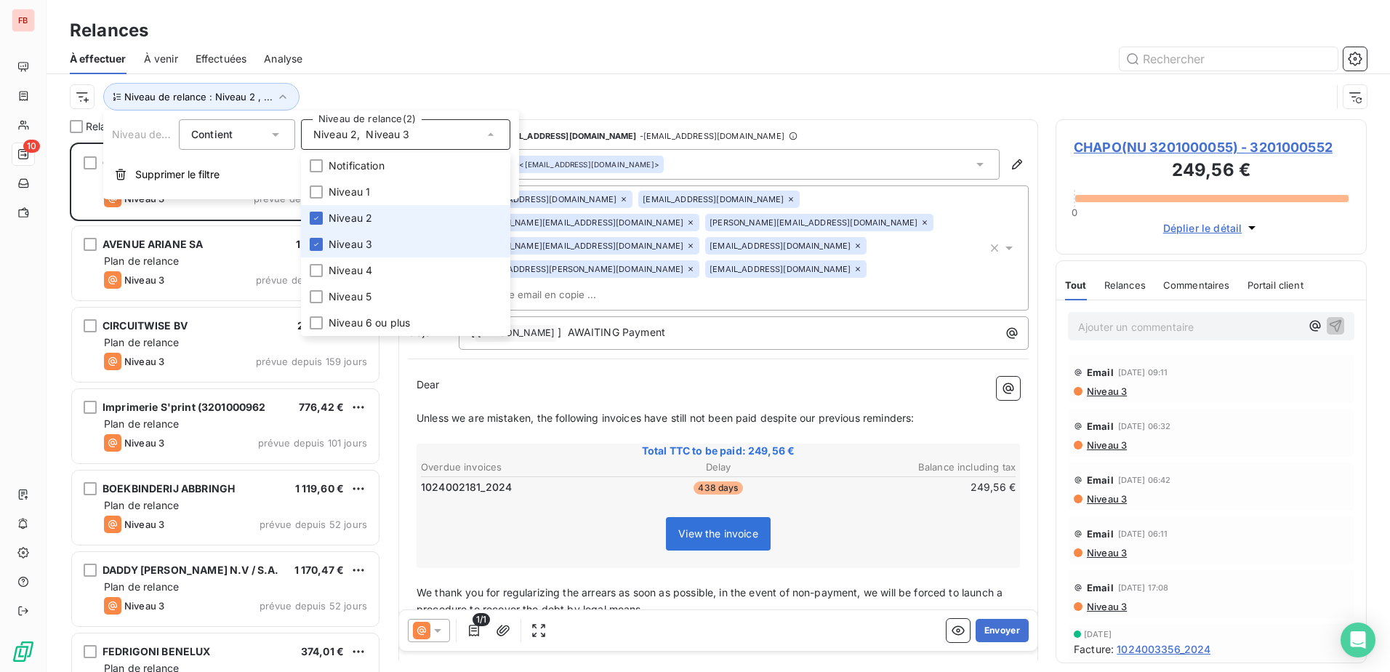
scroll to position [518, 300]
drag, startPoint x: 358, startPoint y: 217, endPoint x: 361, endPoint y: 238, distance: 21.2
click at [358, 218] on span "Niveau 2" at bounding box center [351, 218] width 44 height 15
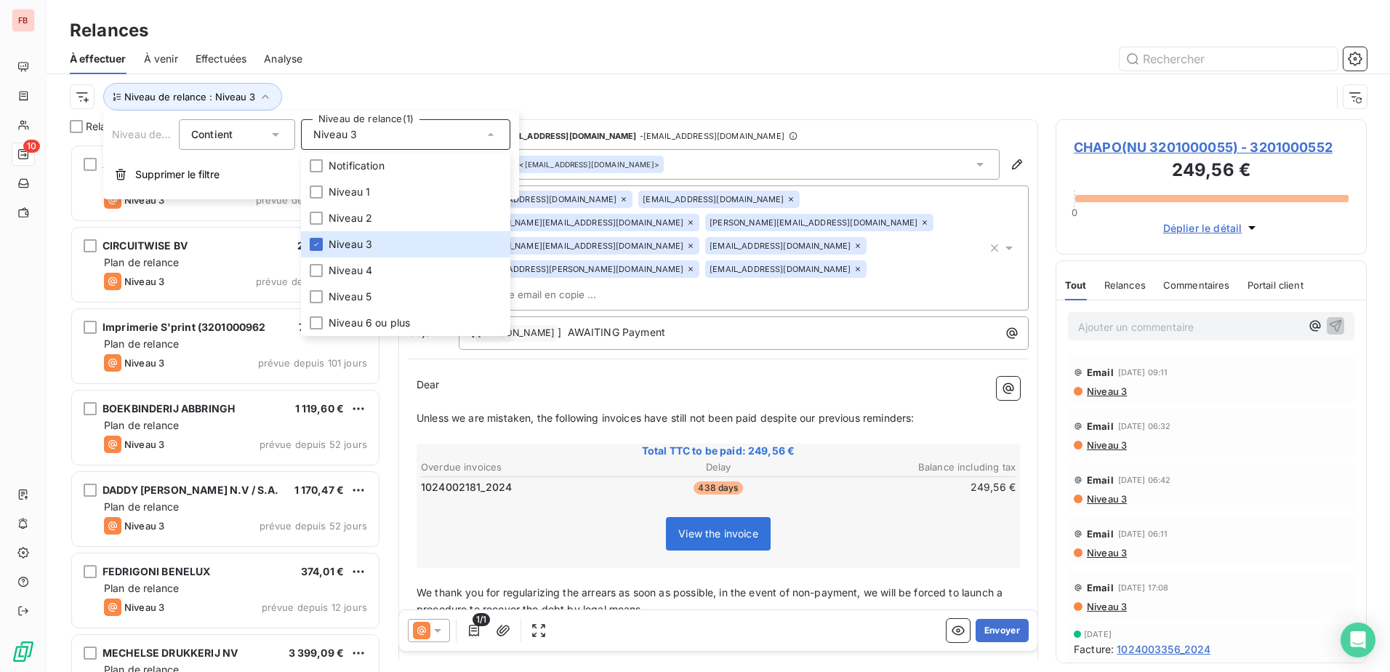
scroll to position [0, 0]
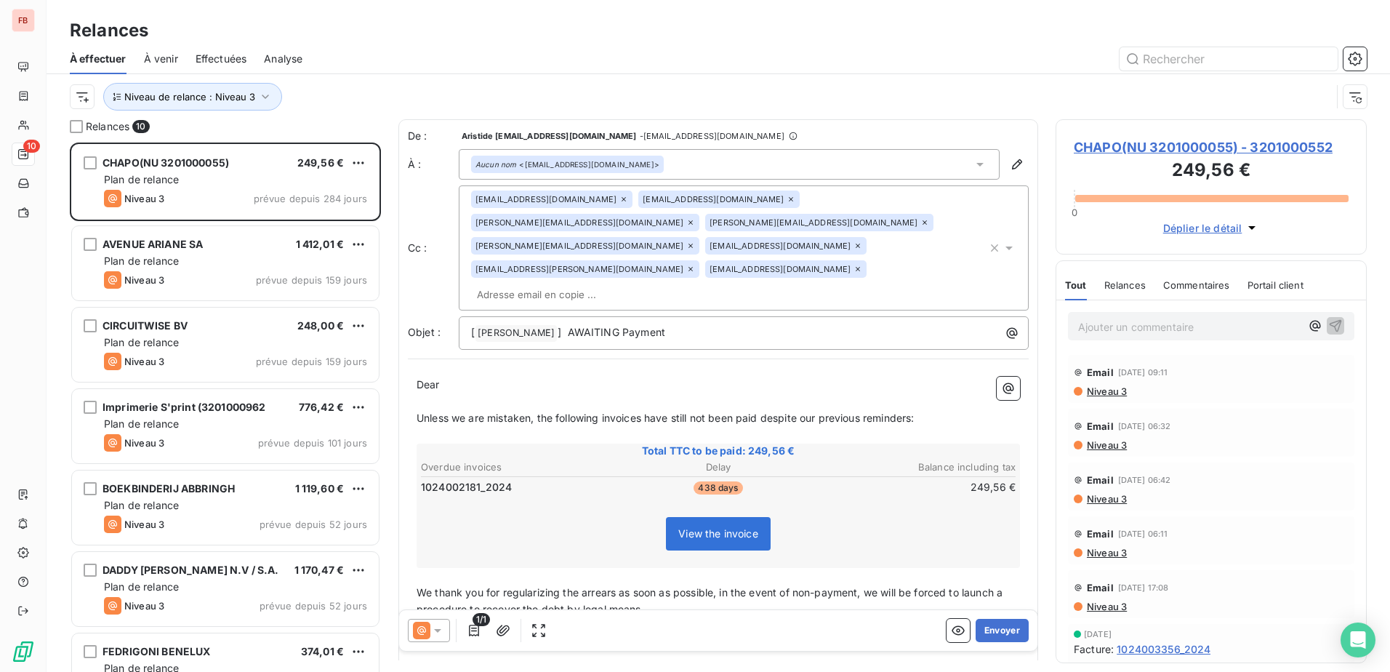
click at [378, 70] on div at bounding box center [843, 58] width 1047 height 23
click at [244, 91] on span "Niveau de relance : Niveau 3" at bounding box center [189, 97] width 131 height 12
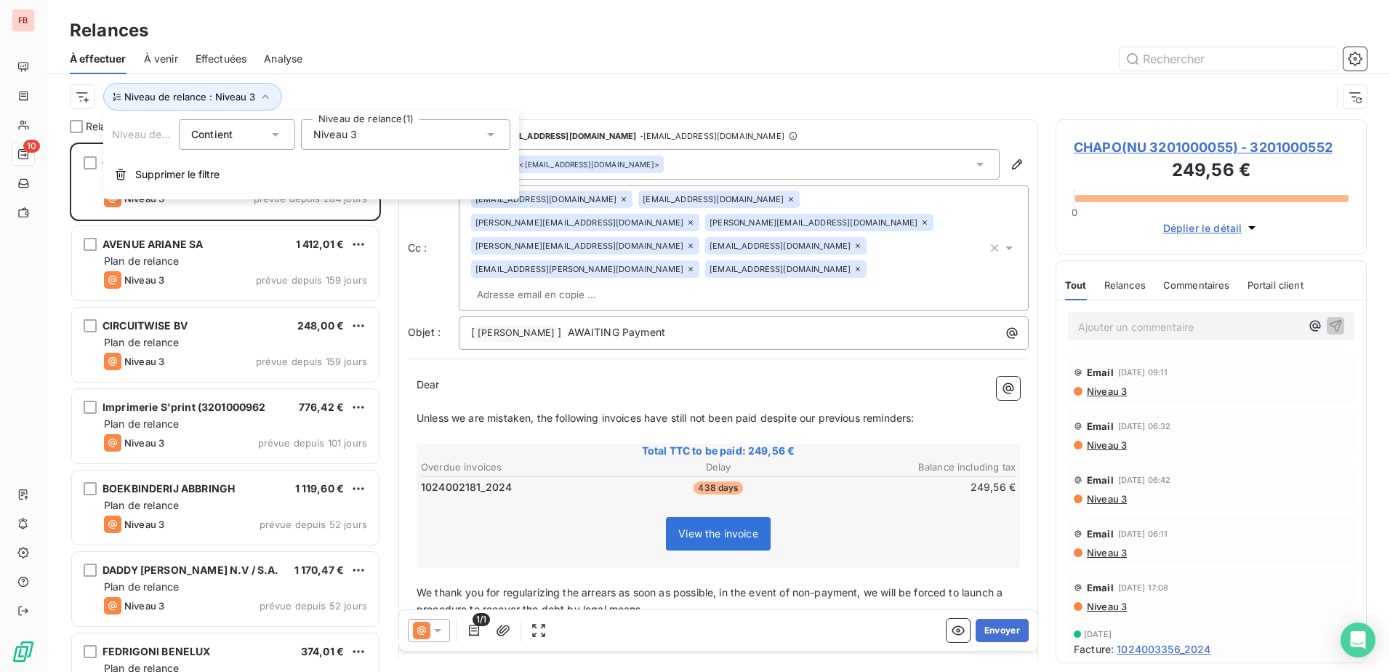
click at [358, 131] on div "Niveau 3" at bounding box center [405, 134] width 209 height 31
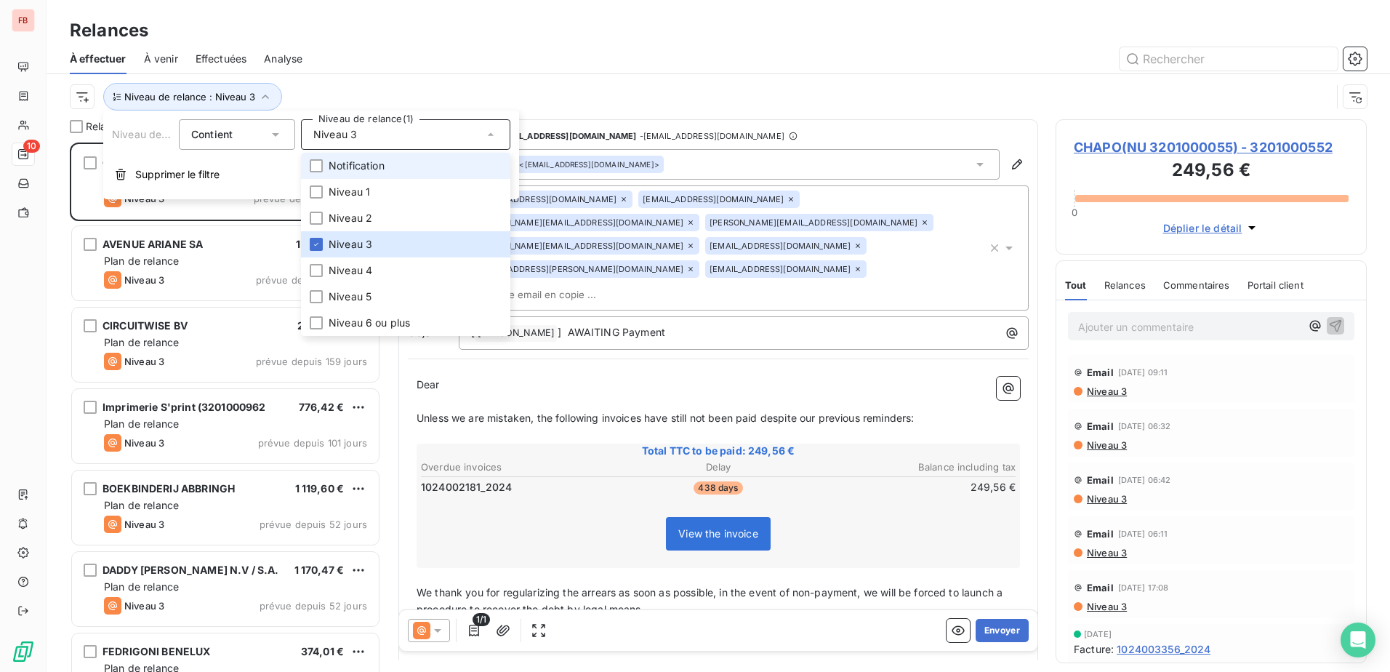
click at [376, 172] on span "Notification" at bounding box center [357, 166] width 56 height 15
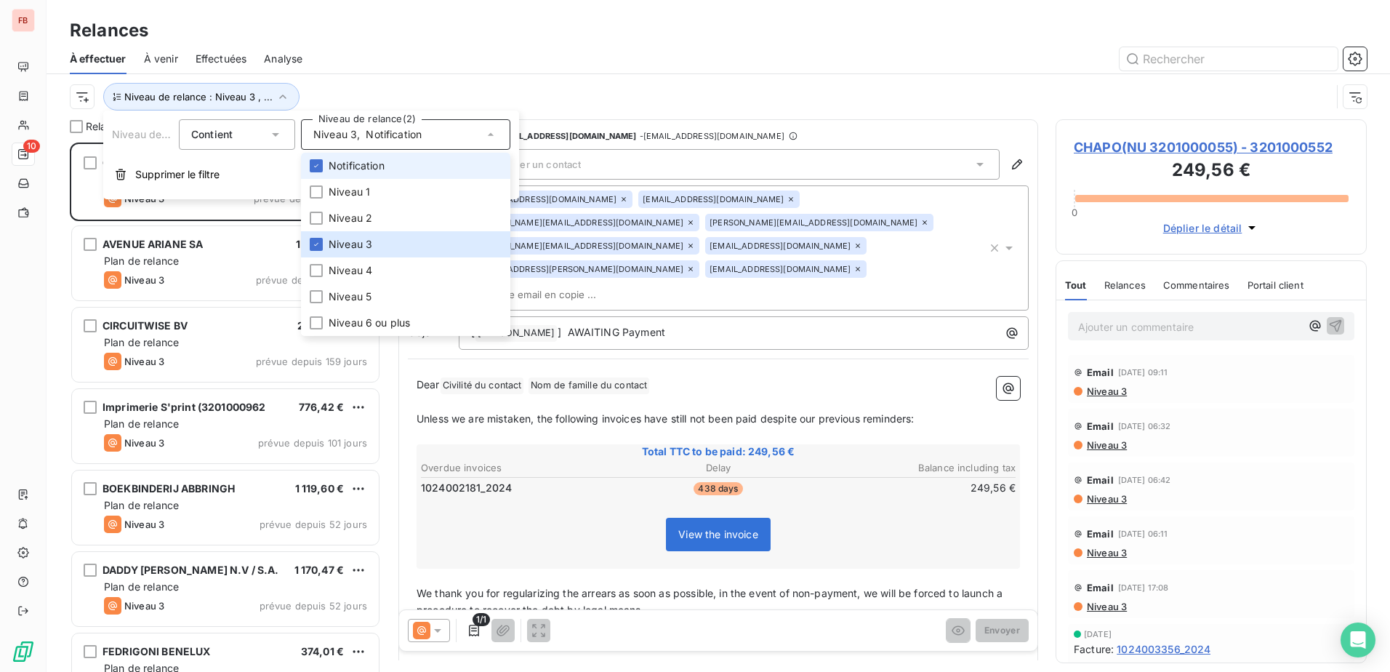
scroll to position [518, 300]
click at [353, 239] on span "Niveau 3" at bounding box center [351, 244] width 44 height 15
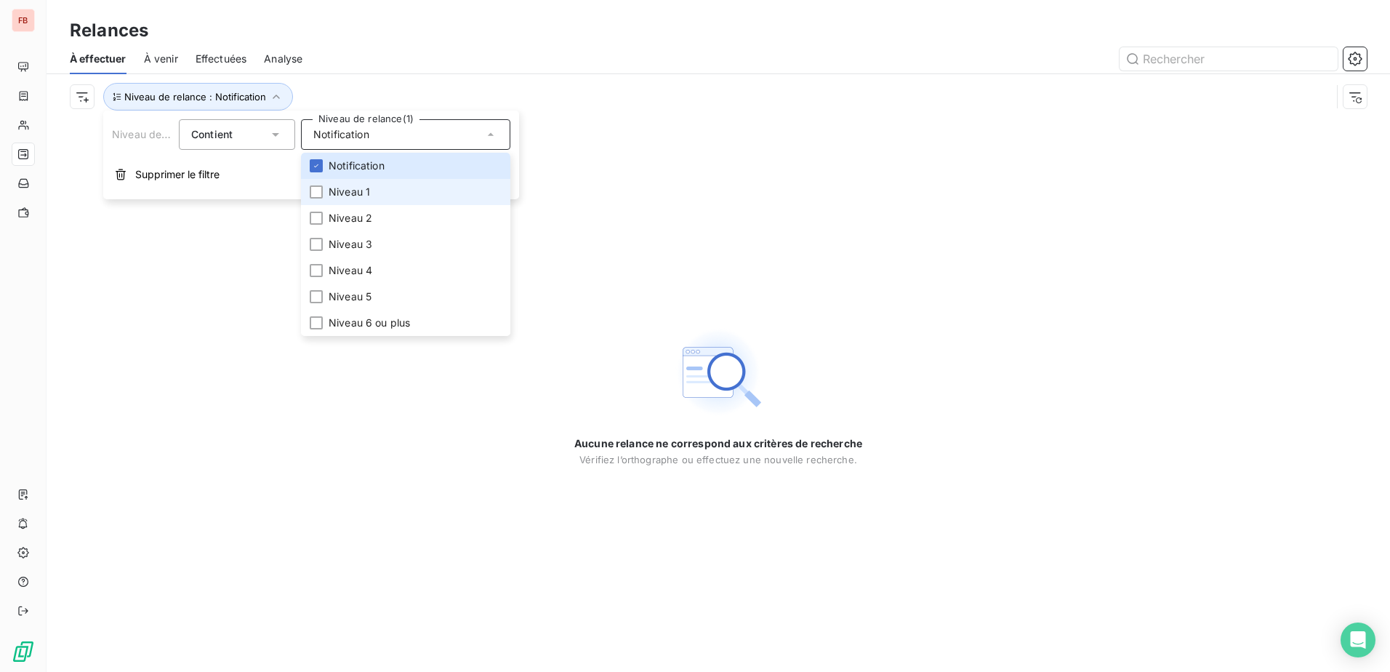
click at [364, 202] on li "Niveau 1" at bounding box center [405, 192] width 209 height 26
click at [366, 167] on span "Notification" at bounding box center [357, 166] width 56 height 15
click at [310, 476] on div "Aucune relance ne correspond aux critères de recherche [PERSON_NAME] l’orthogra…" at bounding box center [719, 395] width 1344 height 553
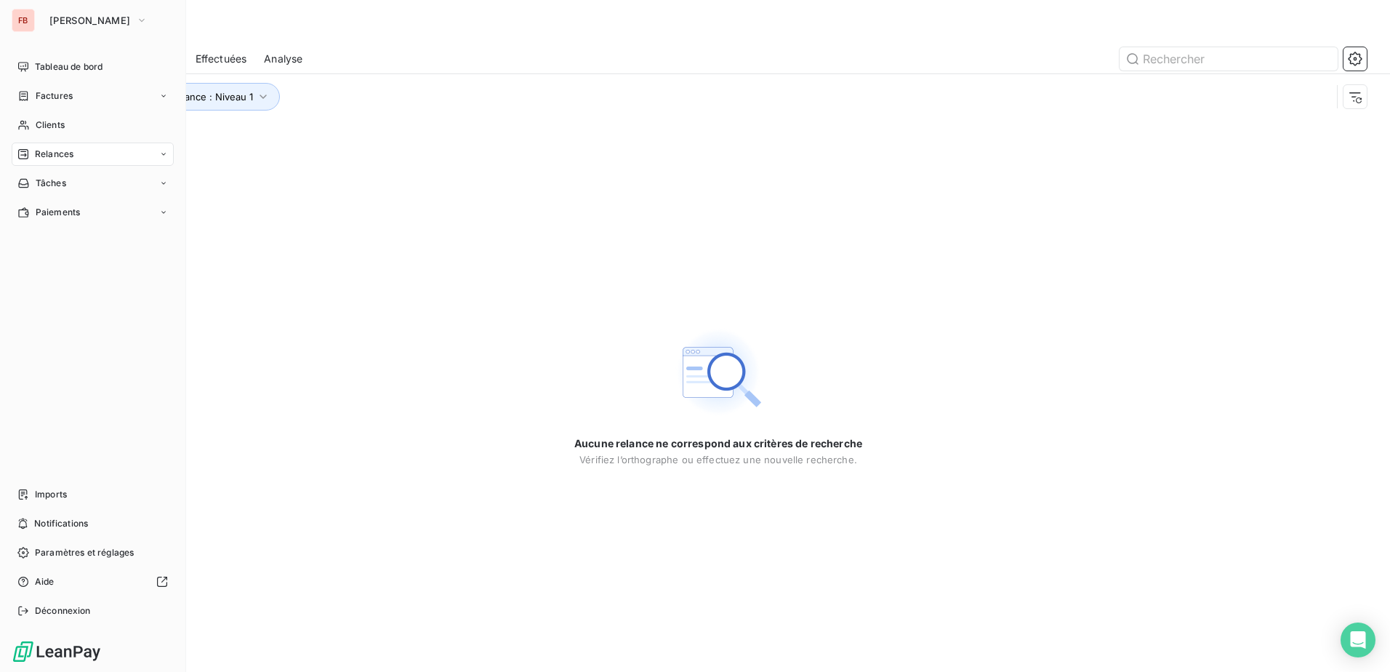
click at [29, 20] on div "FB" at bounding box center [23, 20] width 23 height 23
click at [102, 24] on span "[PERSON_NAME]" at bounding box center [89, 21] width 81 height 12
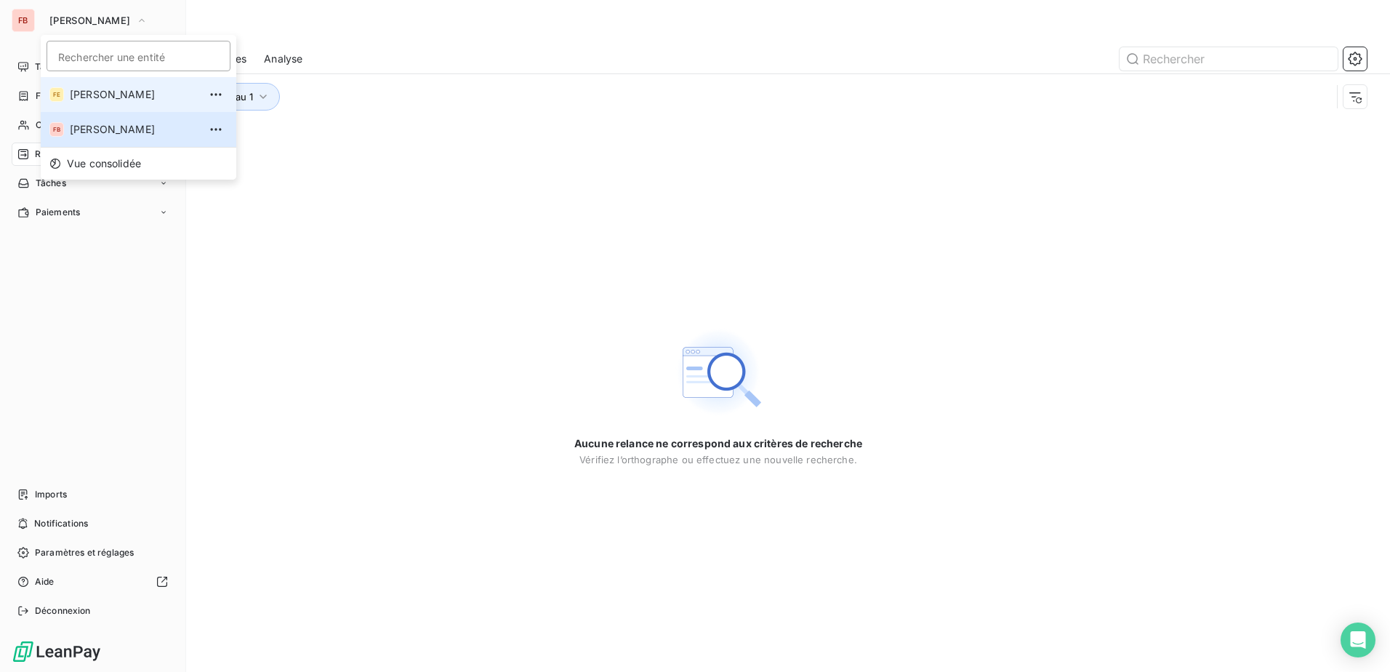
click at [116, 103] on li "[PERSON_NAME]" at bounding box center [139, 94] width 196 height 35
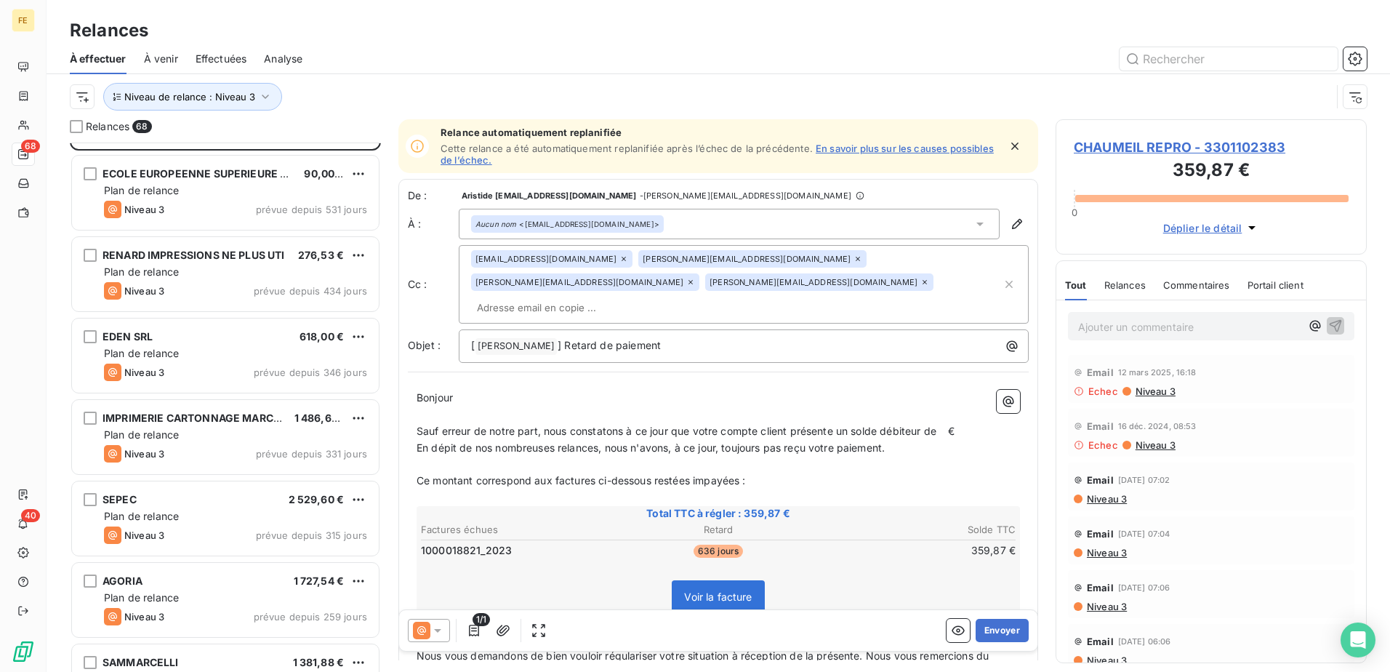
scroll to position [1, 0]
